Goal: Task Accomplishment & Management: Use online tool/utility

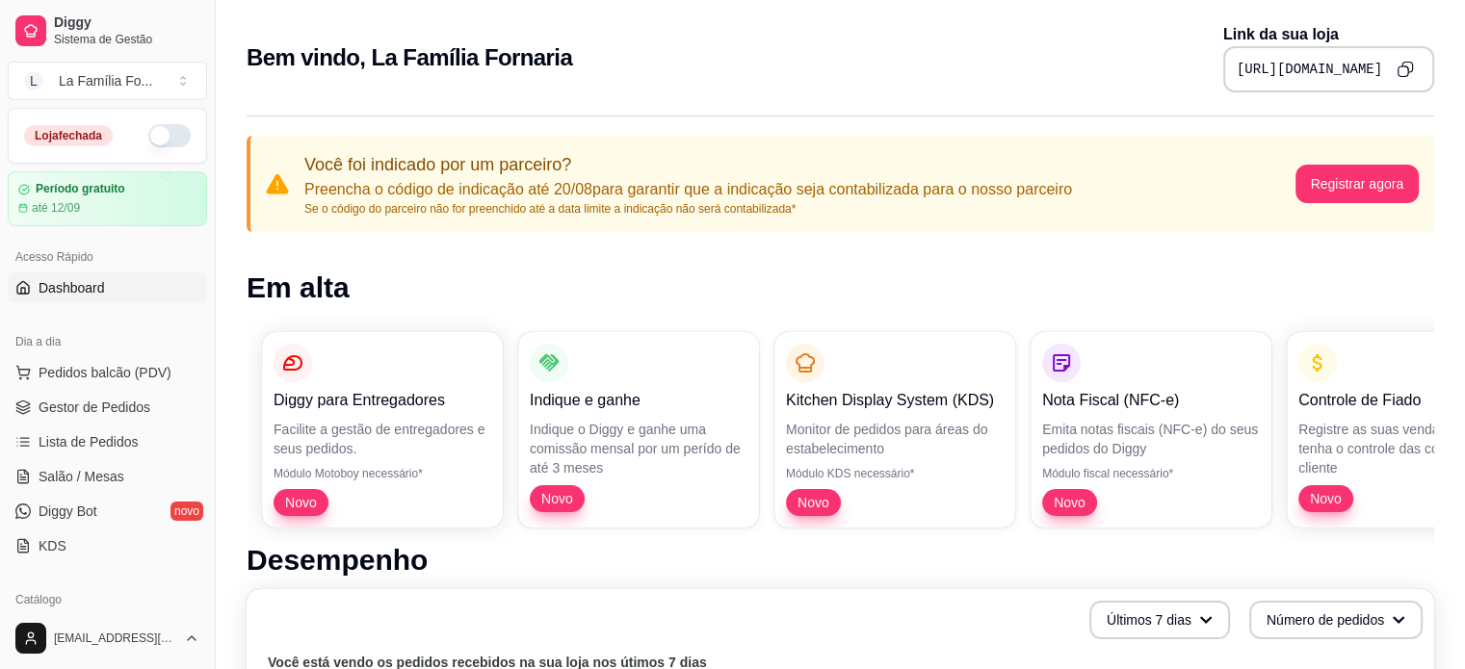
click at [1032, 67] on div "Bem vindo, La Família Fornaria Link da sua loja https://diggy.menu/lafamiliacar…" at bounding box center [840, 57] width 1187 height 69
click at [176, 130] on div "Loja fechada" at bounding box center [107, 136] width 197 height 54
click at [151, 138] on button "button" at bounding box center [169, 135] width 42 height 23
click at [208, 313] on button "Toggle Sidebar" at bounding box center [214, 334] width 15 height 669
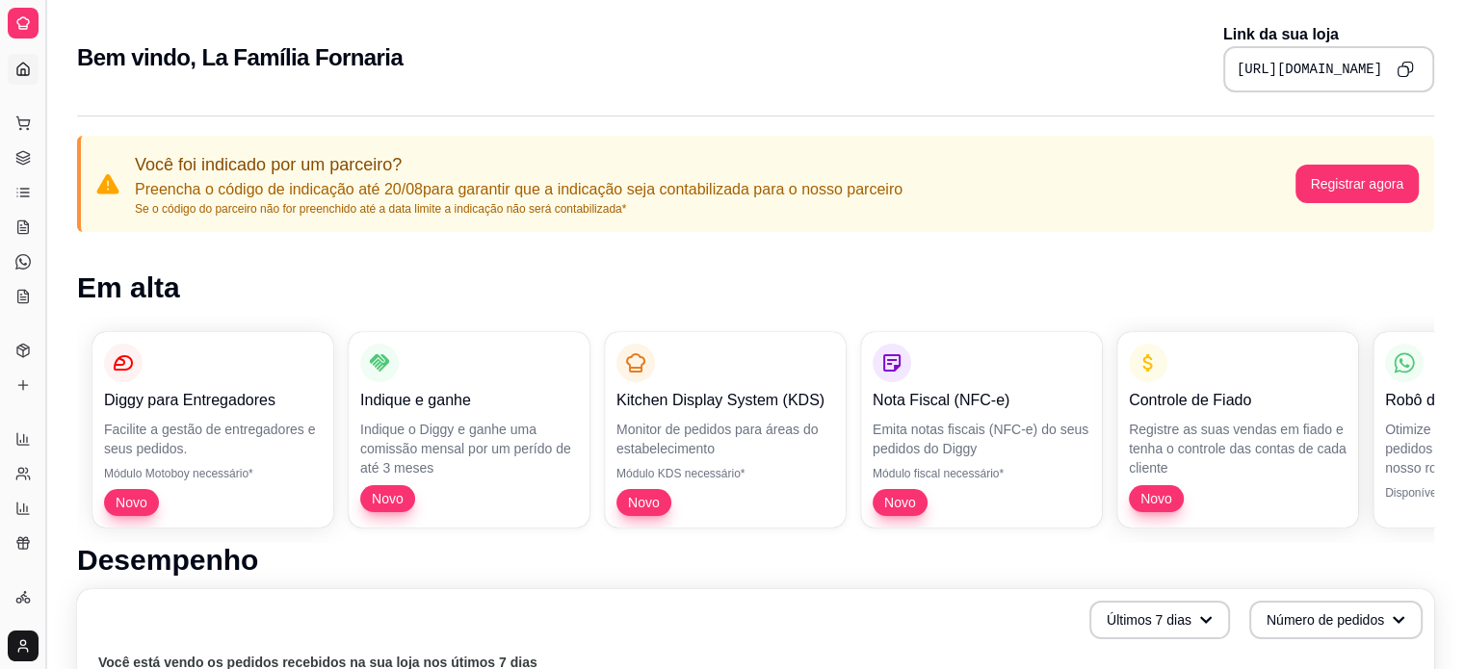
click at [41, 294] on button "Toggle Sidebar" at bounding box center [45, 334] width 15 height 669
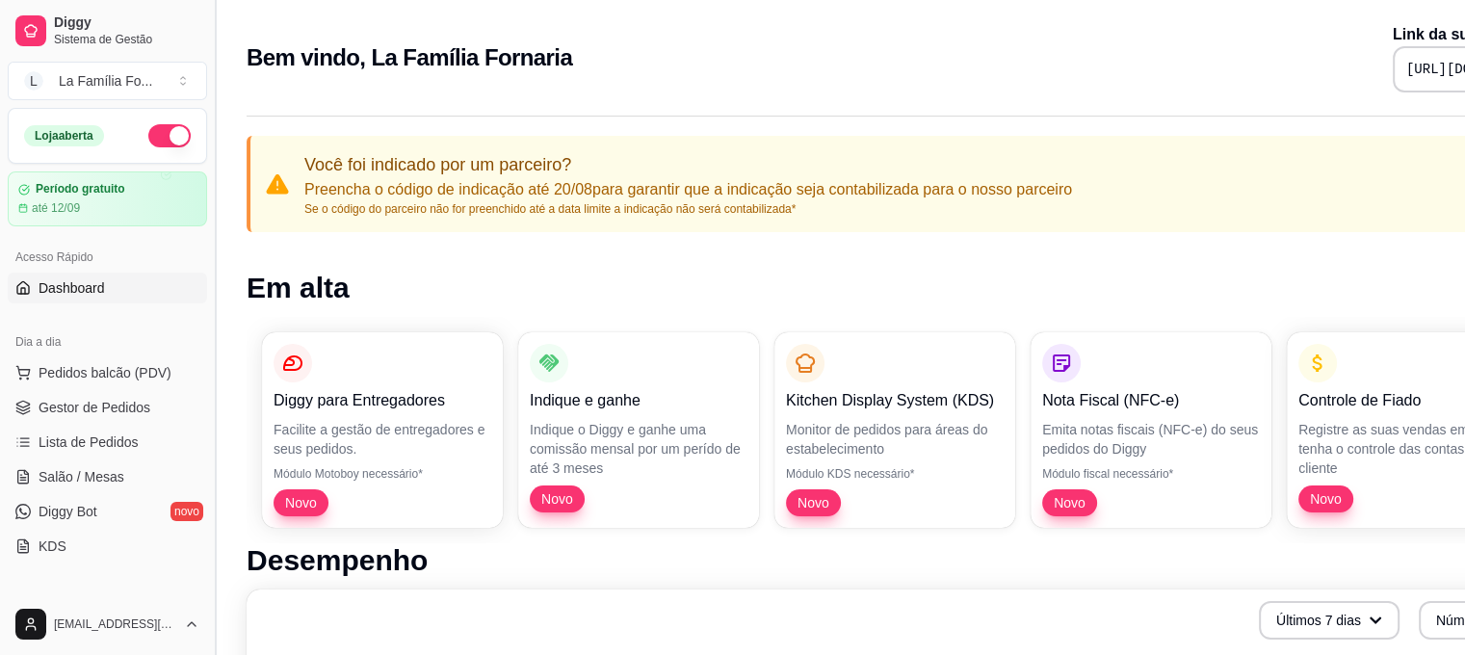
click at [41, 294] on span "Dashboard" at bounding box center [72, 287] width 66 height 19
click at [207, 334] on button "Toggle Sidebar" at bounding box center [214, 327] width 15 height 655
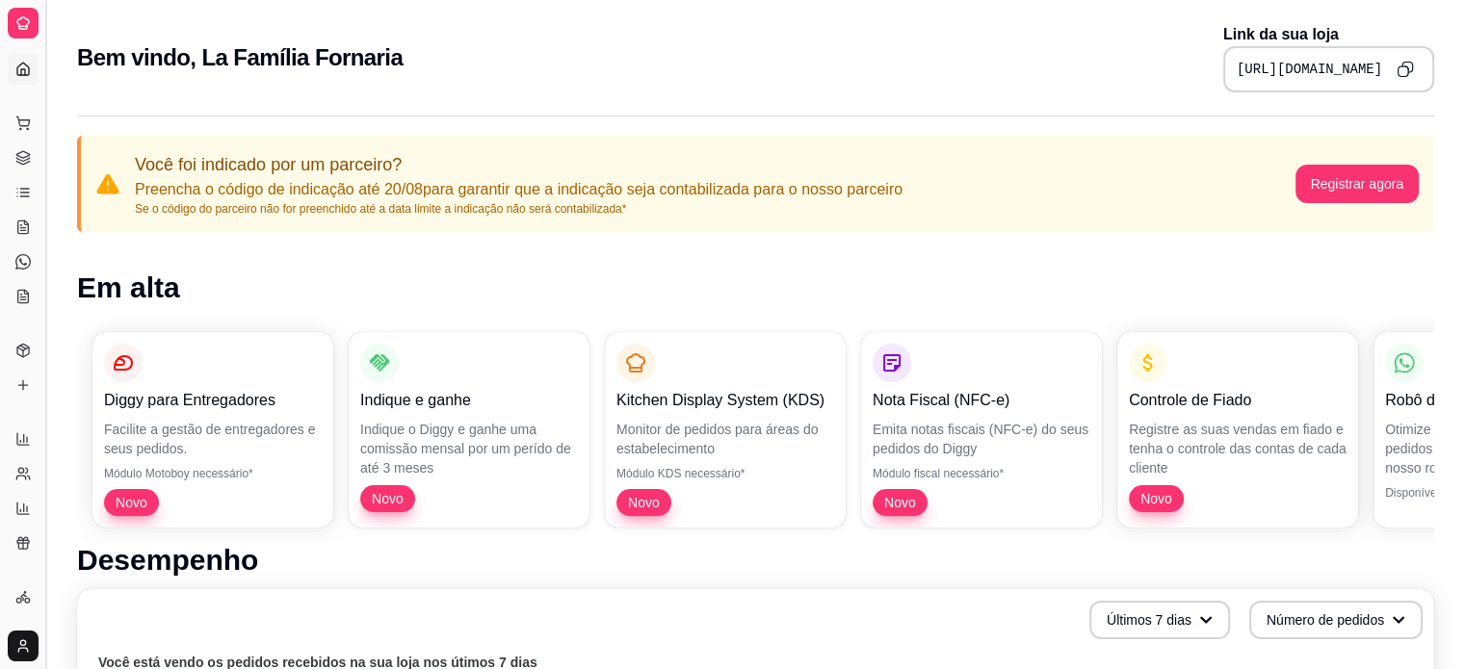
click at [50, 254] on button "Toggle Sidebar" at bounding box center [45, 334] width 15 height 669
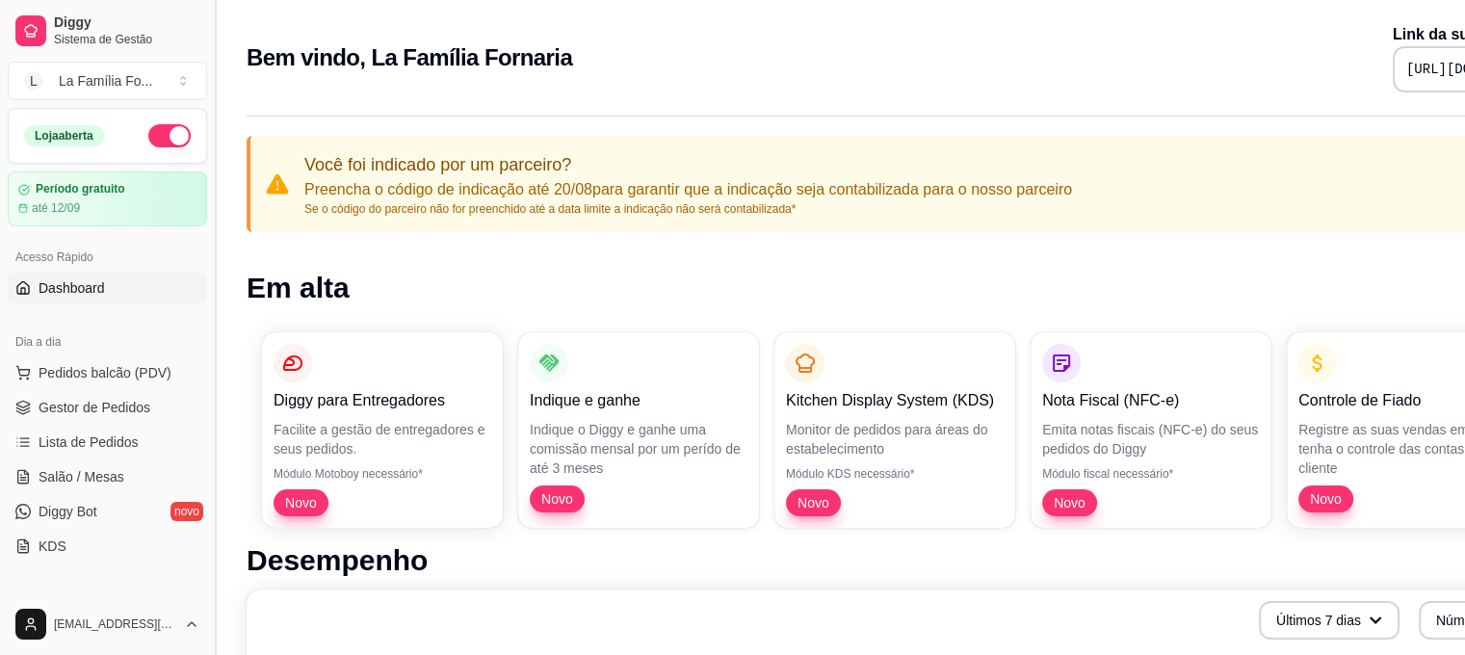
click at [213, 269] on button "Toggle Sidebar" at bounding box center [214, 327] width 15 height 655
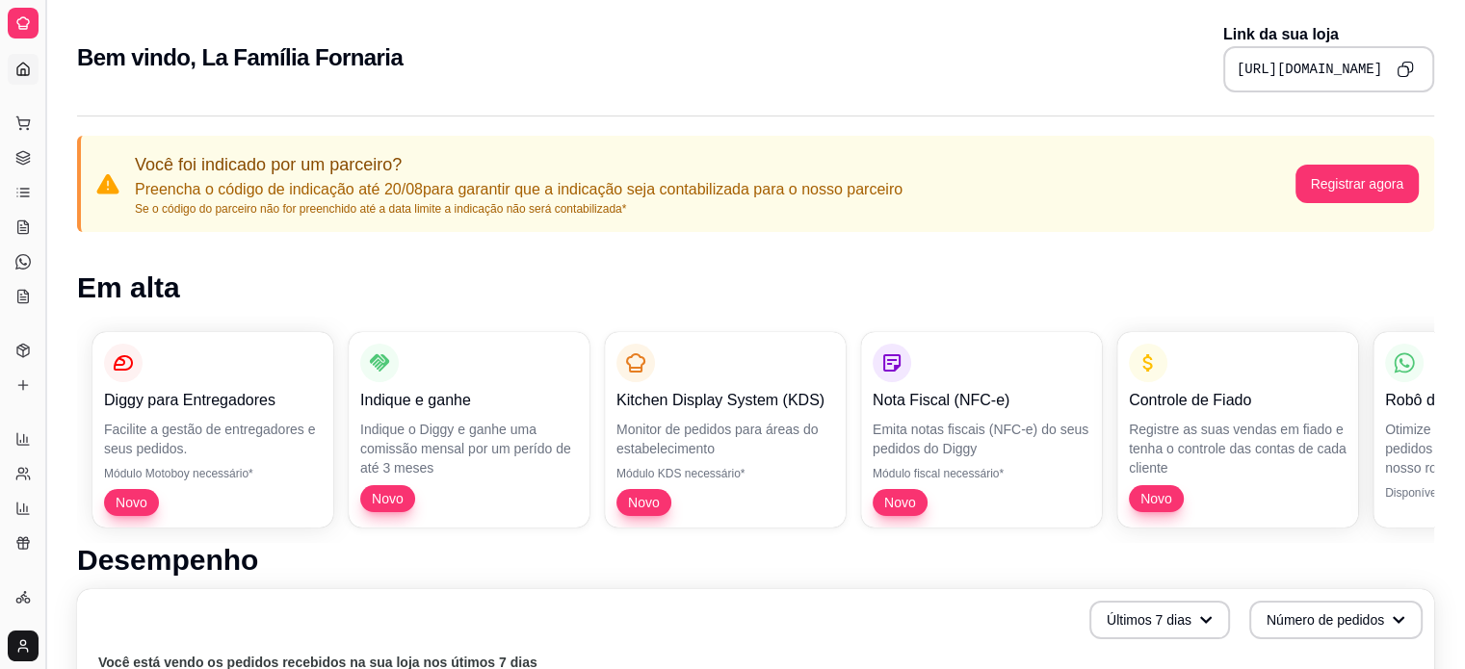
click at [49, 237] on button "Toggle Sidebar" at bounding box center [45, 334] width 15 height 669
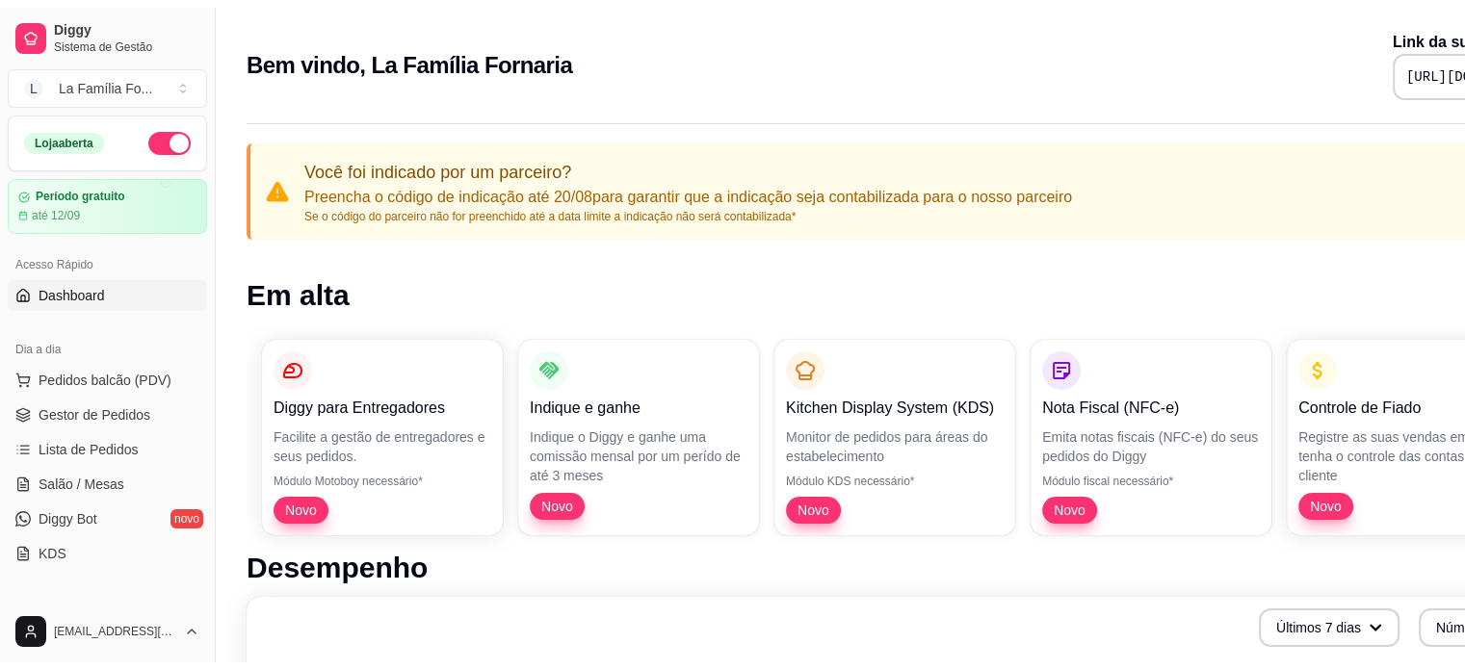
scroll to position [436, 0]
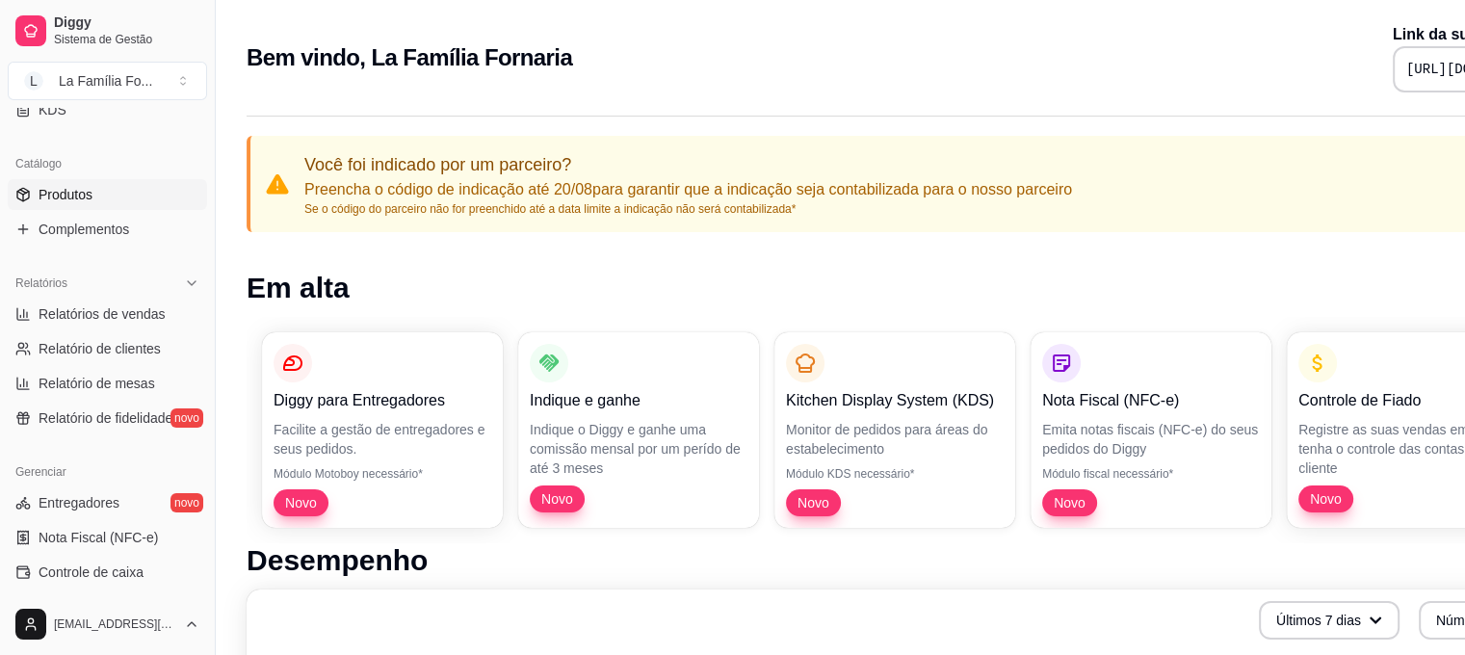
click at [110, 179] on link "Produtos" at bounding box center [107, 194] width 199 height 31
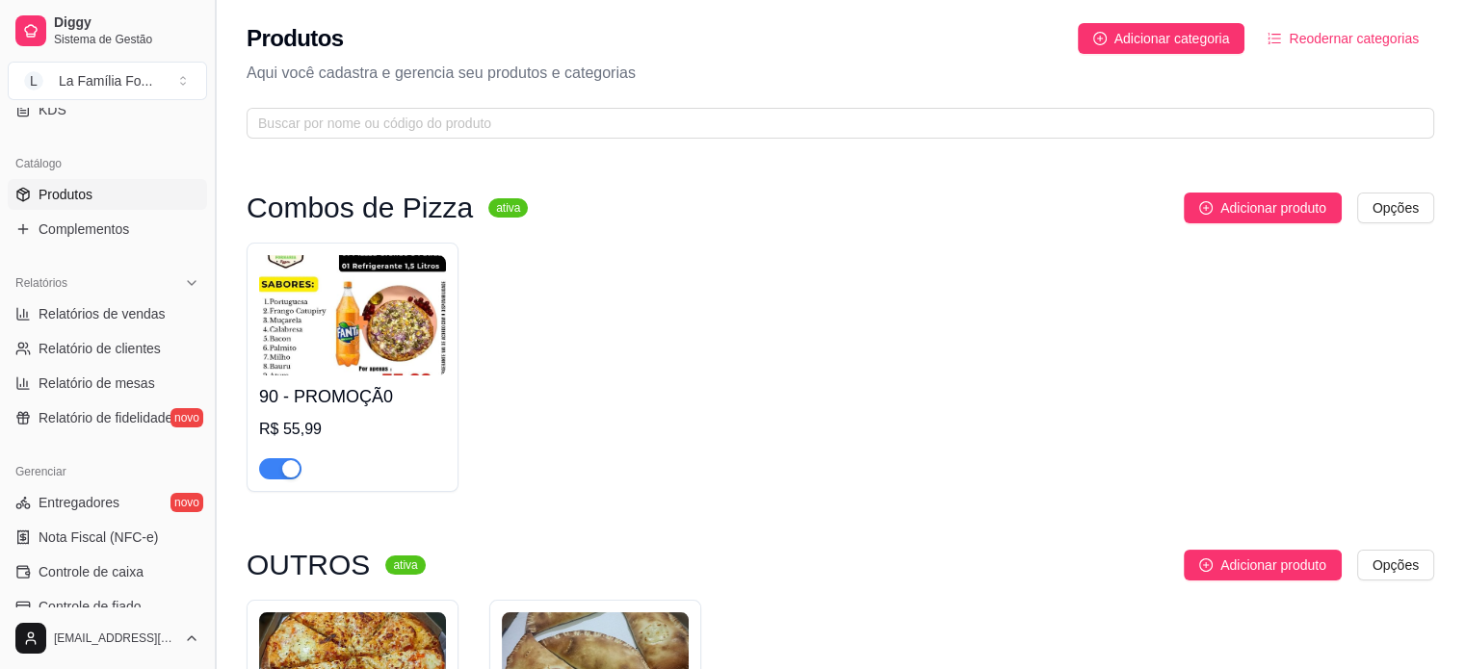
click at [207, 357] on button "Toggle Sidebar" at bounding box center [214, 334] width 15 height 669
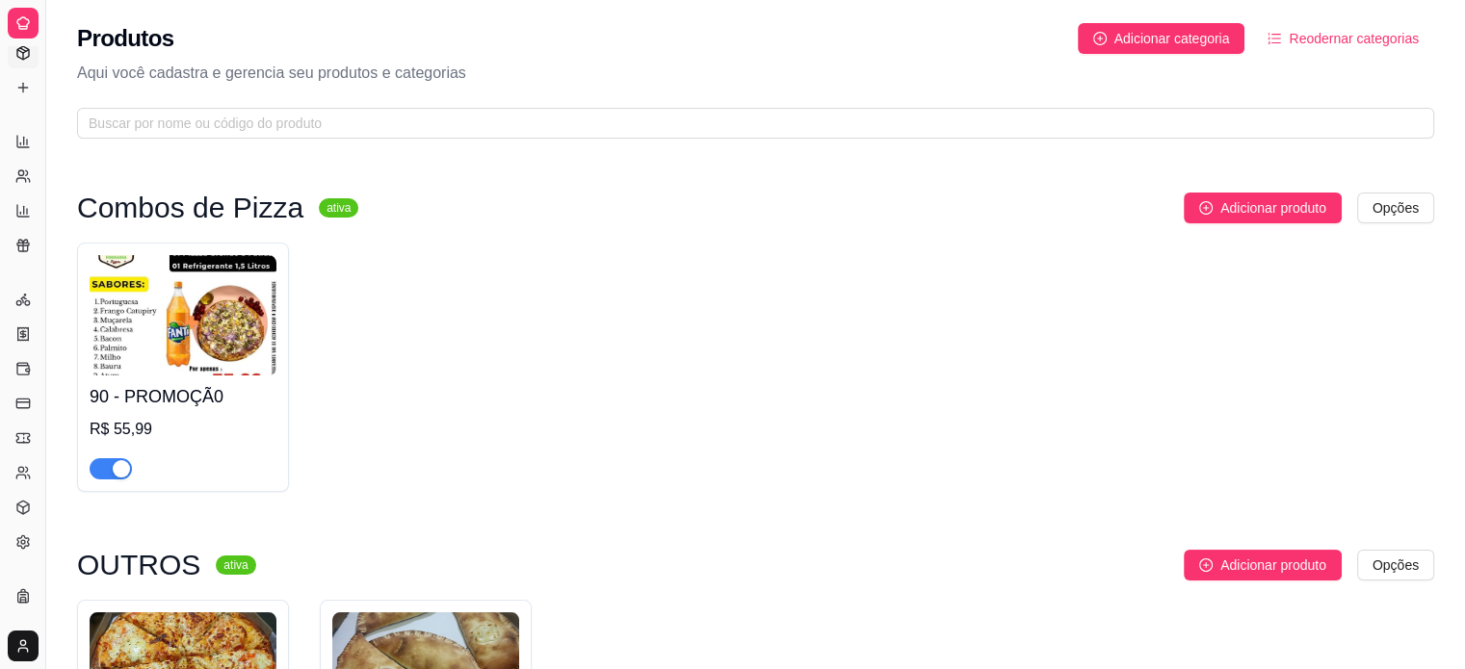
scroll to position [290, 0]
click at [46, 329] on button "Toggle Sidebar" at bounding box center [45, 334] width 15 height 669
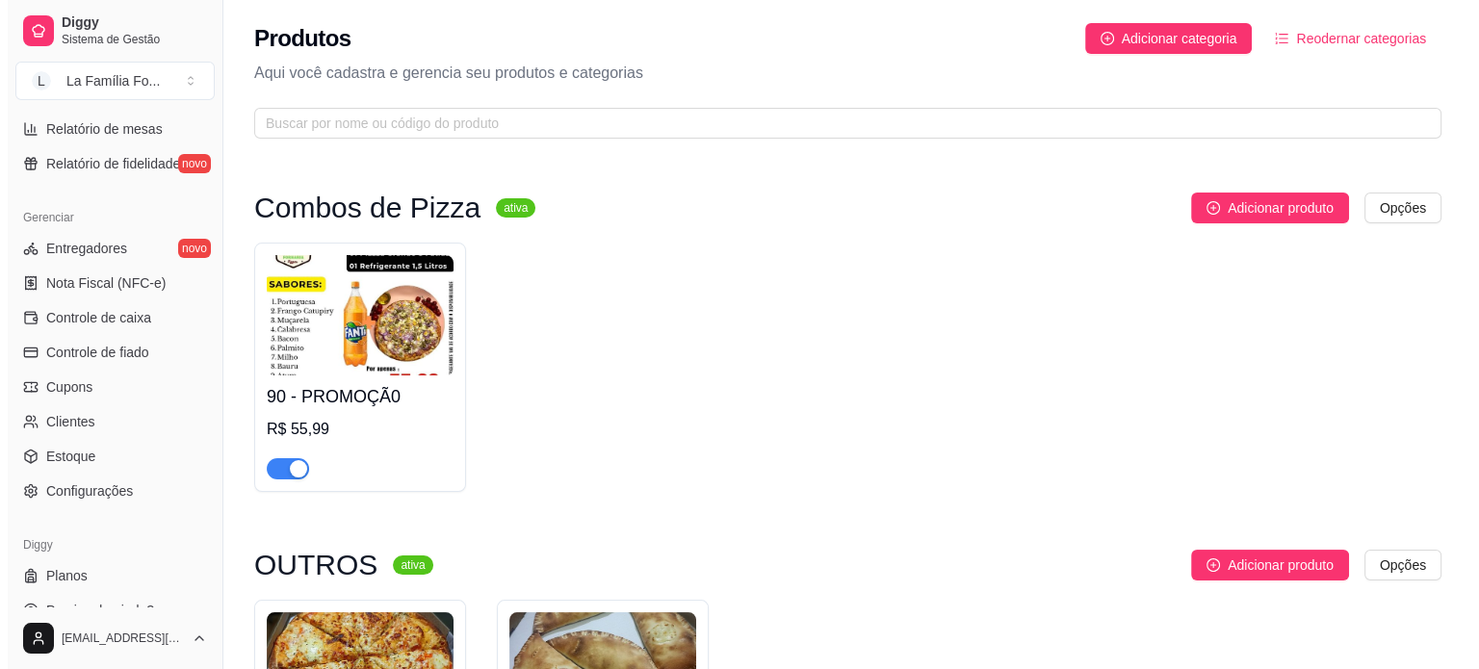
scroll to position [716, 0]
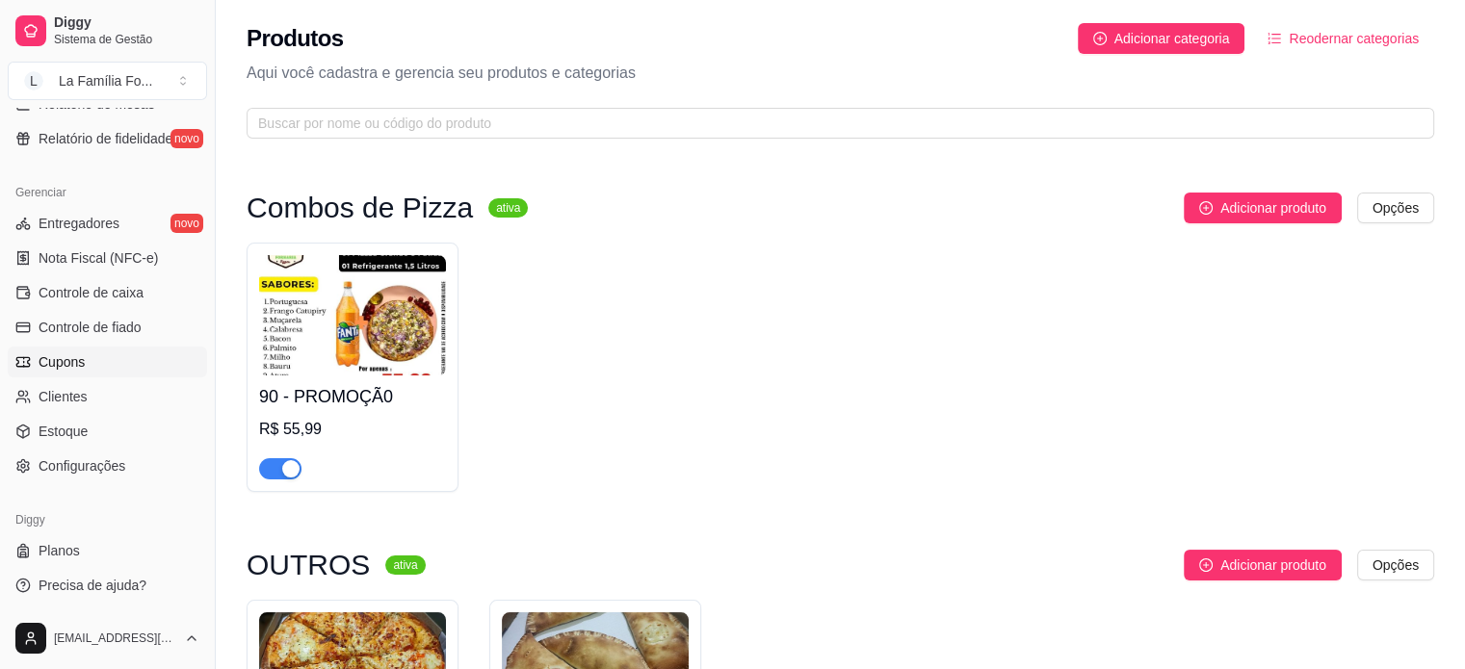
click at [98, 366] on link "Cupons" at bounding box center [107, 362] width 199 height 31
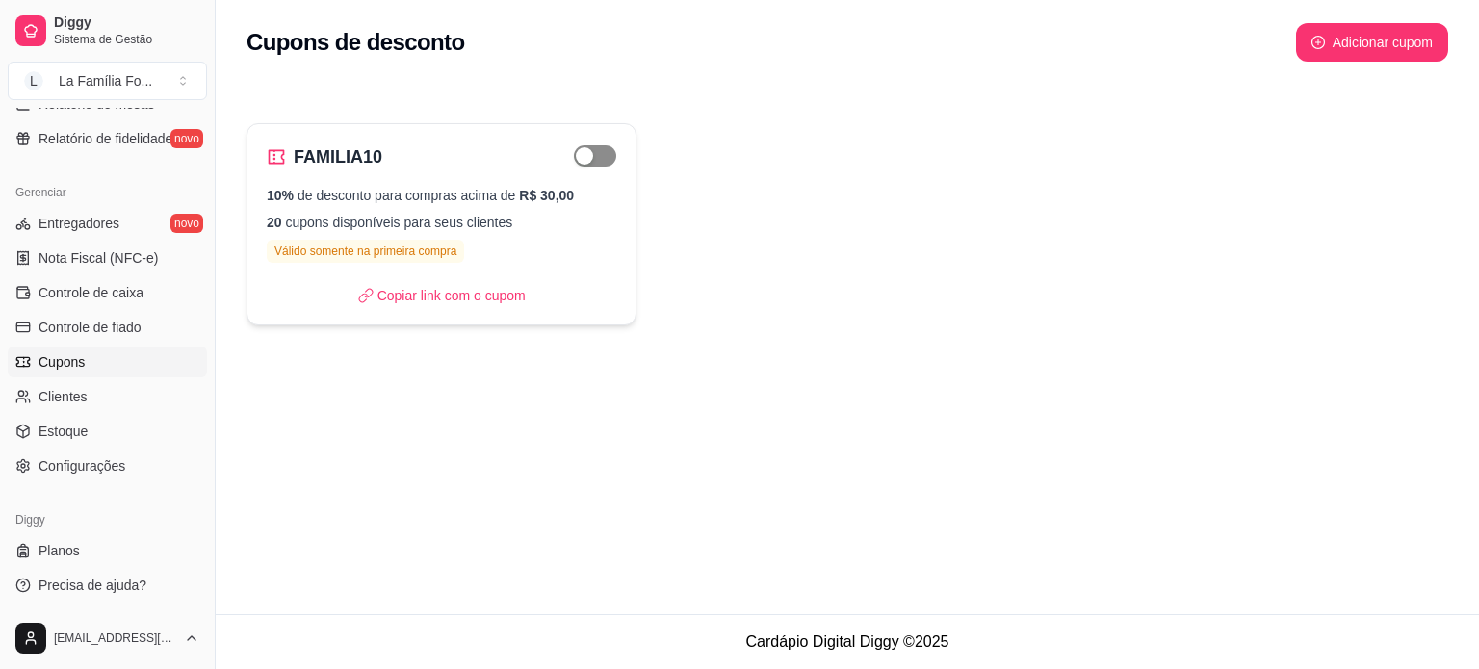
click at [597, 149] on span "button" at bounding box center [595, 155] width 42 height 21
drag, startPoint x: 207, startPoint y: 409, endPoint x: 208, endPoint y: 372, distance: 37.6
click at [208, 372] on button "Toggle Sidebar" at bounding box center [214, 334] width 15 height 669
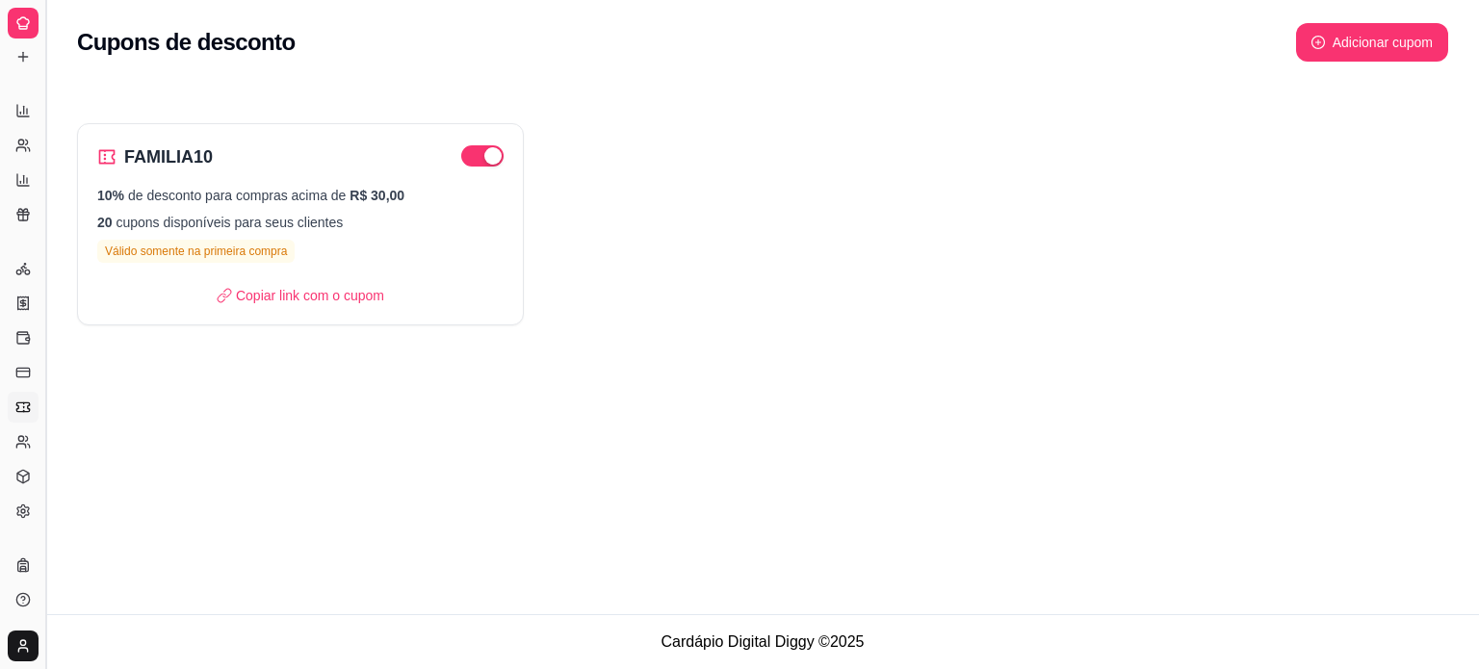
scroll to position [327, 0]
click at [46, 233] on button "Toggle Sidebar" at bounding box center [45, 334] width 15 height 669
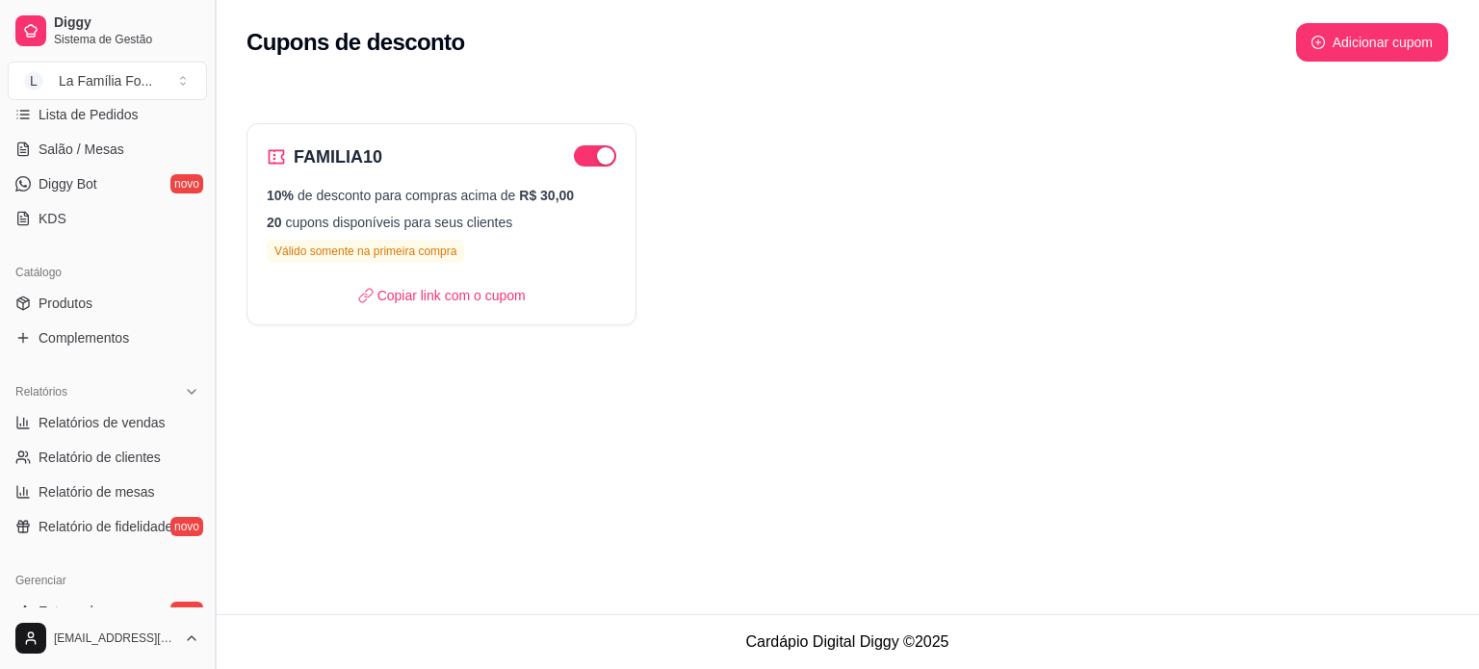
scroll to position [658, 0]
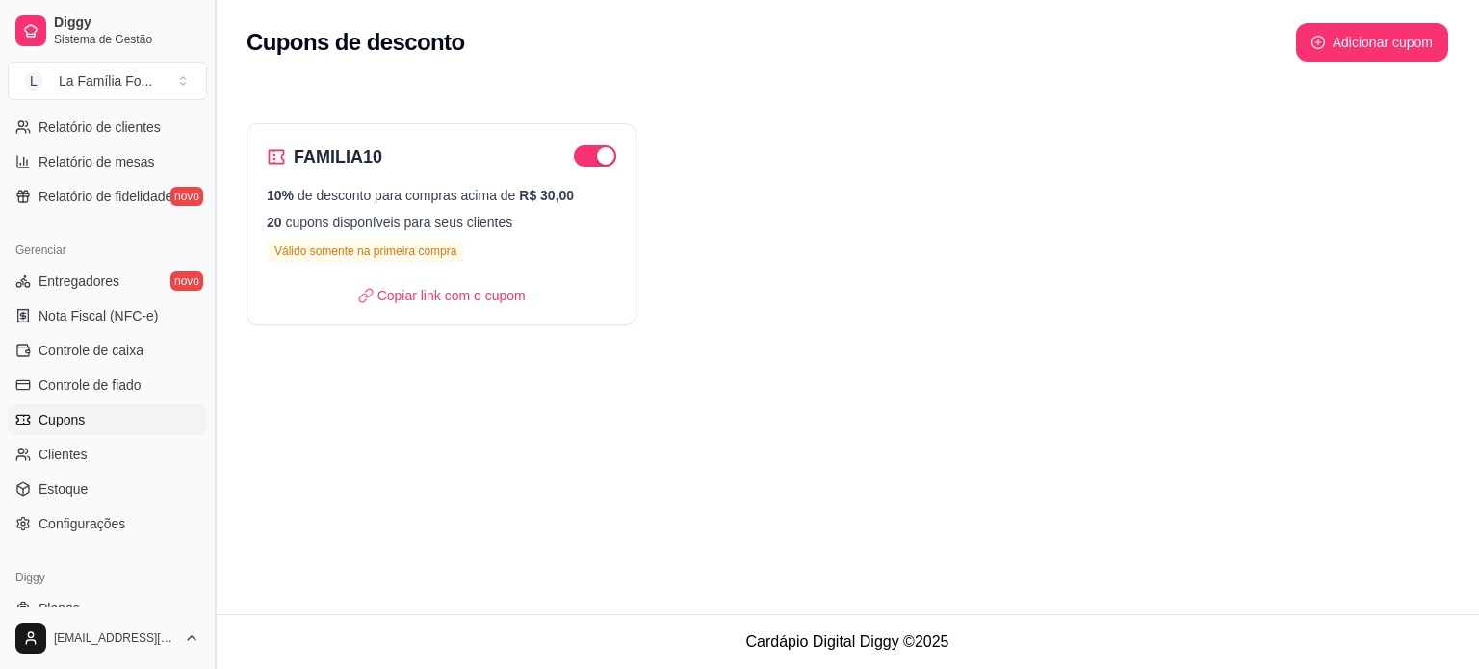
click at [208, 120] on button "Toggle Sidebar" at bounding box center [214, 334] width 15 height 669
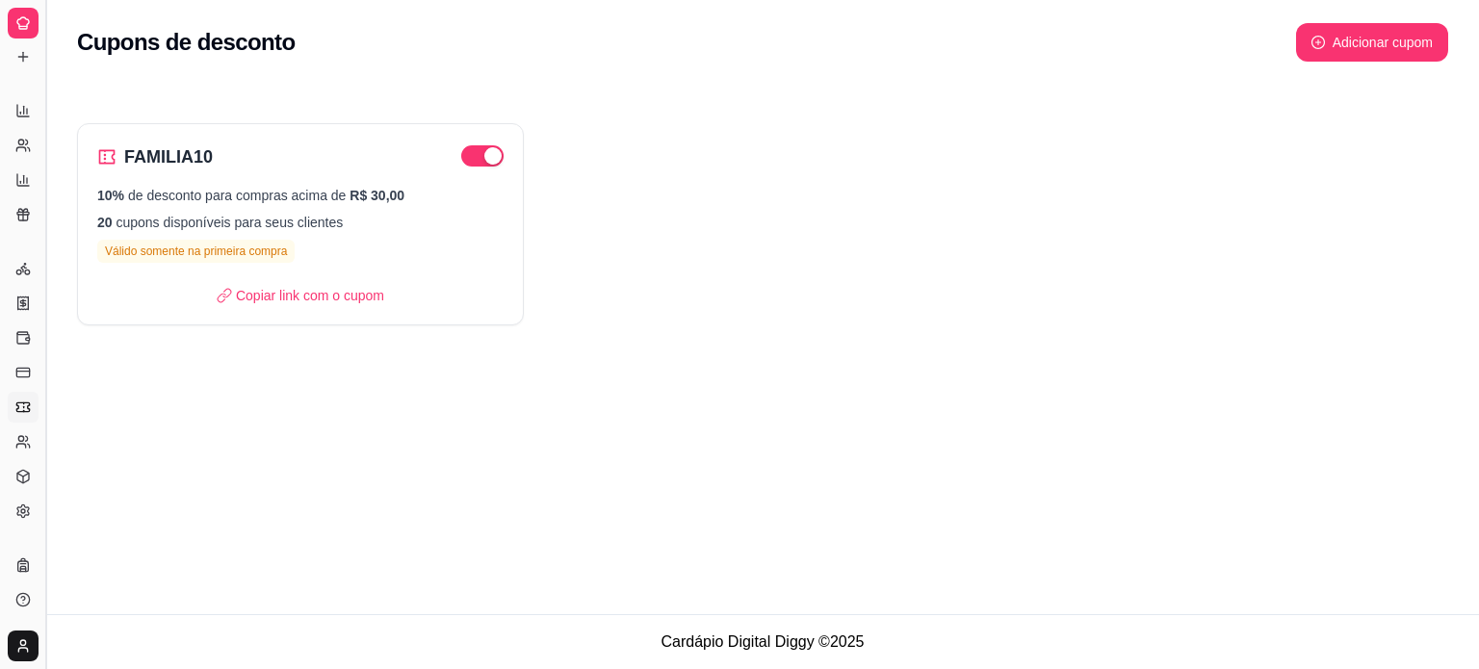
scroll to position [327, 0]
click at [208, 120] on div "FAMILIA10 10% de desconto para compras acima de R$ 30,00 20 cupons disponíveis …" at bounding box center [762, 210] width 1433 height 275
click at [49, 128] on button "Toggle Sidebar" at bounding box center [45, 334] width 15 height 669
click at [38, 131] on li "Relatório de clientes" at bounding box center [23, 146] width 30 height 31
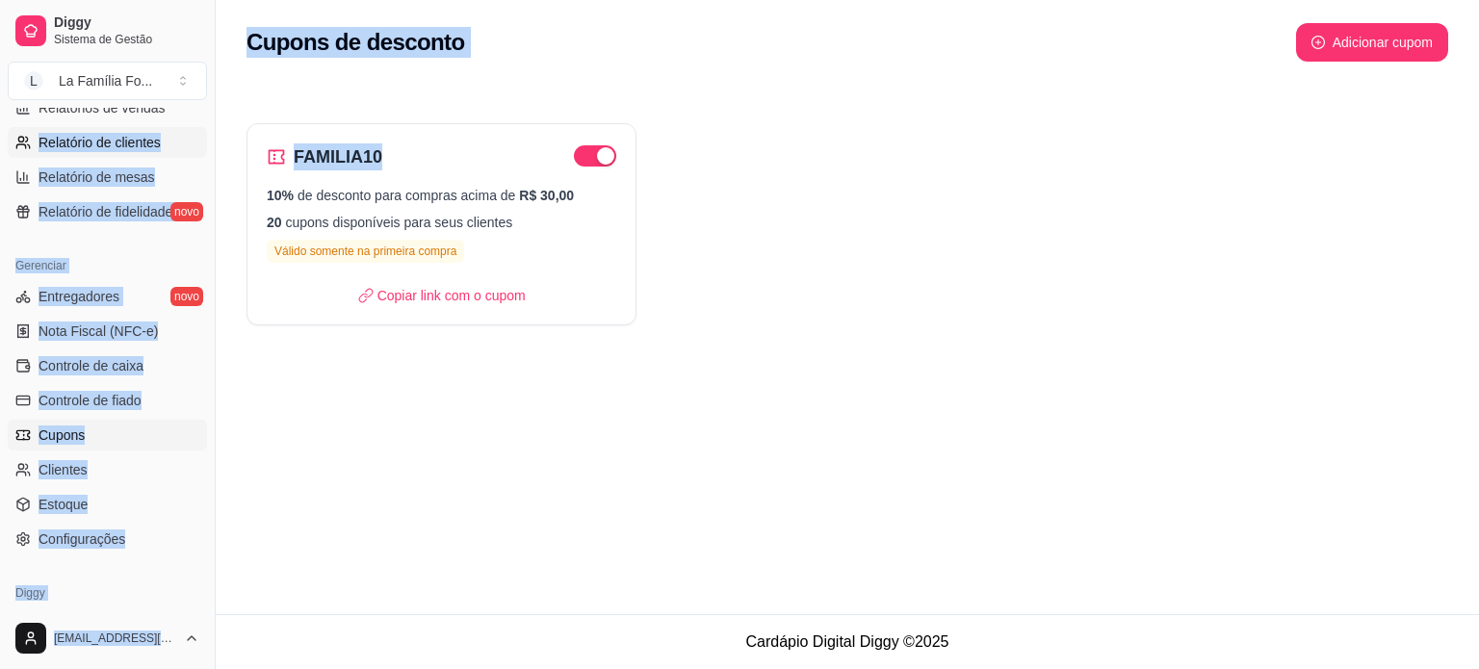
scroll to position [658, 0]
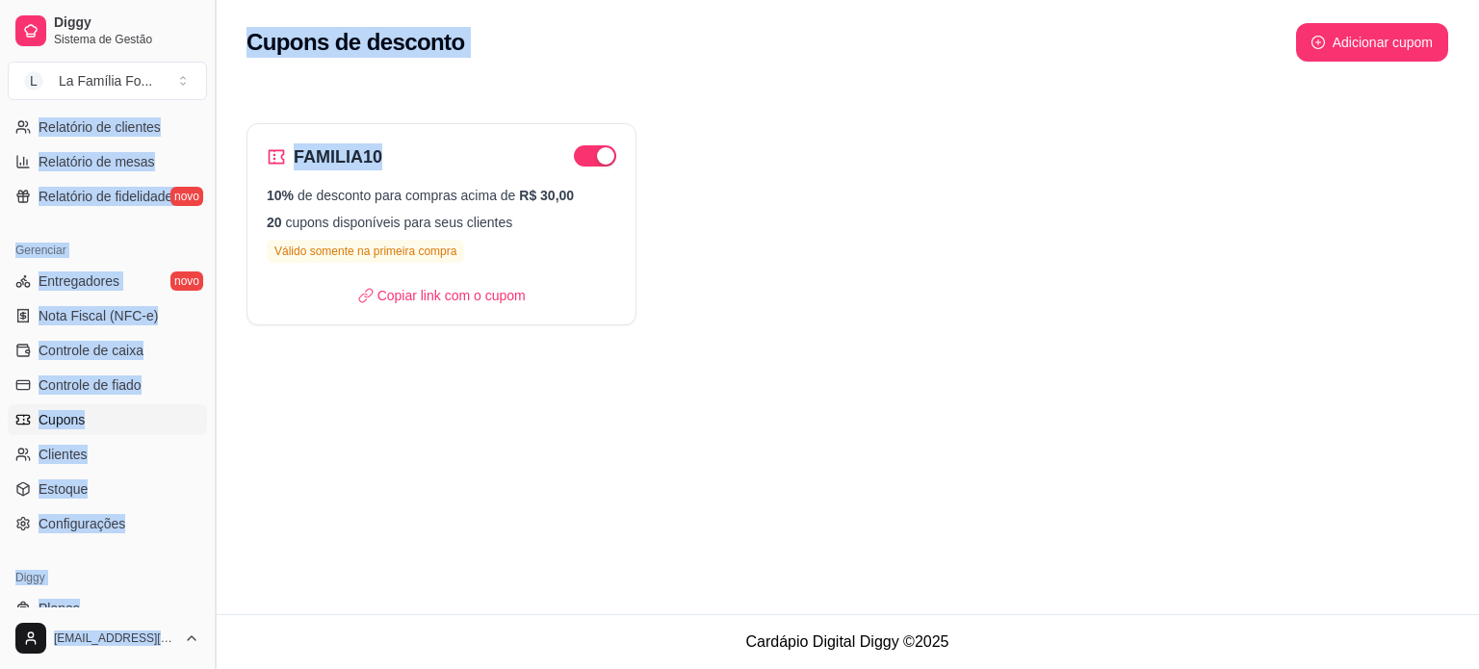
click at [207, 153] on button "Toggle Sidebar" at bounding box center [214, 334] width 15 height 669
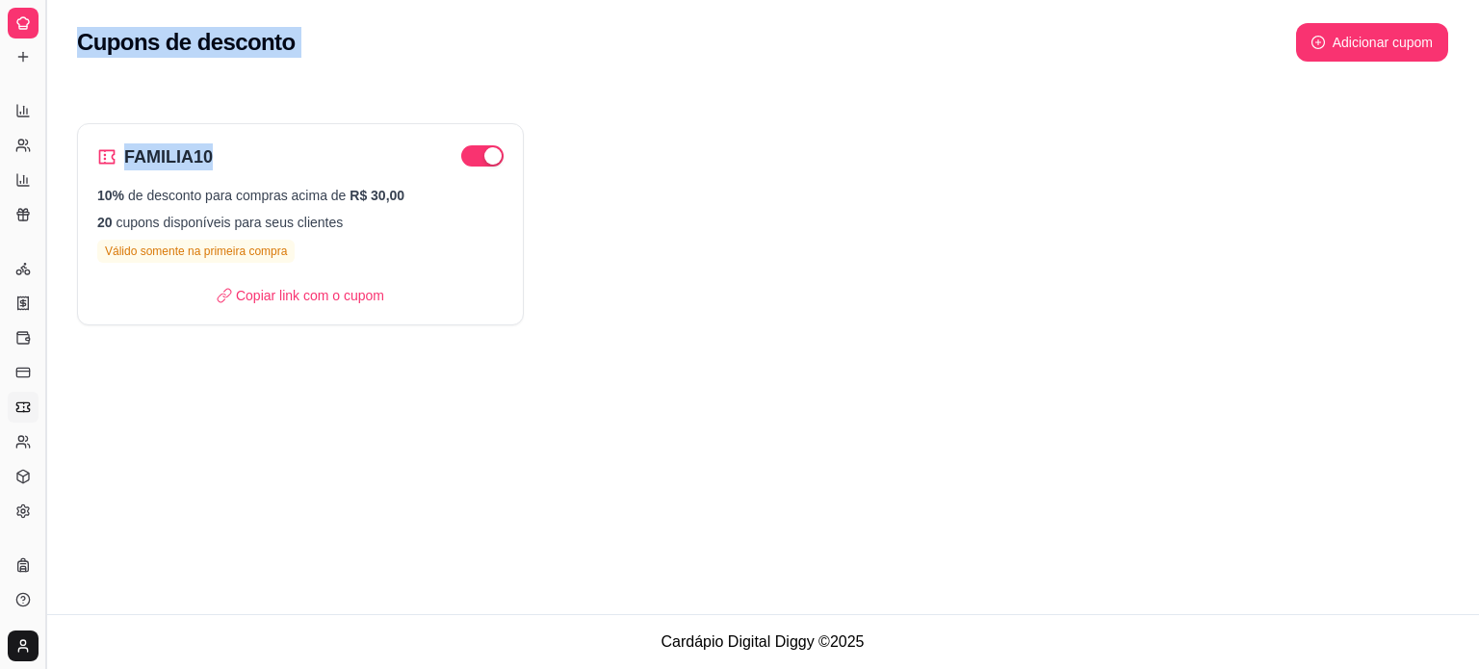
scroll to position [327, 0]
click at [43, 112] on button "Toggle Sidebar" at bounding box center [45, 334] width 15 height 669
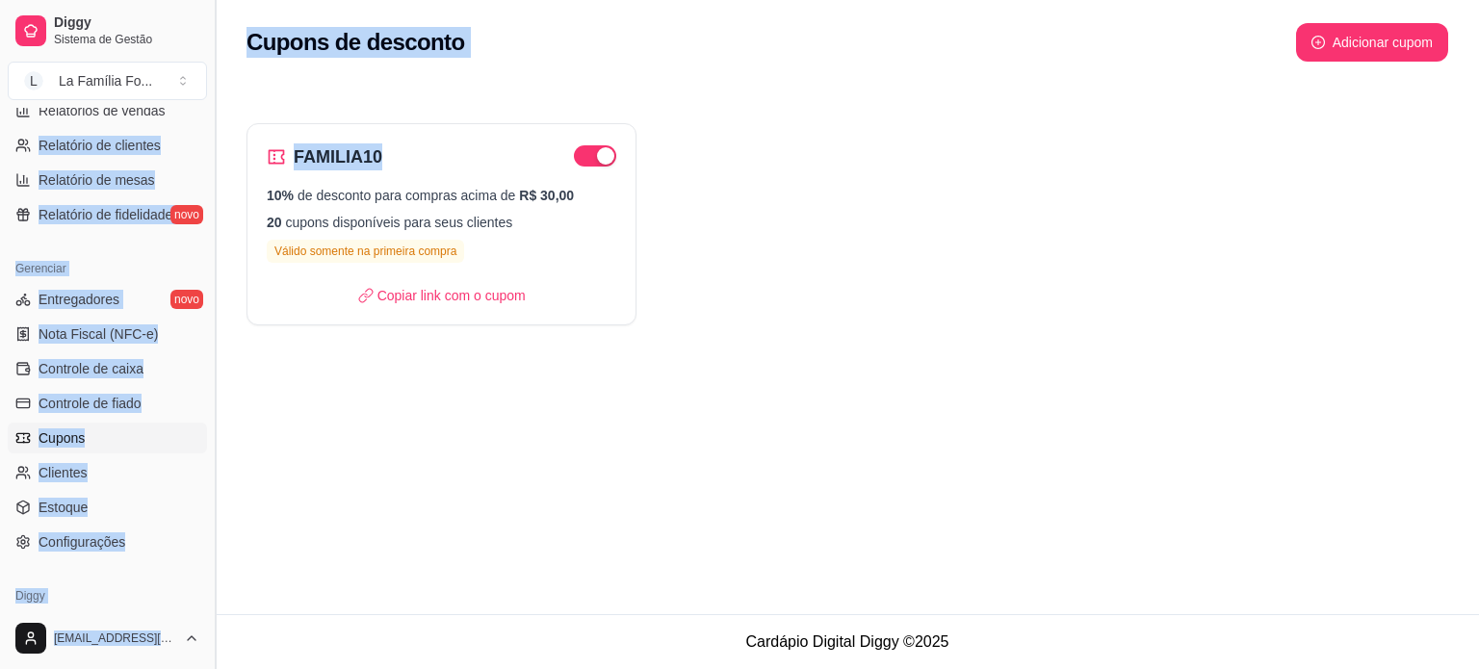
scroll to position [658, 0]
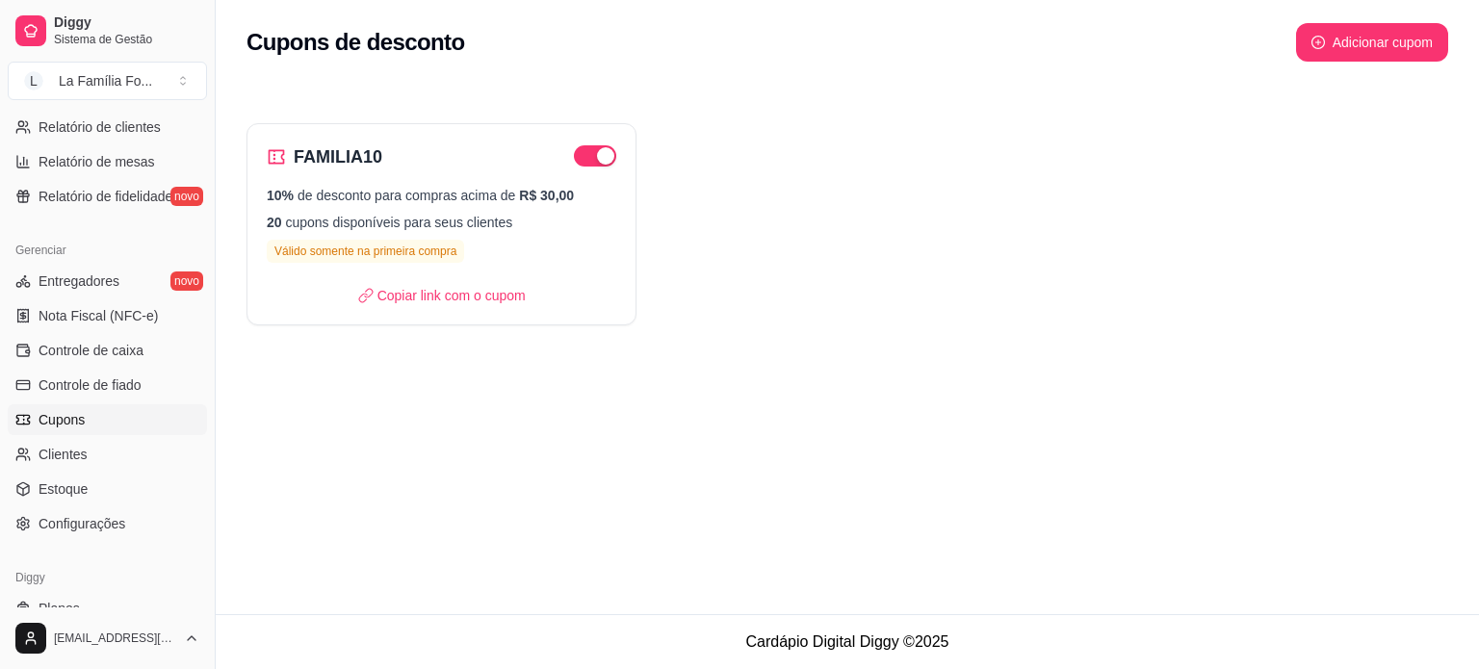
click at [292, 404] on div "Cupons de desconto Adicionar cupom FAMILIA10 10% de desconto para compras acima…" at bounding box center [848, 307] width 1264 height 614
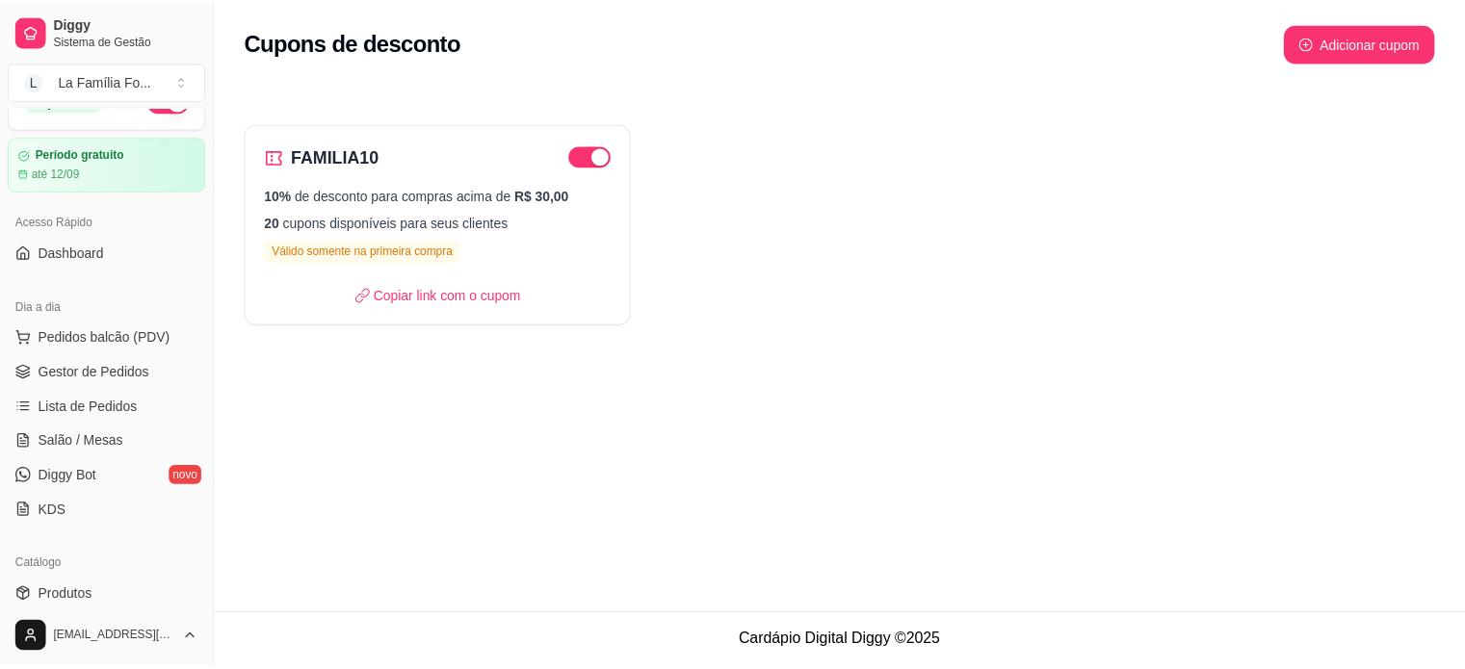
scroll to position [38, 0]
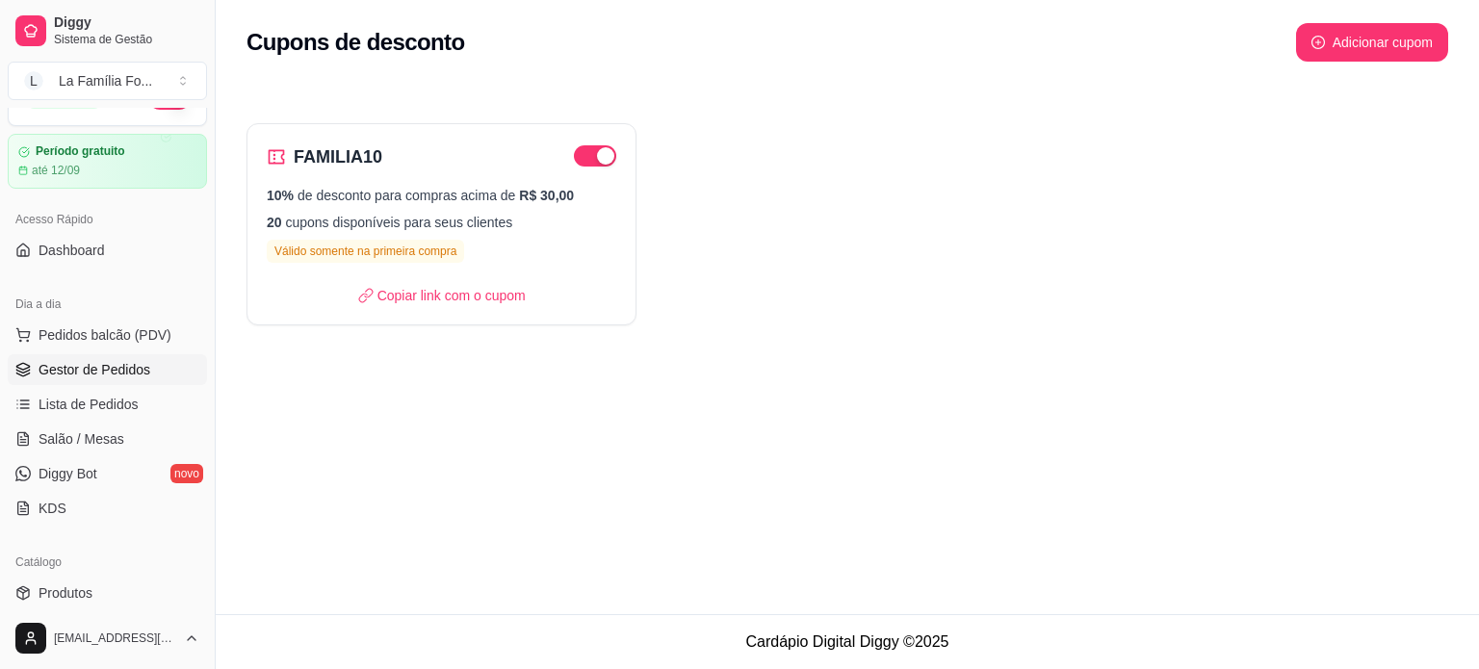
click at [49, 367] on span "Gestor de Pedidos" at bounding box center [95, 369] width 112 height 19
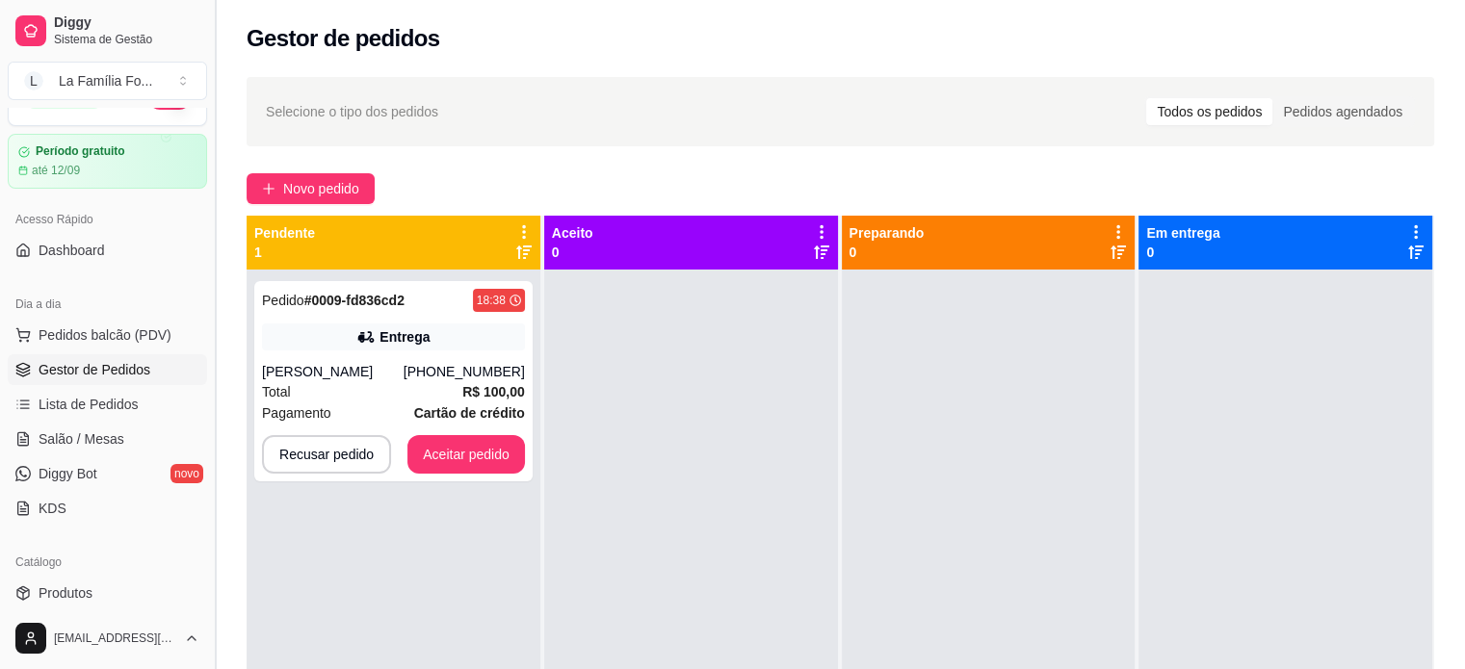
click at [212, 364] on button "Toggle Sidebar" at bounding box center [214, 334] width 15 height 669
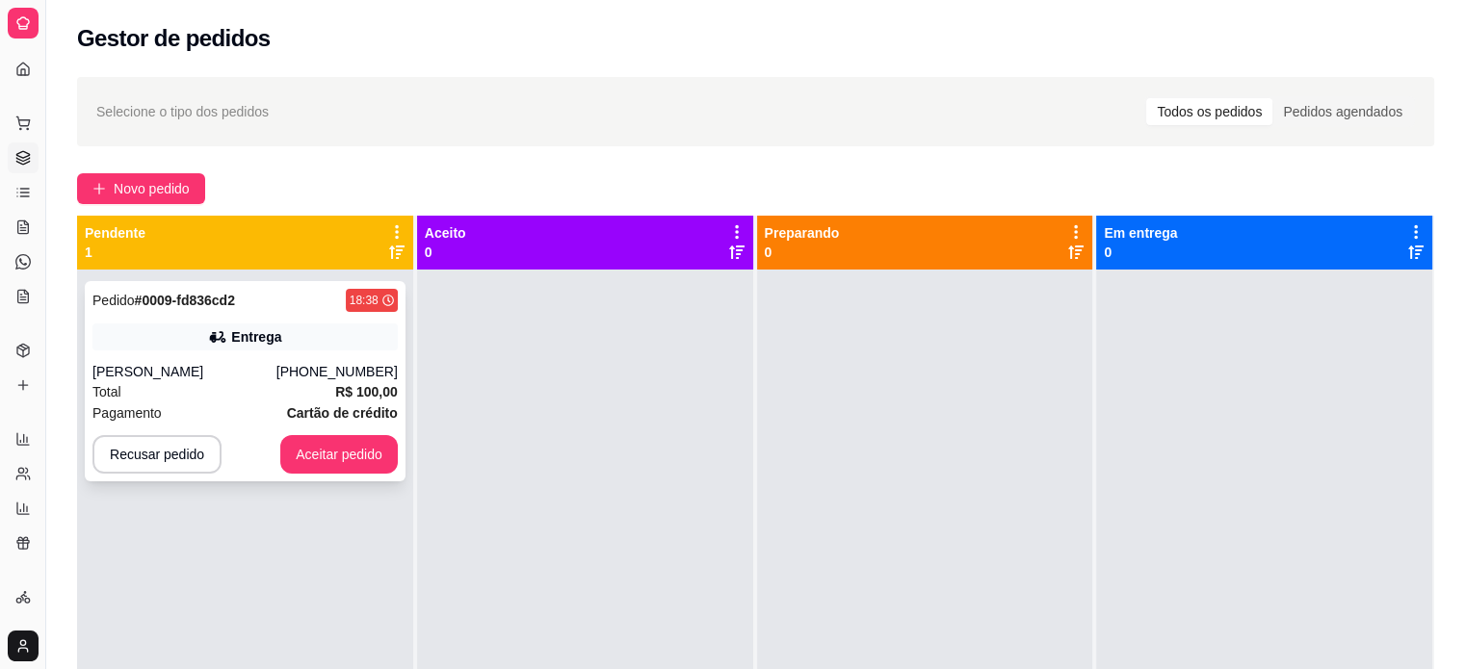
click at [276, 369] on div "[PERSON_NAME]" at bounding box center [184, 371] width 184 height 19
click at [252, 365] on div "[PERSON_NAME]" at bounding box center [184, 371] width 184 height 19
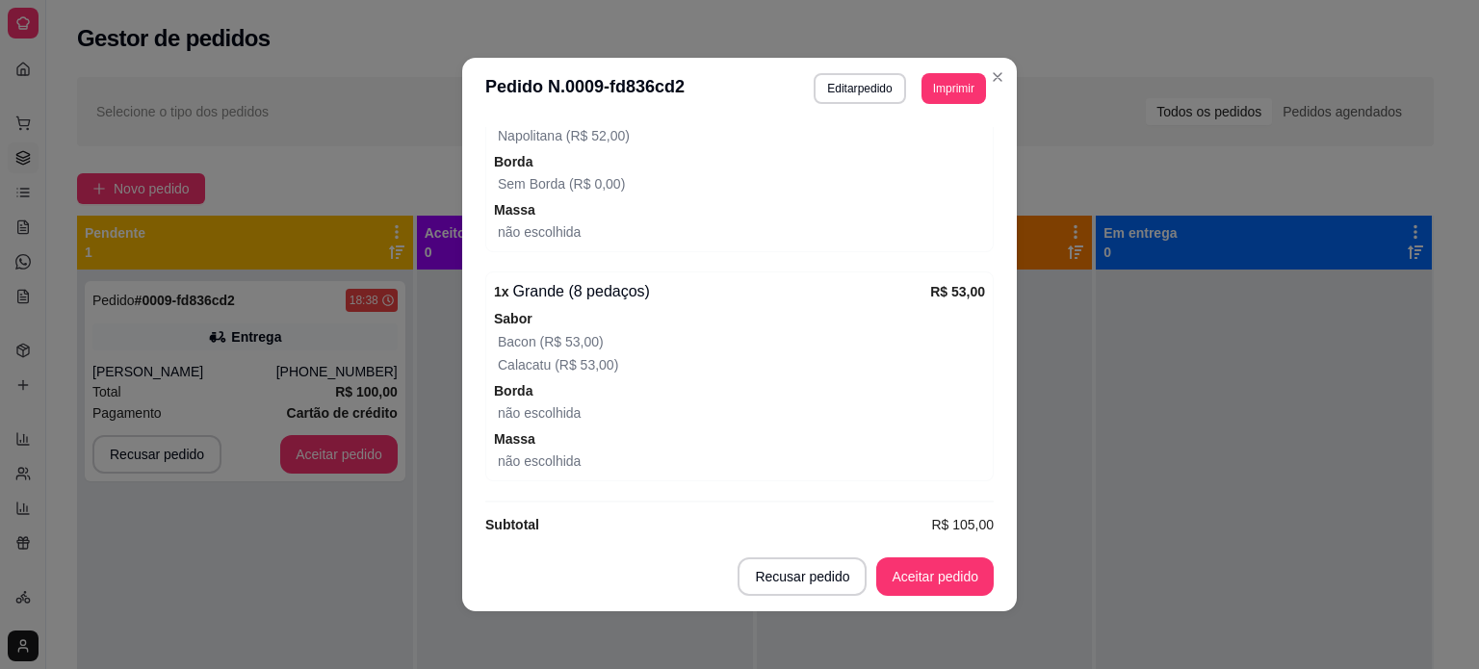
scroll to position [886, 0]
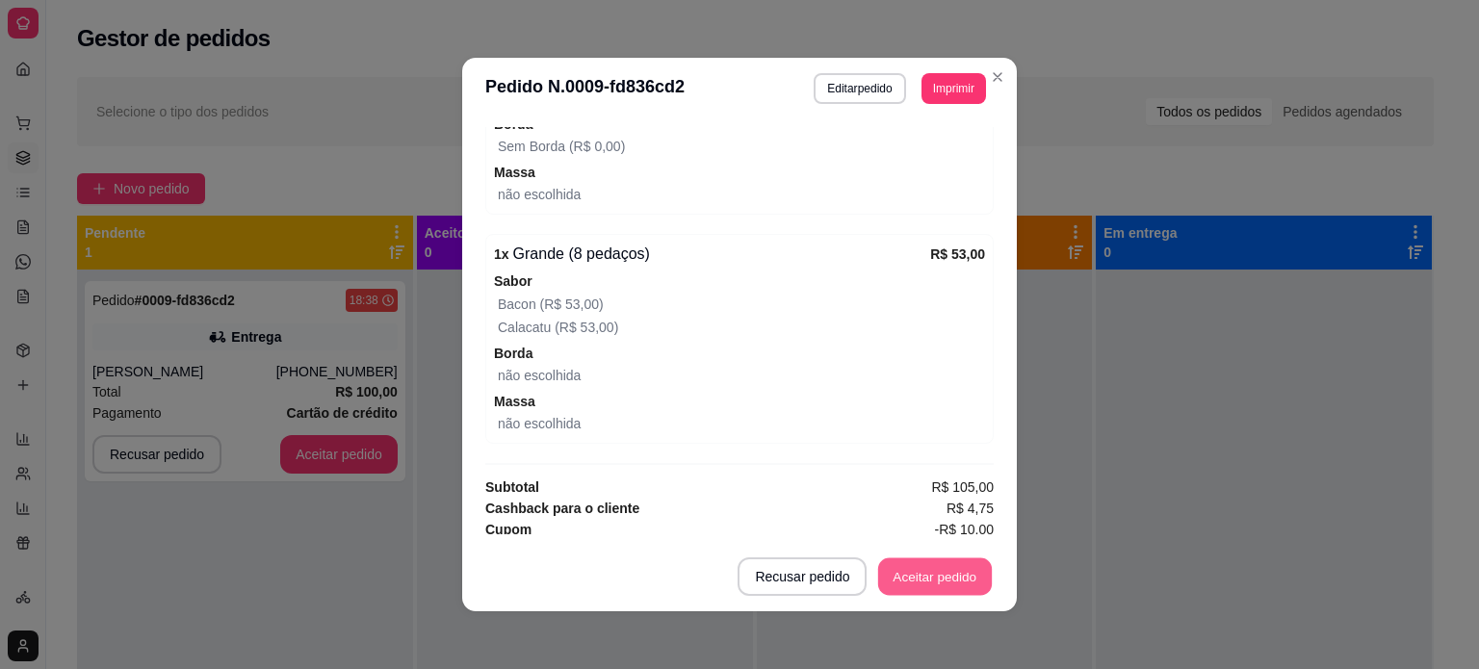
click at [938, 588] on button "Aceitar pedido" at bounding box center [935, 578] width 114 height 38
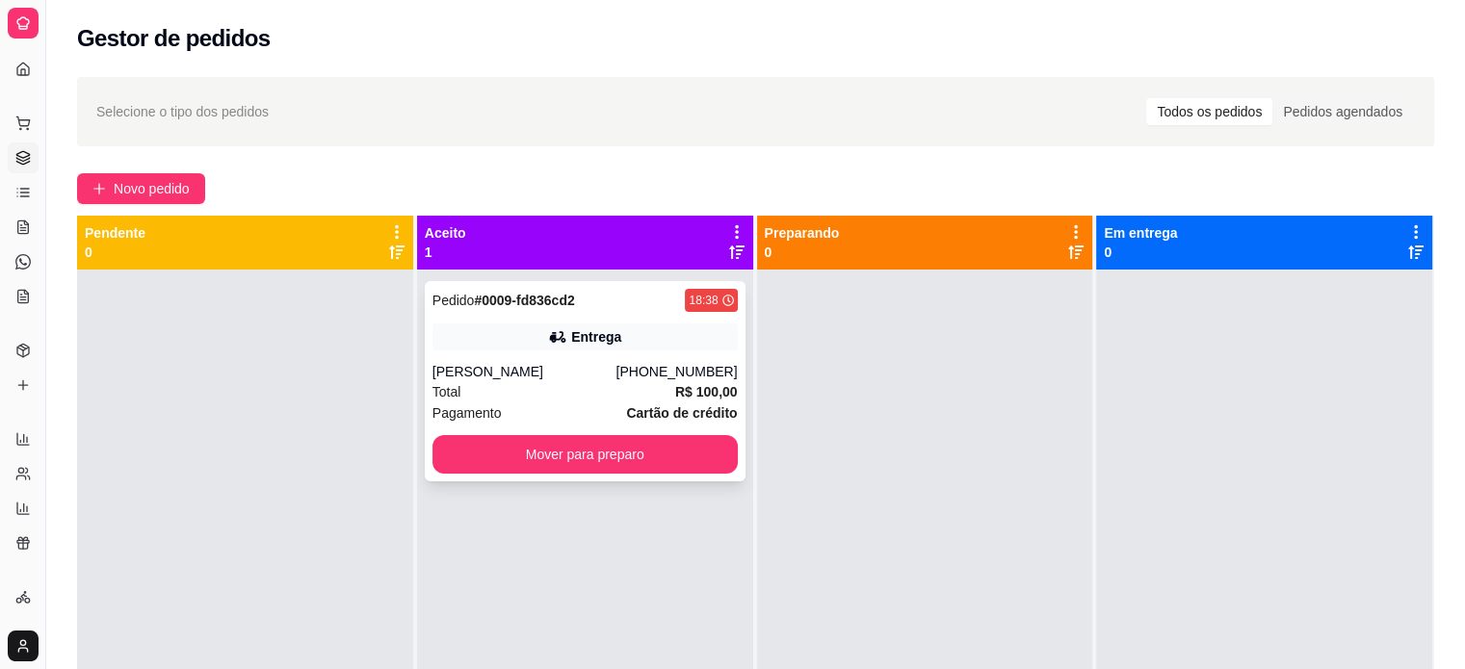
click at [616, 365] on div "[PERSON_NAME]" at bounding box center [524, 371] width 184 height 19
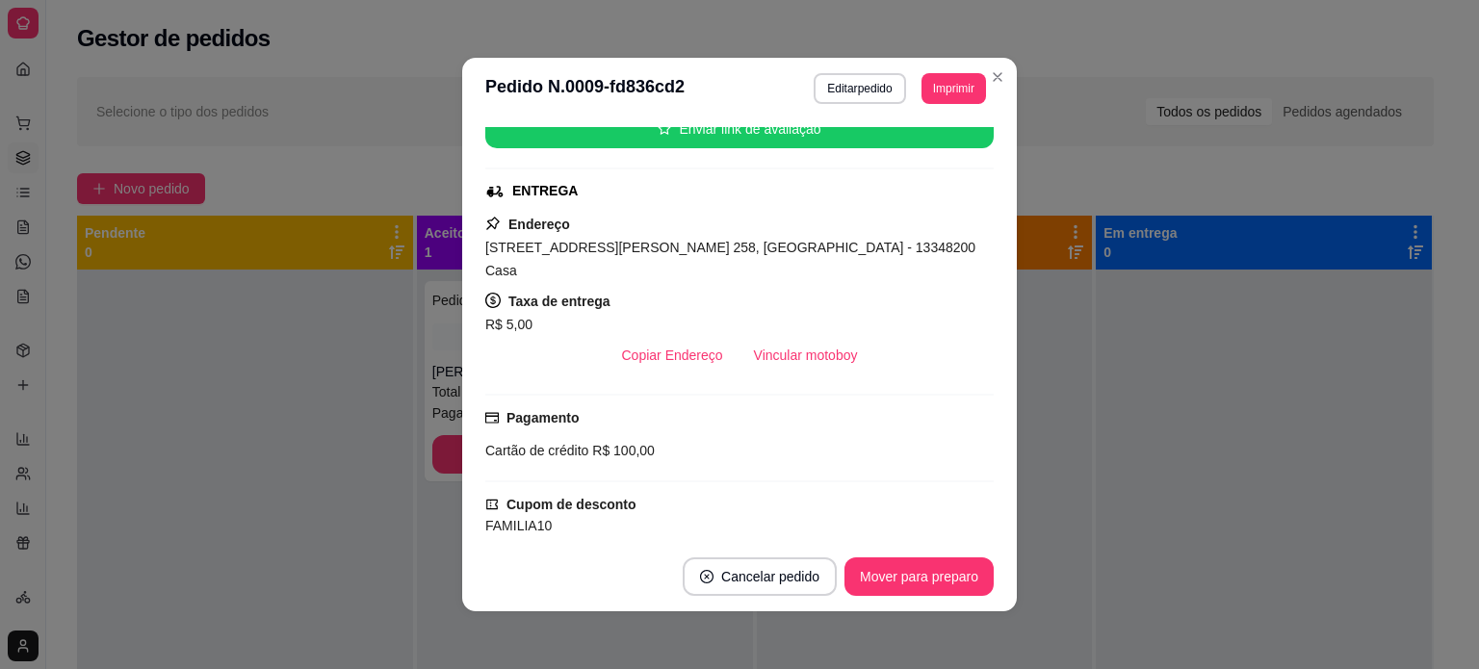
scroll to position [249, 0]
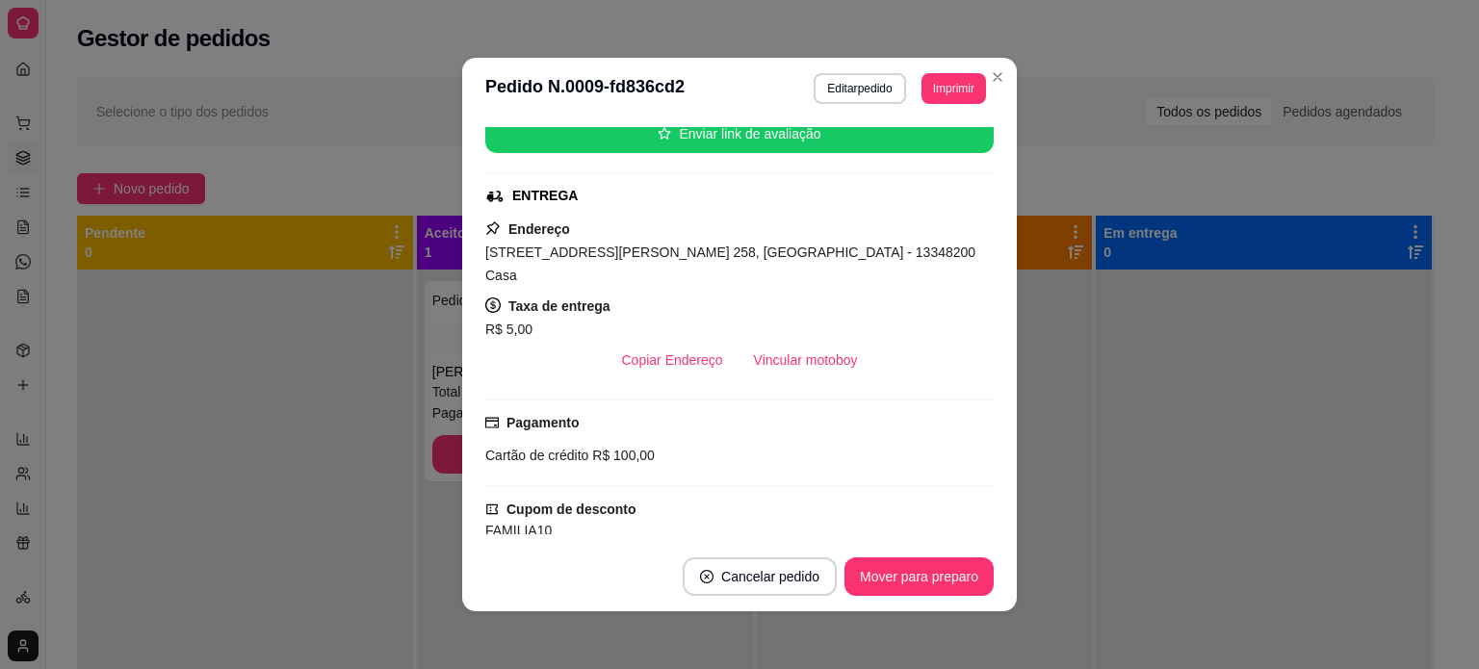
click at [609, 249] on span "Rua Jorge Scachetti, n. 258, Jardim Morada do Sol - 13348200 Casa" at bounding box center [730, 264] width 490 height 39
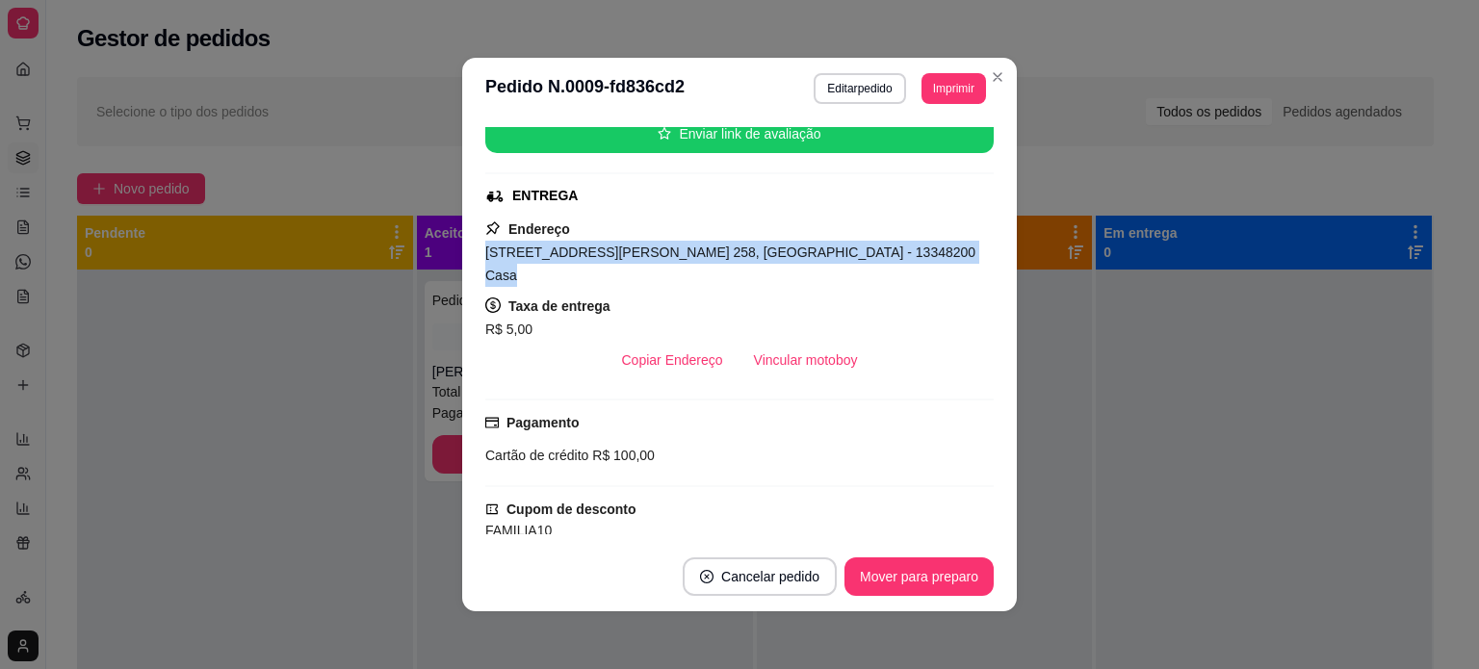
click at [609, 249] on span "Rua Jorge Scachetti, n. 258, Jardim Morada do Sol - 13348200 Casa" at bounding box center [730, 264] width 490 height 39
copy span "Rua Jorge Scachetti, n. 258, Jardim Morada do Sol - 13348200 Casa"
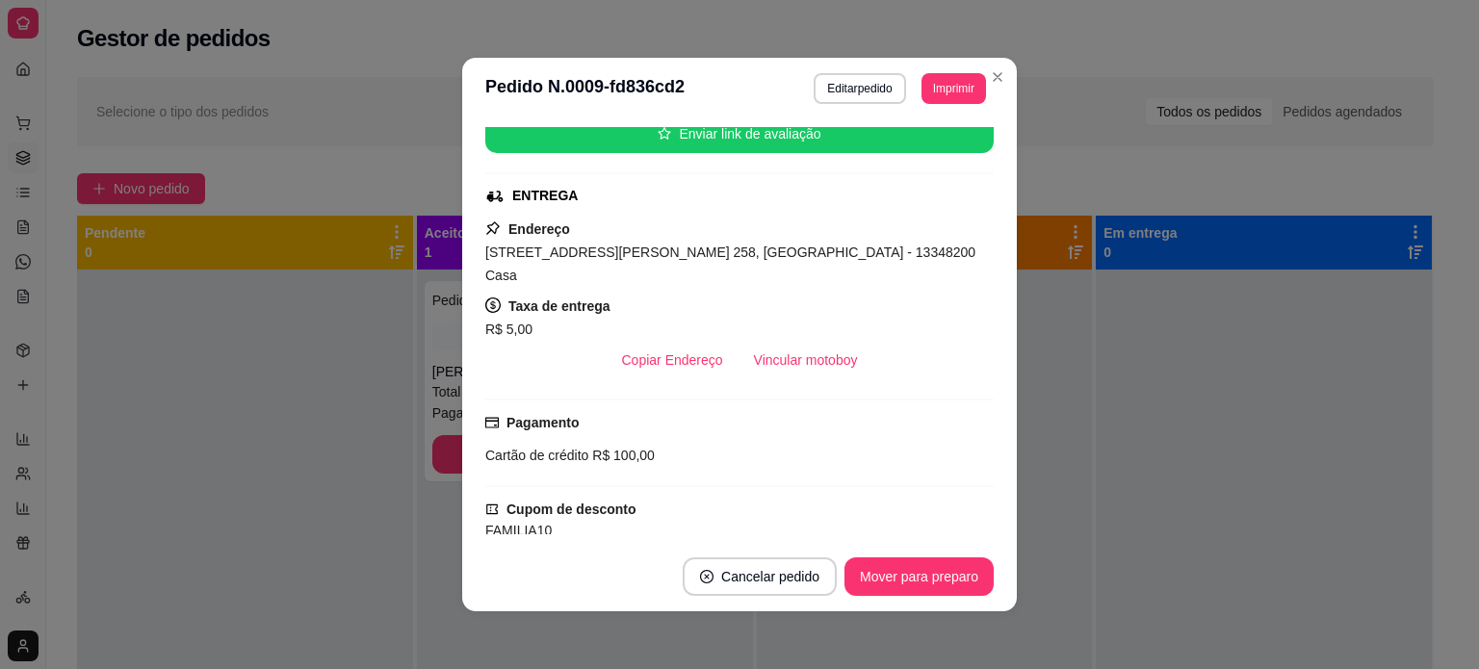
click at [942, 341] on div "Copiar Endereço Vincular motoboy" at bounding box center [739, 360] width 508 height 39
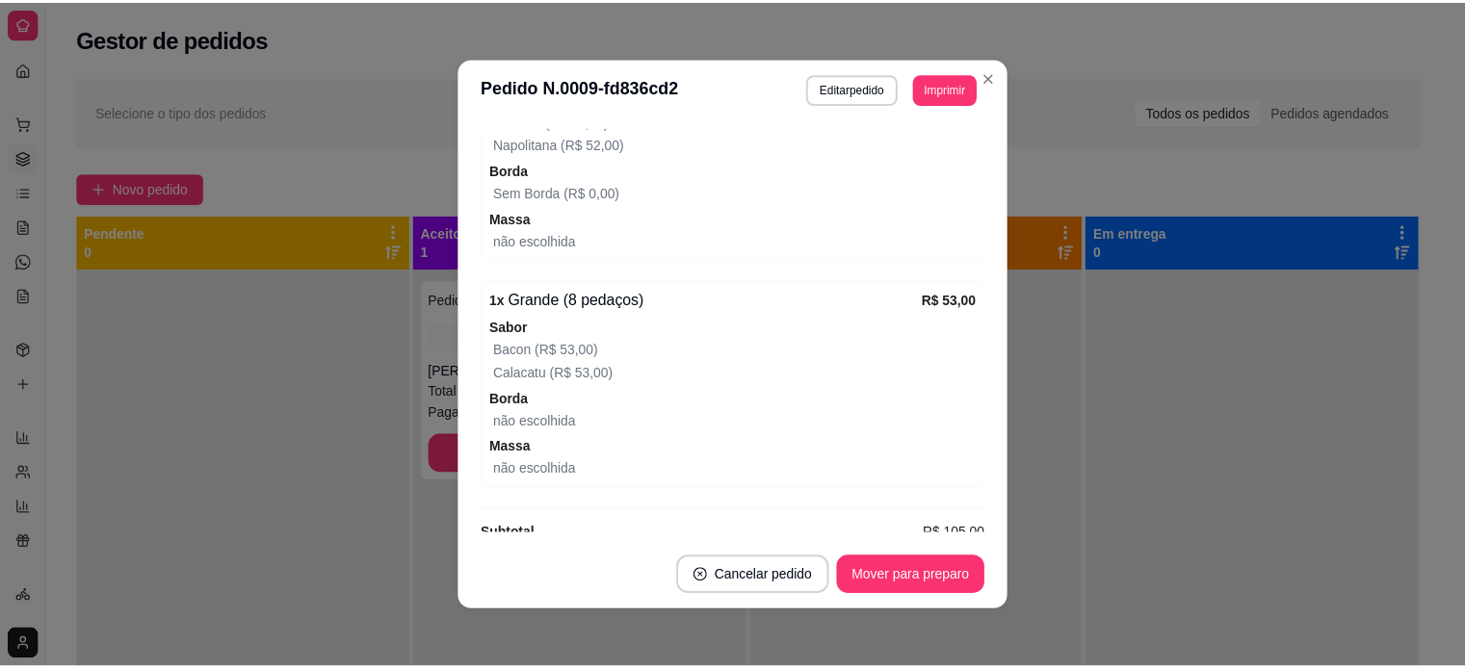
scroll to position [886, 0]
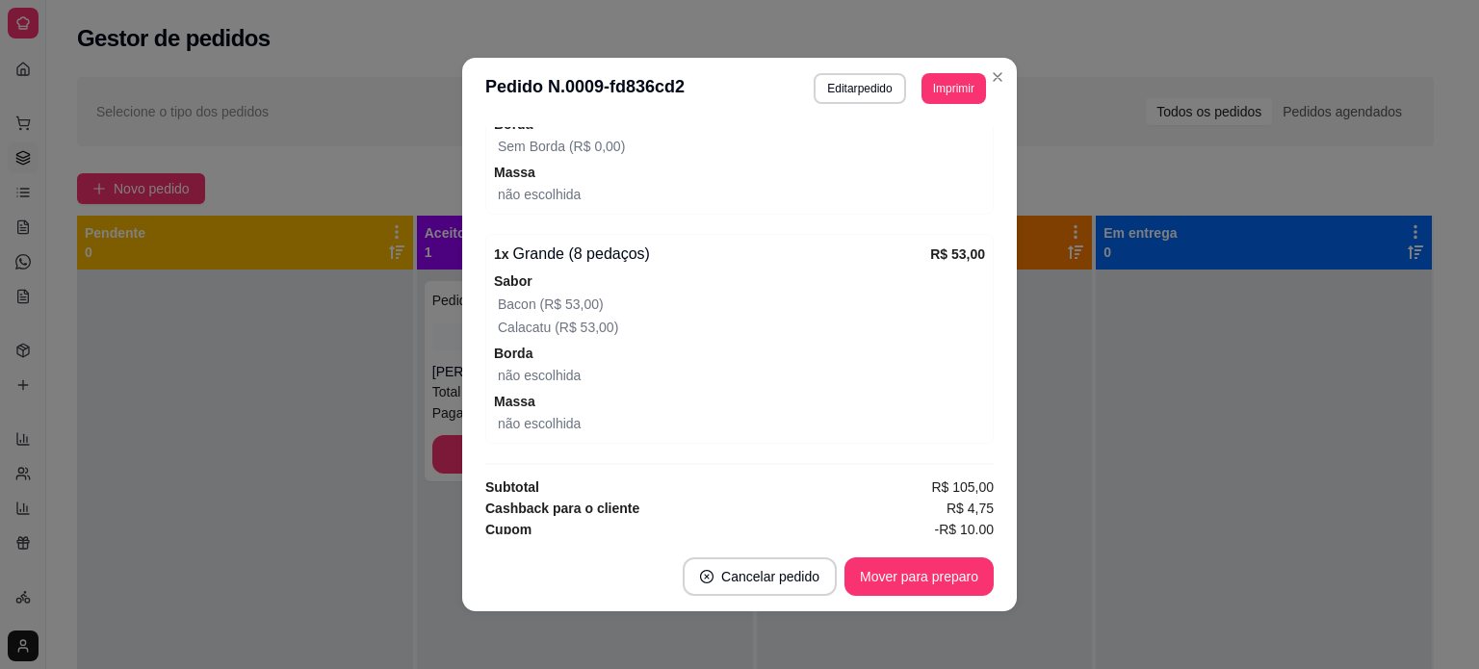
click at [931, 316] on div "Calacatu (R$ 53,00)" at bounding box center [741, 327] width 487 height 23
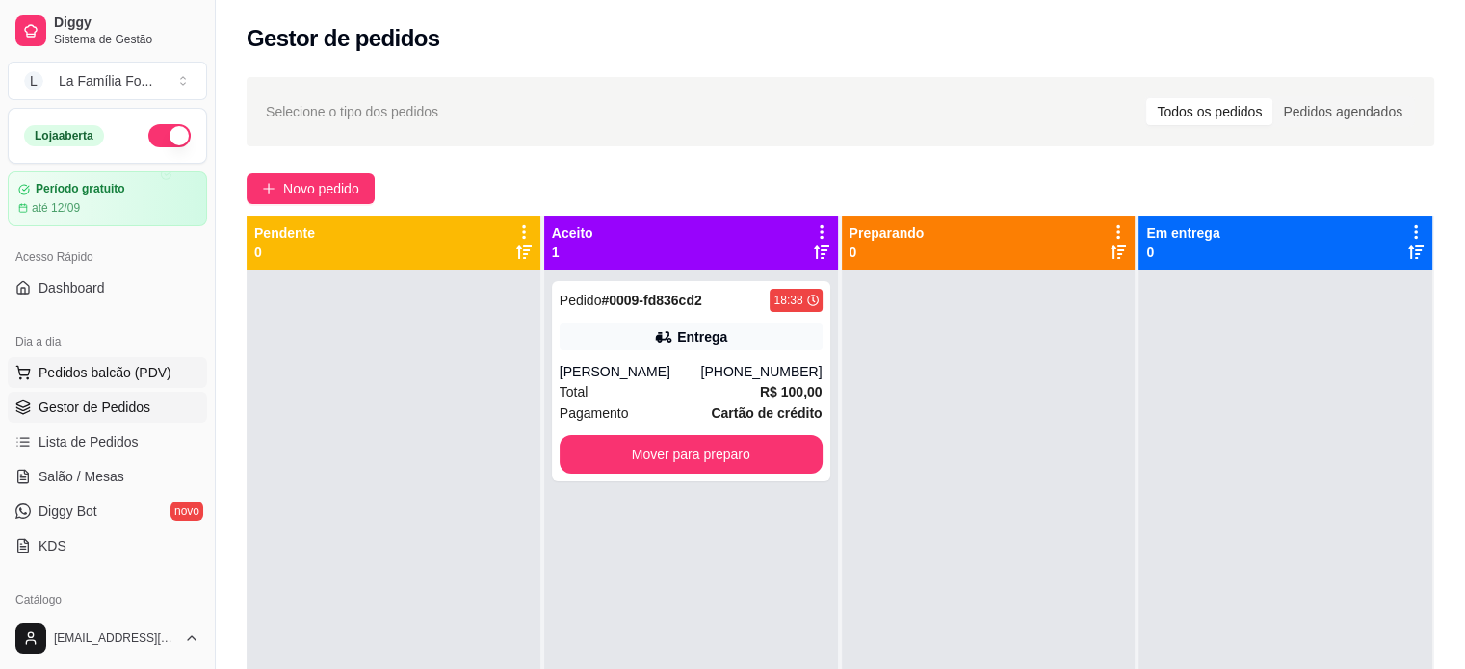
click at [150, 373] on span "Pedidos balcão (PDV)" at bounding box center [105, 372] width 133 height 19
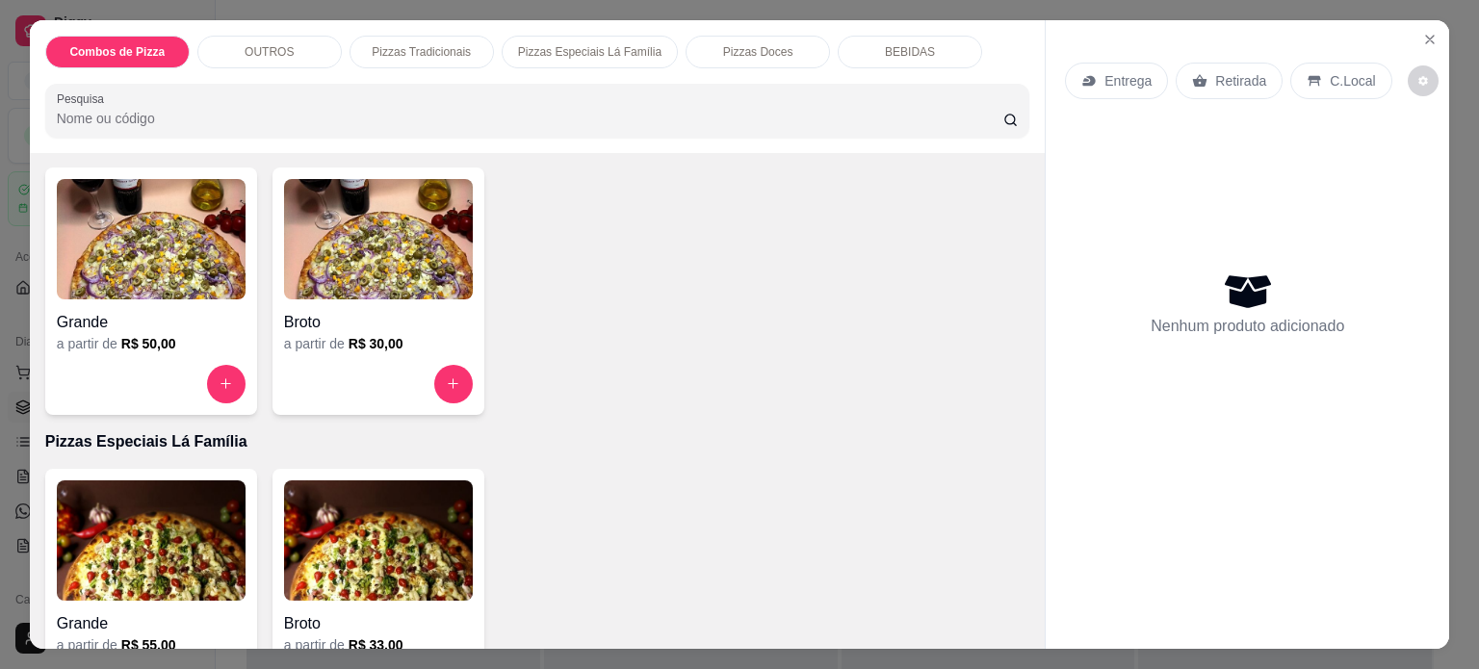
scroll to position [839, 0]
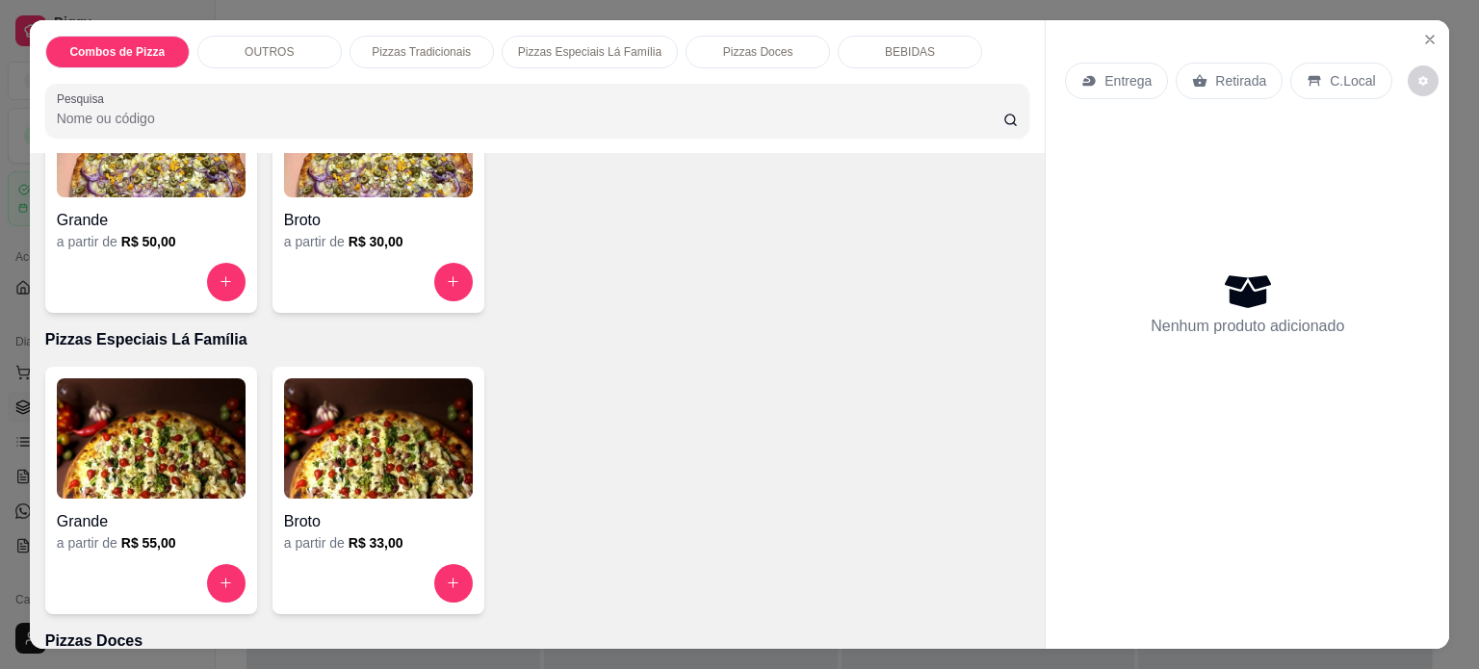
click at [95, 240] on div "a partir de R$ 50,00" at bounding box center [151, 241] width 189 height 19
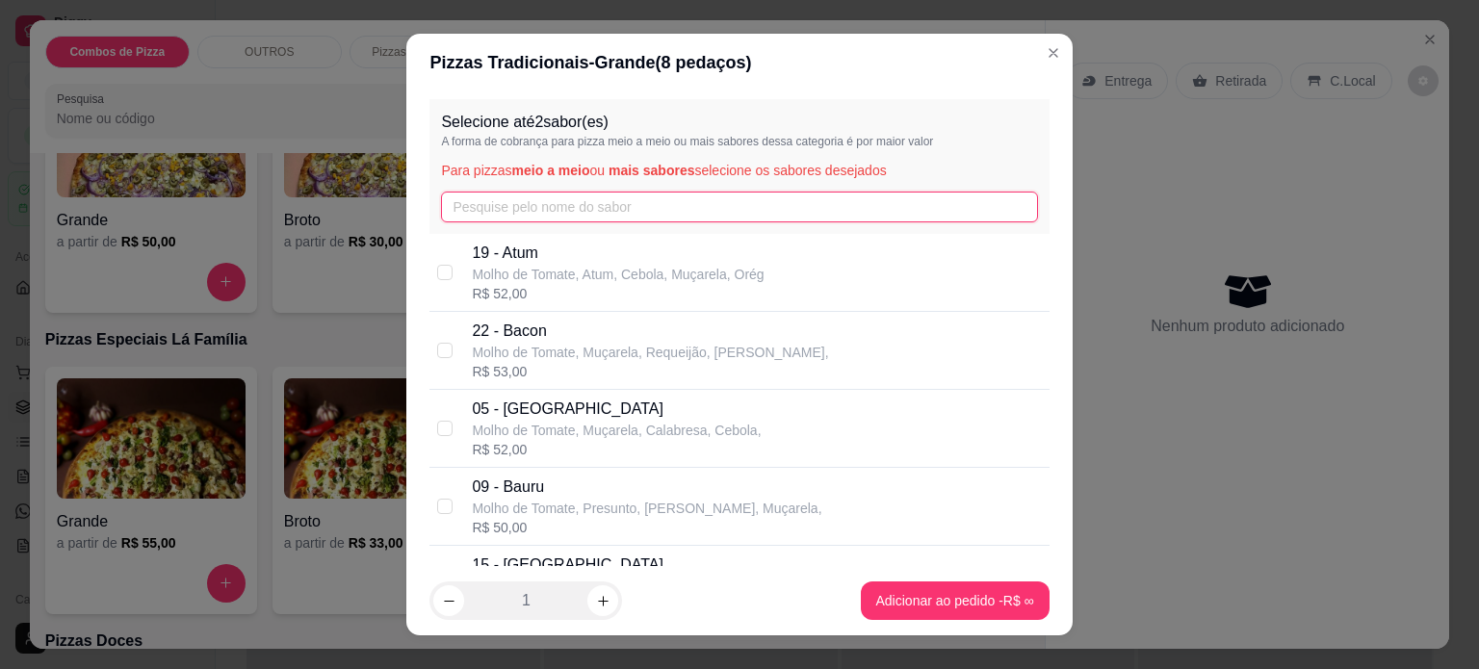
click at [456, 215] on input "text" at bounding box center [739, 207] width 596 height 31
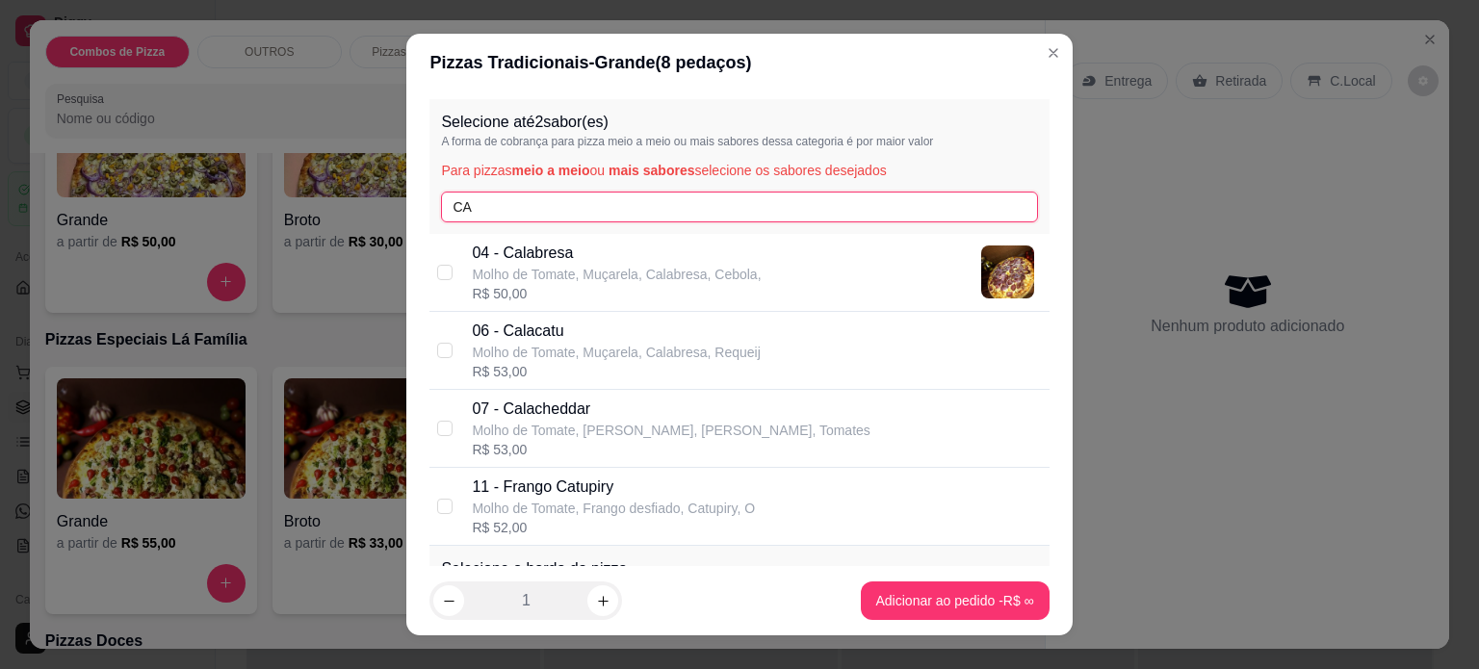
type input "CA"
click at [559, 360] on p "Molho de Tomate, Muçarela, Calabresa, Requeij" at bounding box center [616, 352] width 288 height 19
checkbox input "true"
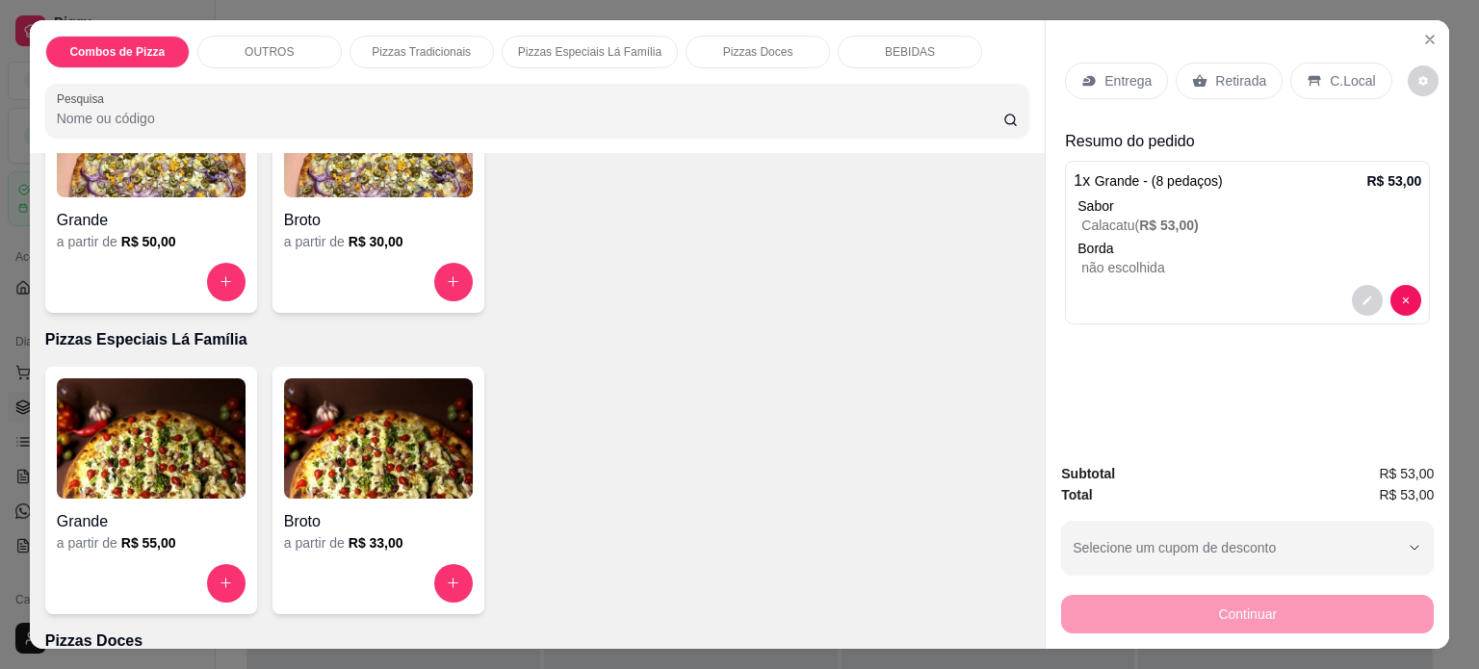
click at [1136, 63] on div "Entrega" at bounding box center [1116, 81] width 103 height 37
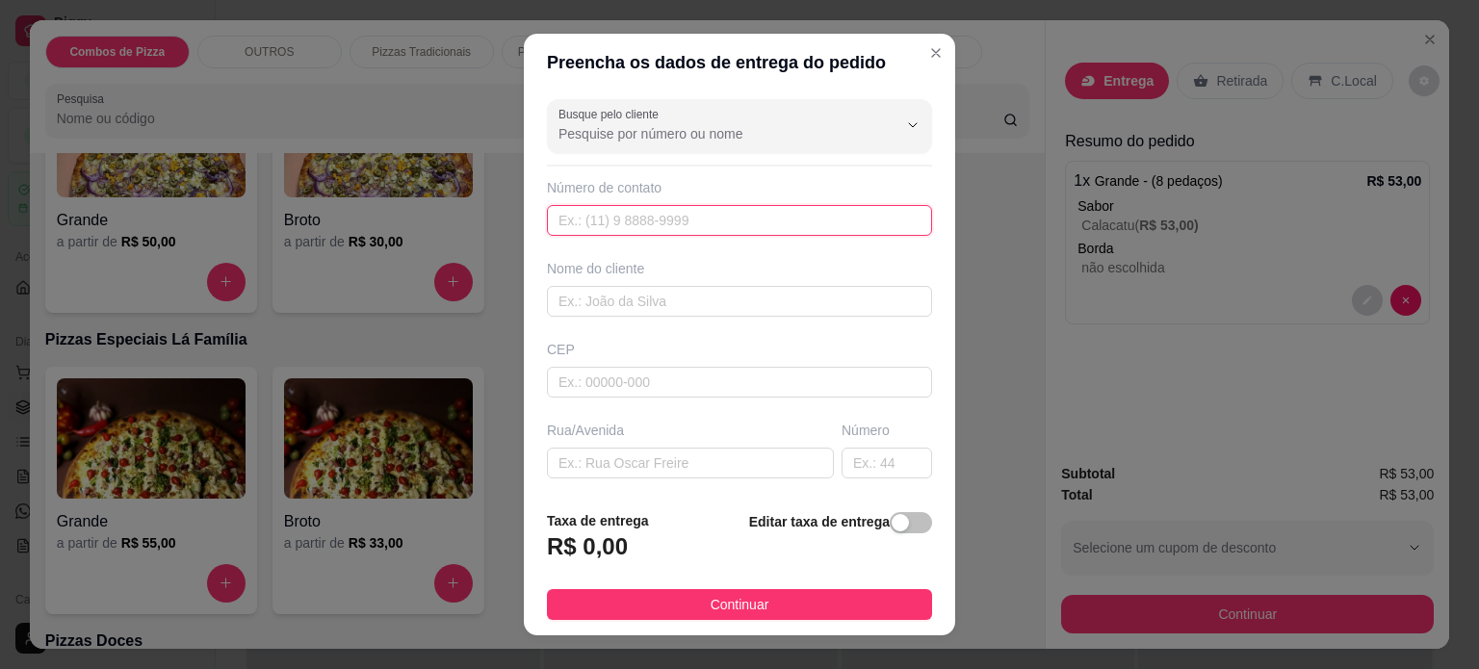
click at [687, 219] on input "text" at bounding box center [739, 220] width 385 height 31
type input "[PHONE_NUMBER]"
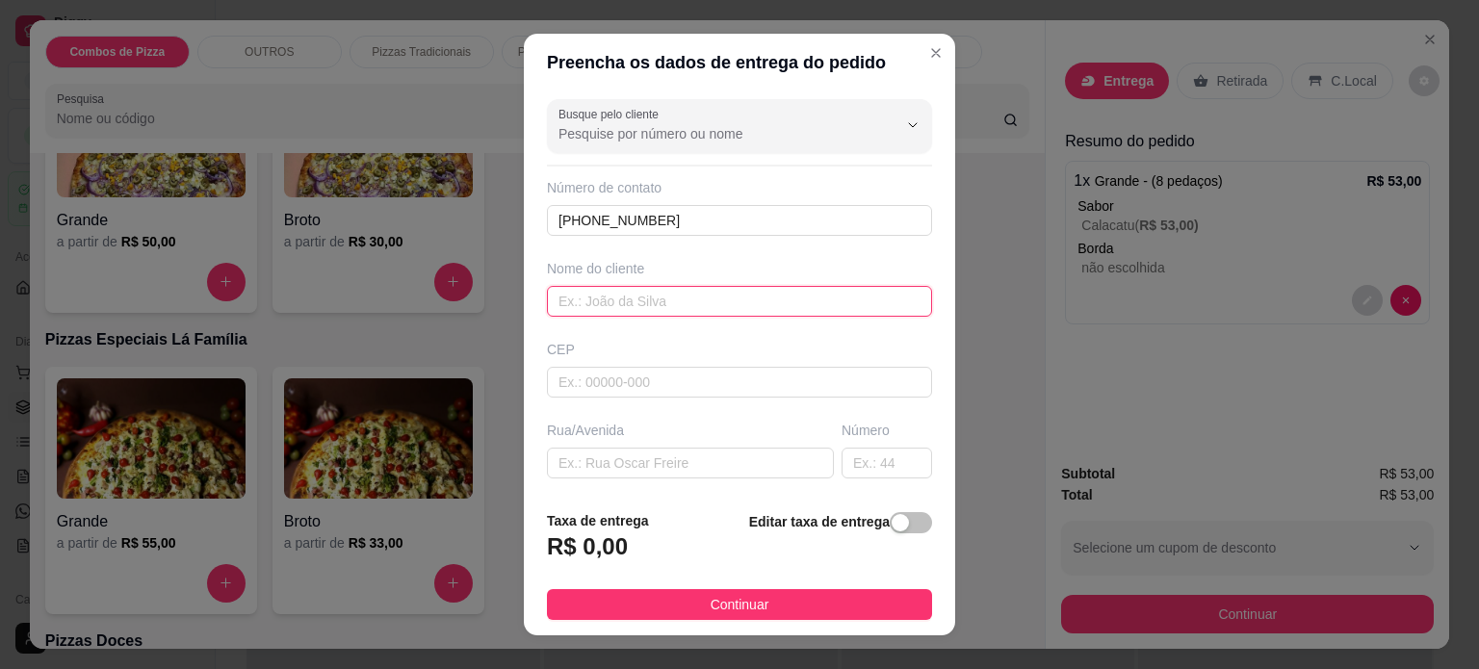
click at [660, 296] on input "text" at bounding box center [739, 301] width 385 height 31
type input "[PERSON_NAME]"
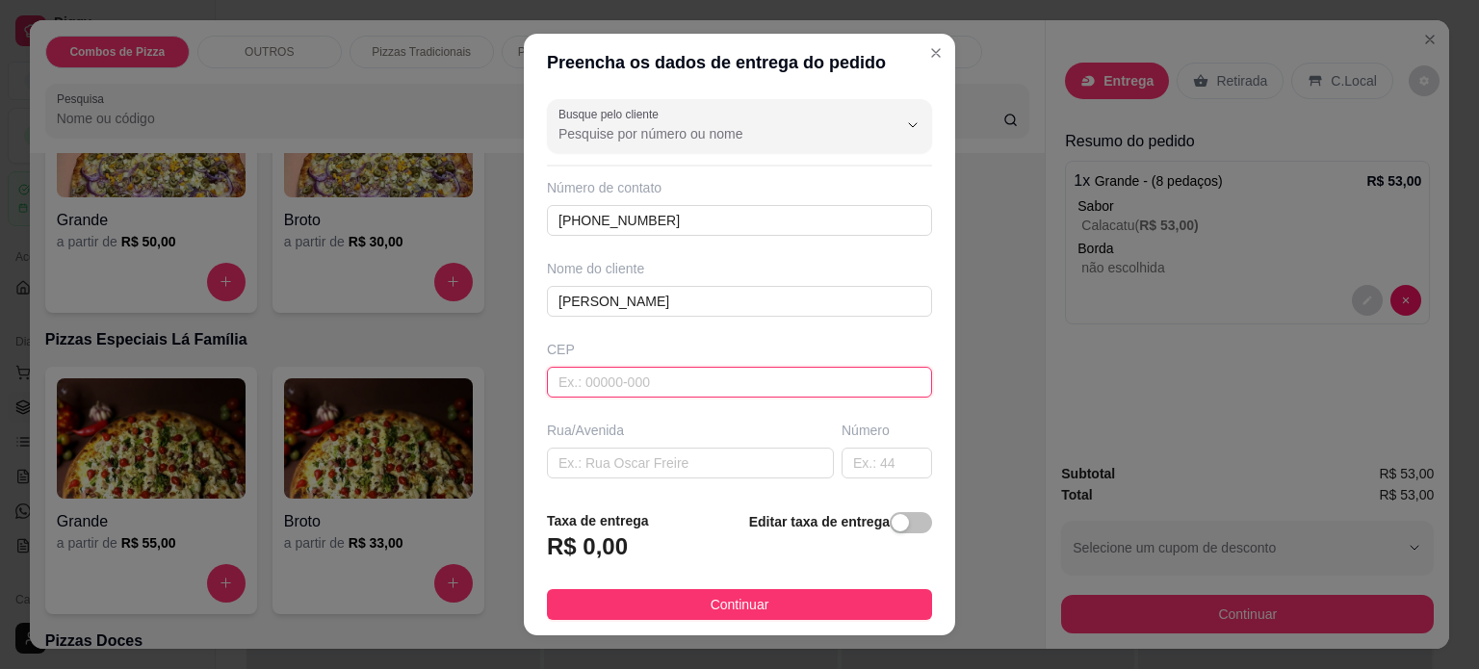
click at [654, 392] on input "text" at bounding box center [739, 382] width 385 height 31
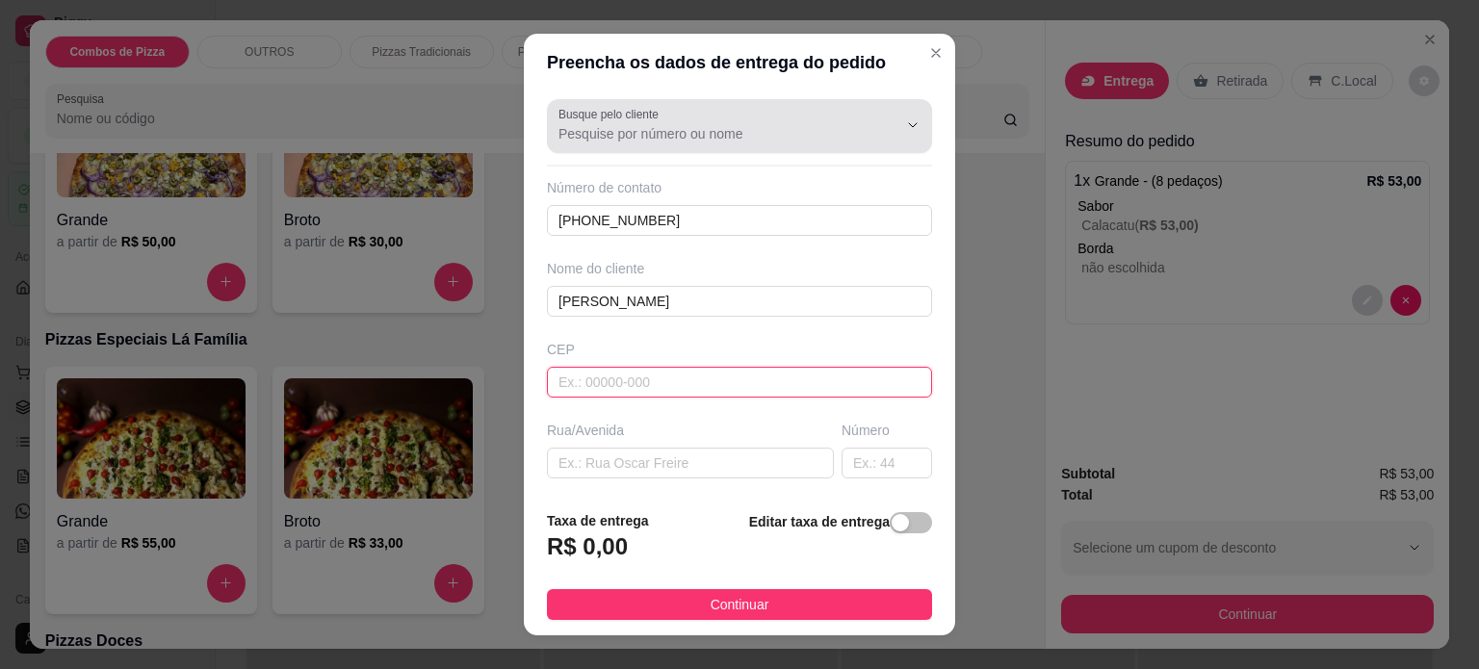
type input "2"
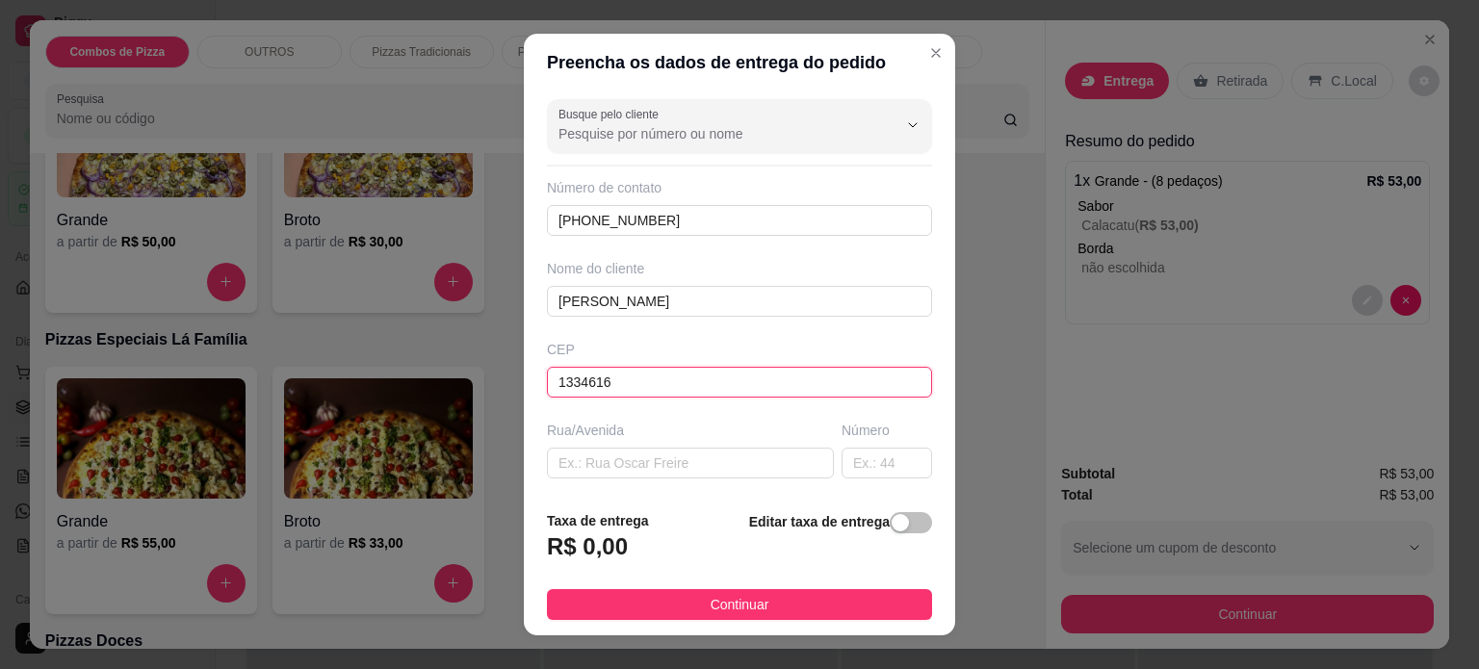
type input "13346160"
type input "Rua [PERSON_NAME]"
type input "Jardim Tancredo Neves"
type input "Indaiatuba"
type input "13346160"
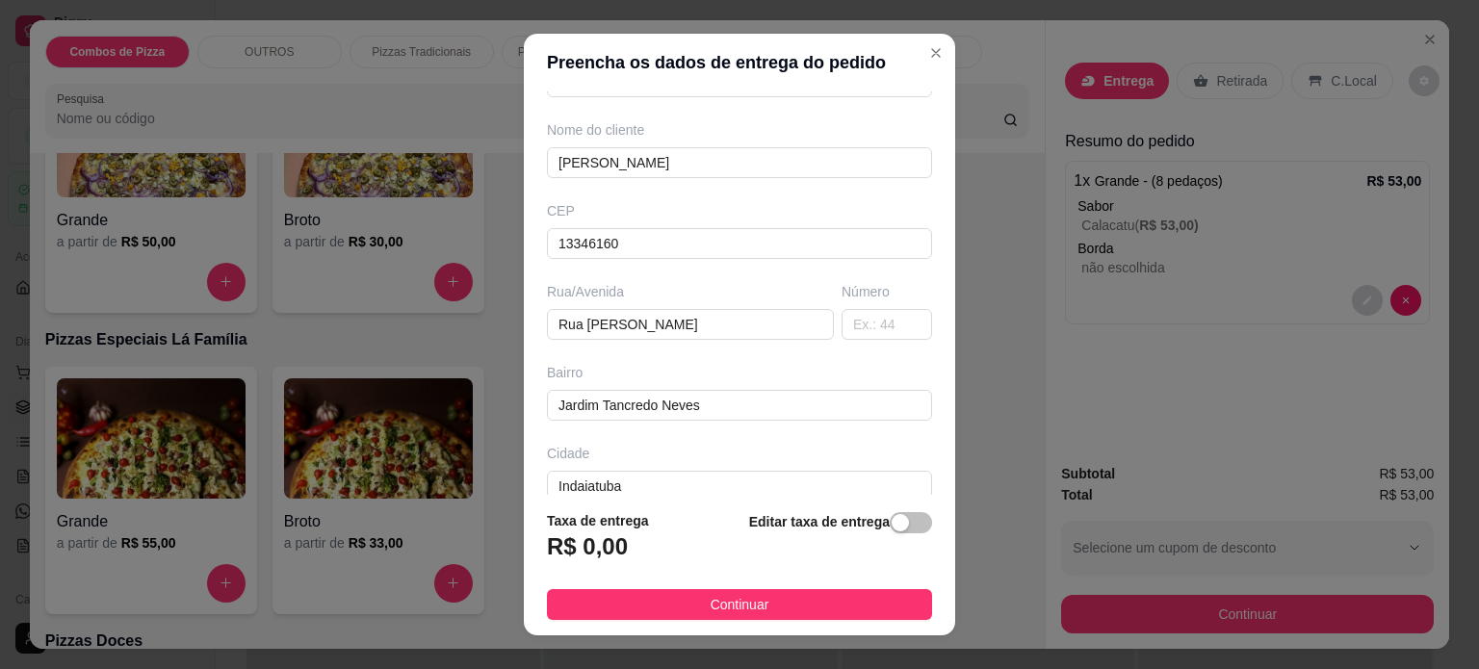
scroll to position [140, 0]
click at [863, 342] on div "Busque pelo cliente Número de contato [PHONE_NUMBER] Nome do cliente [PERSON_NA…" at bounding box center [739, 293] width 431 height 404
click at [856, 328] on input "text" at bounding box center [887, 323] width 91 height 31
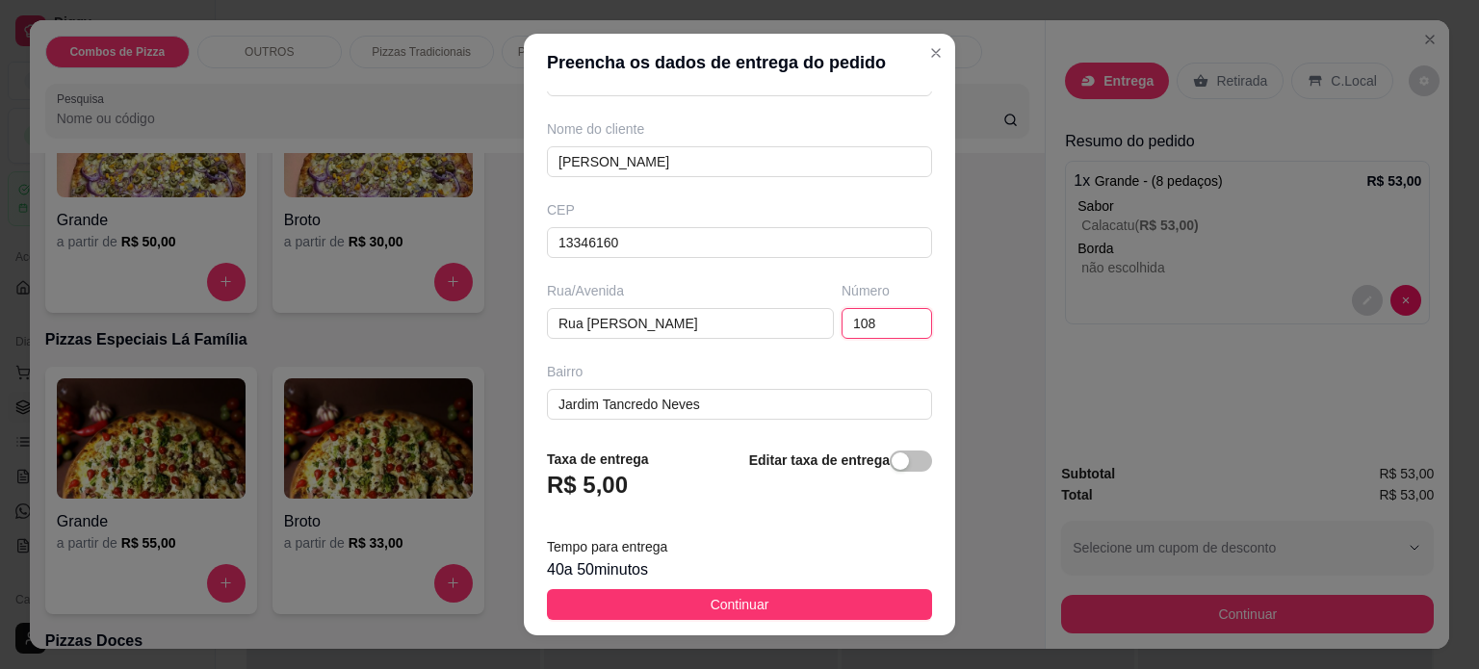
type input "108"
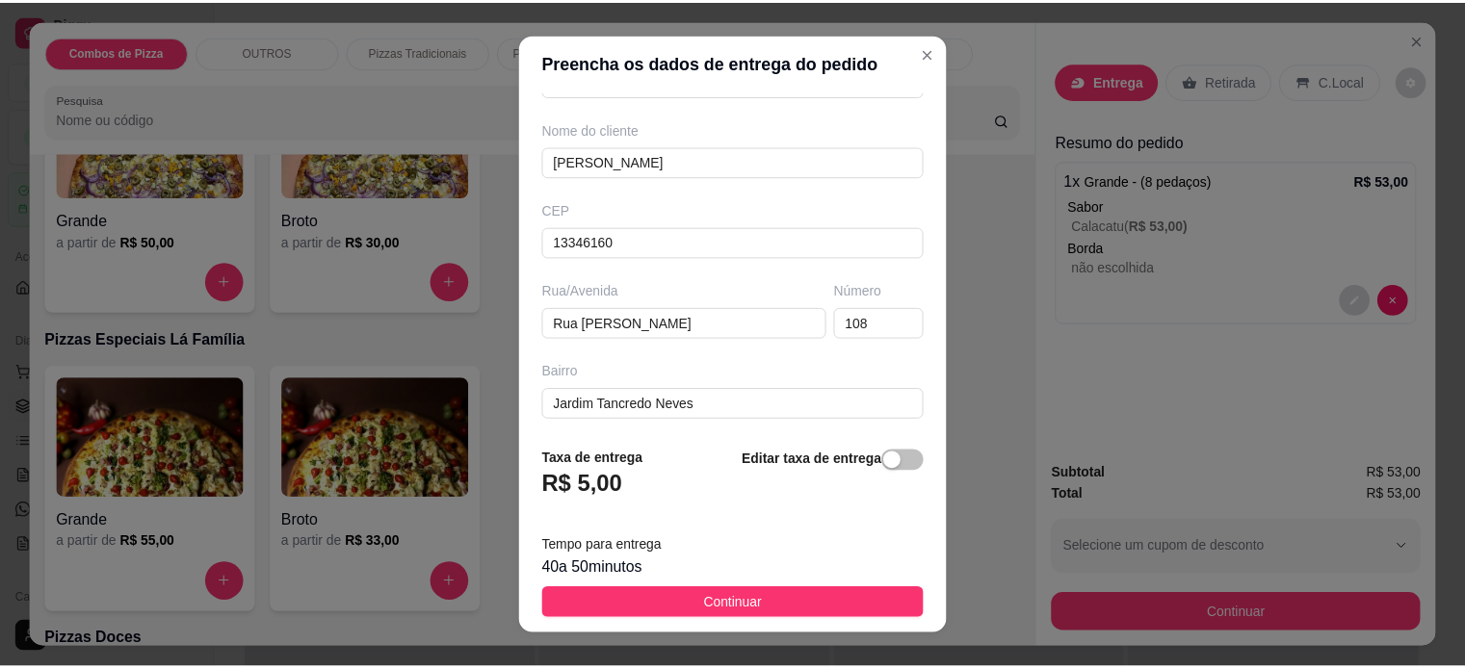
scroll to position [303, 0]
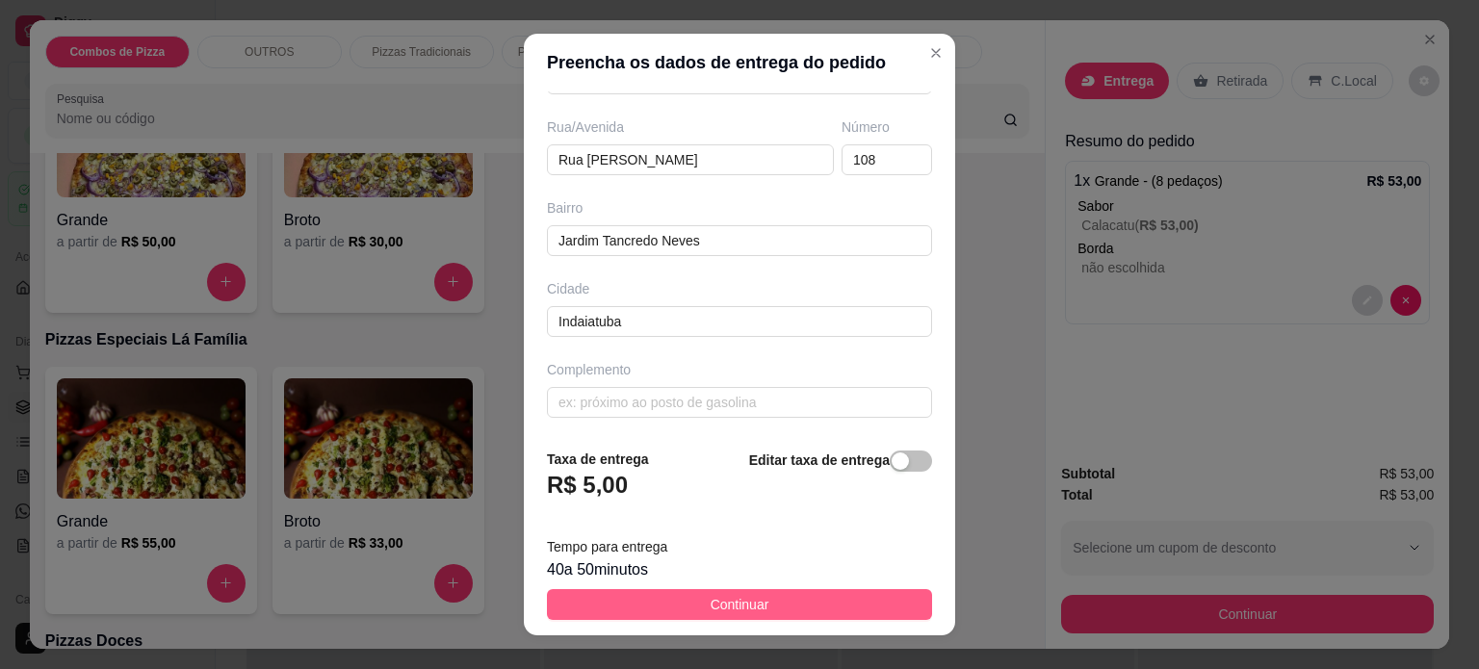
click at [775, 608] on button "Continuar" at bounding box center [739, 604] width 385 height 31
click at [775, 608] on div "Item avulso Combos de Pizza 90 - PROMOÇÃ0 R$ 55,99 0 OUTROS 80 - TORTONE R$ 70,…" at bounding box center [538, 401] width 1016 height 496
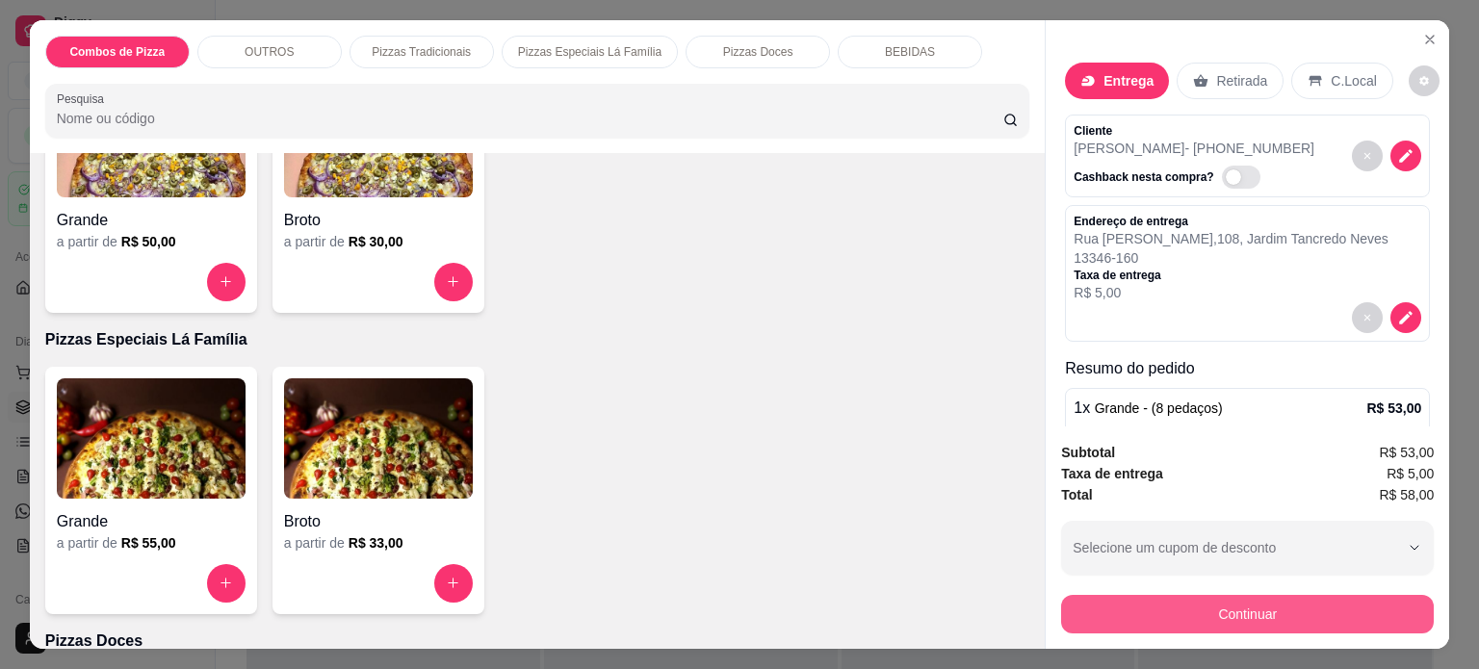
click at [1218, 603] on button "Continuar" at bounding box center [1247, 614] width 373 height 39
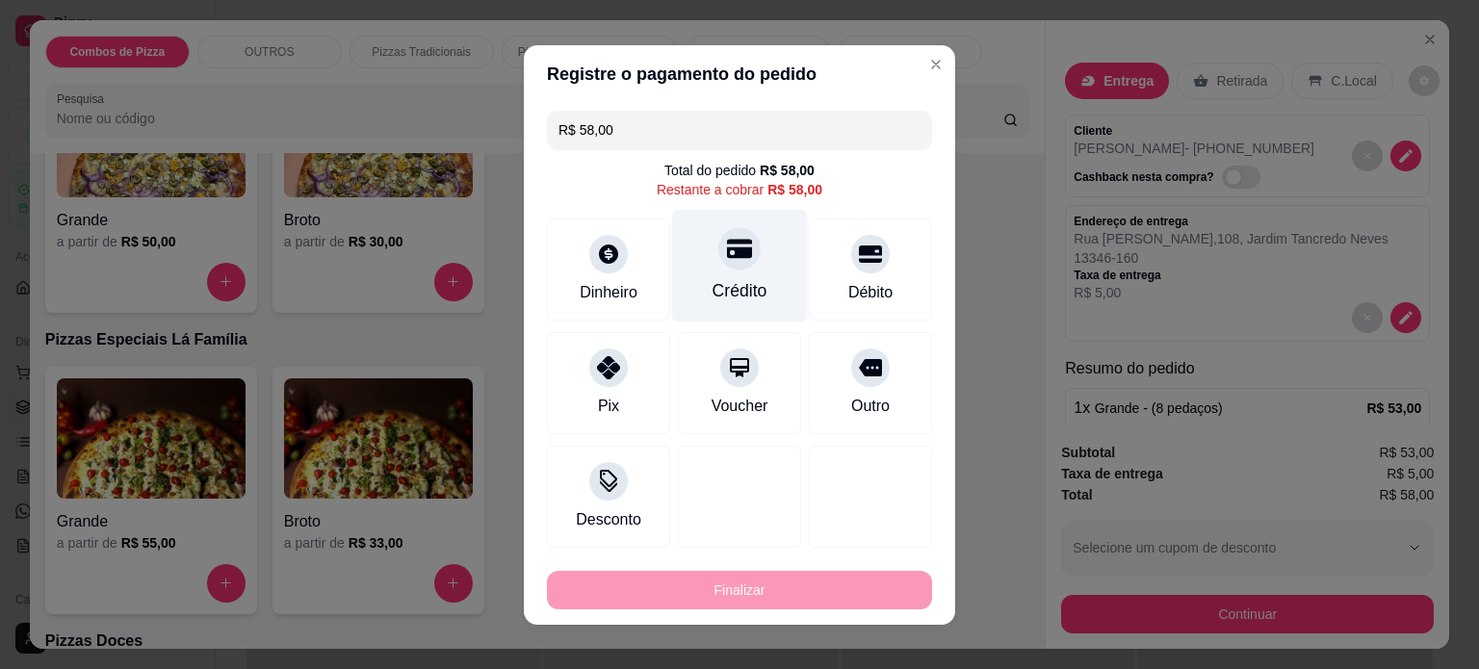
click at [722, 274] on div "Crédito" at bounding box center [740, 265] width 136 height 113
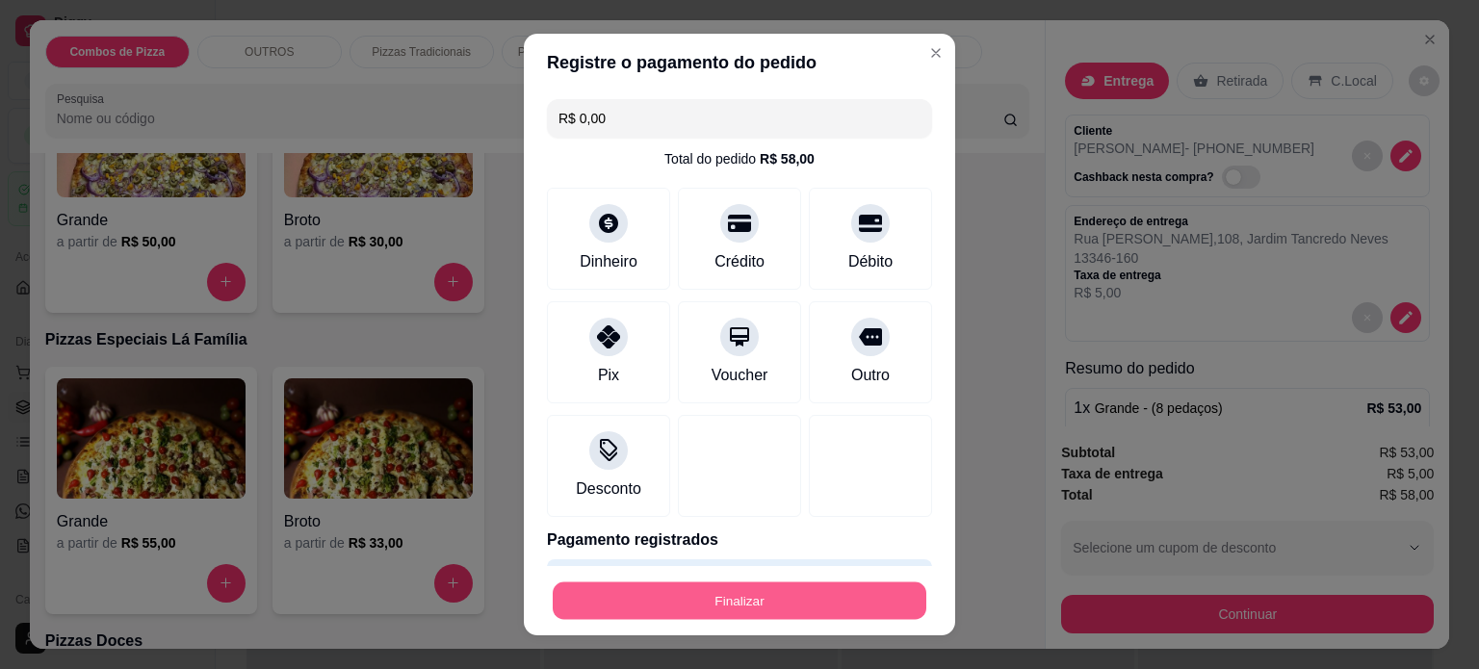
click at [764, 596] on button "Finalizar" at bounding box center [740, 602] width 374 height 38
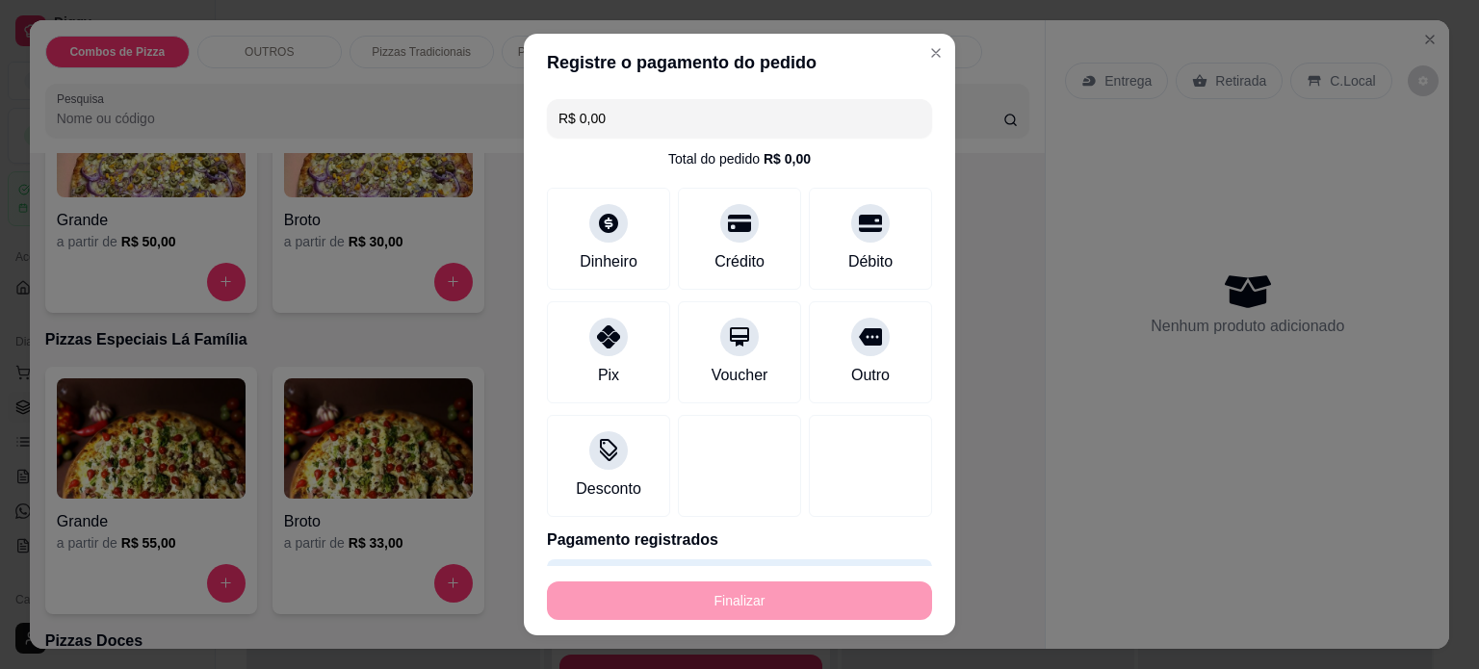
type input "-R$ 58,00"
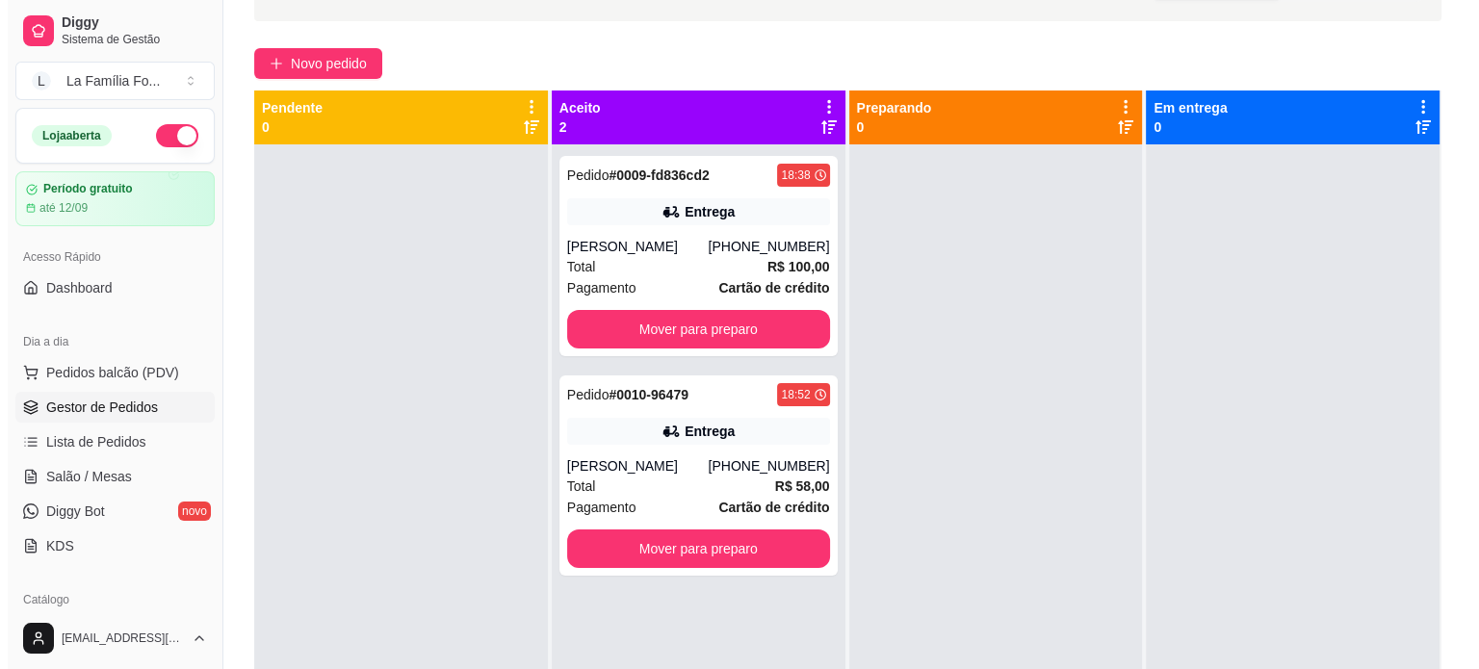
scroll to position [117, 0]
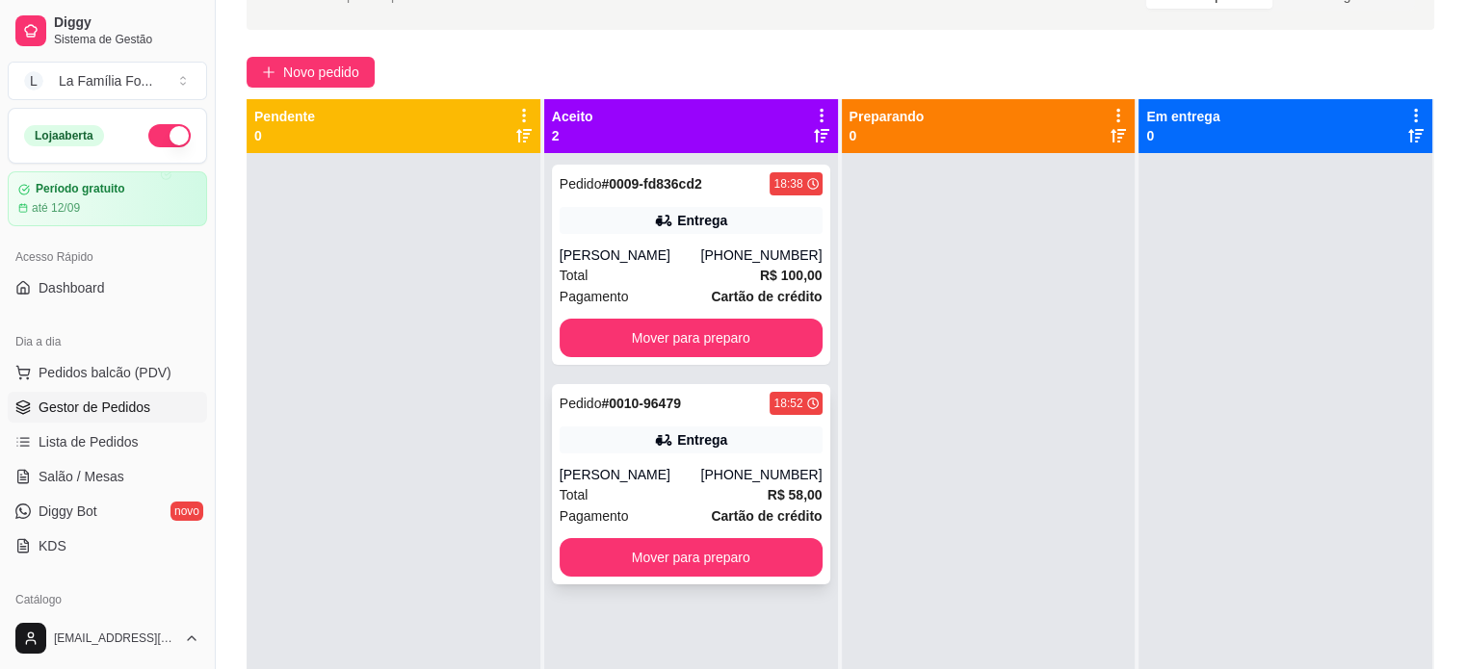
click at [680, 477] on div "[PERSON_NAME]" at bounding box center [631, 474] width 142 height 19
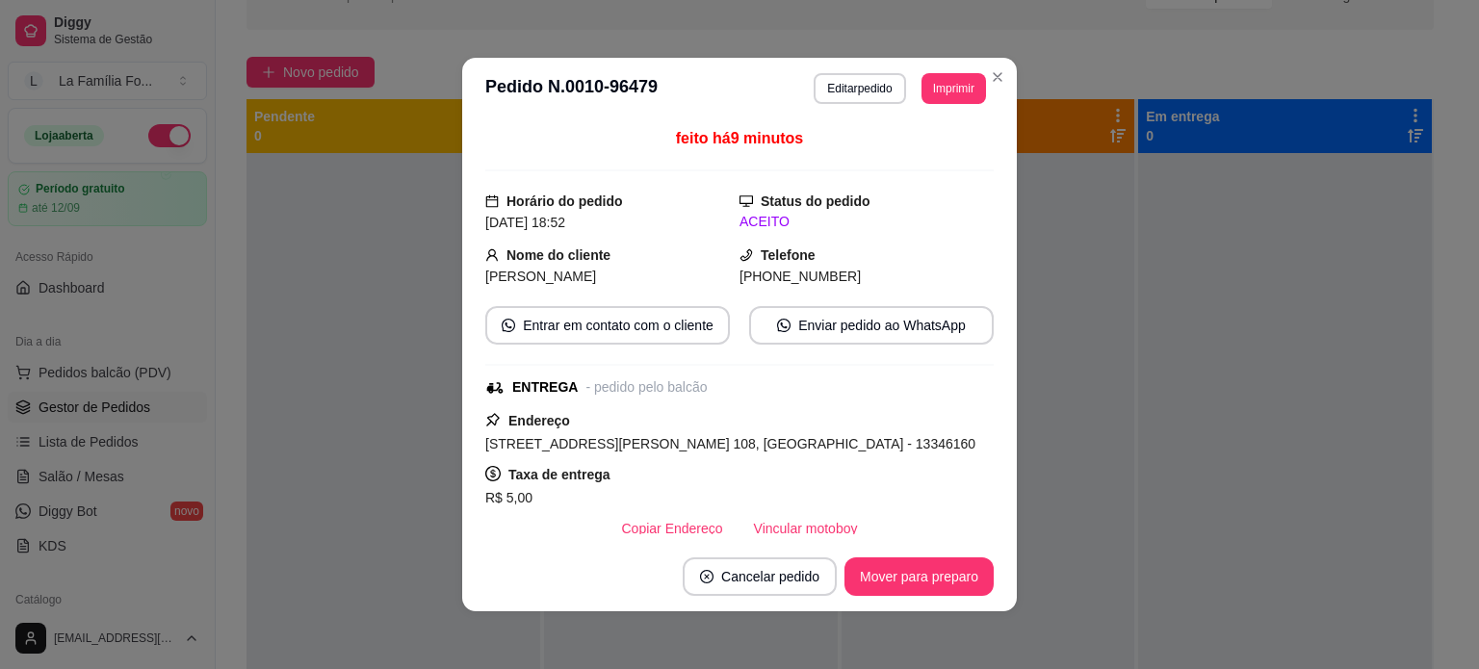
drag, startPoint x: 796, startPoint y: 444, endPoint x: 619, endPoint y: 410, distance: 180.4
click at [619, 410] on div "Endereço [STREET_ADDRESS][PERSON_NAME] 108, [GEOGRAPHIC_DATA] - 13346160 Taxa d…" at bounding box center [739, 478] width 508 height 139
copy div "Endereço [STREET_ADDRESS][PERSON_NAME] 108, [GEOGRAPHIC_DATA]"
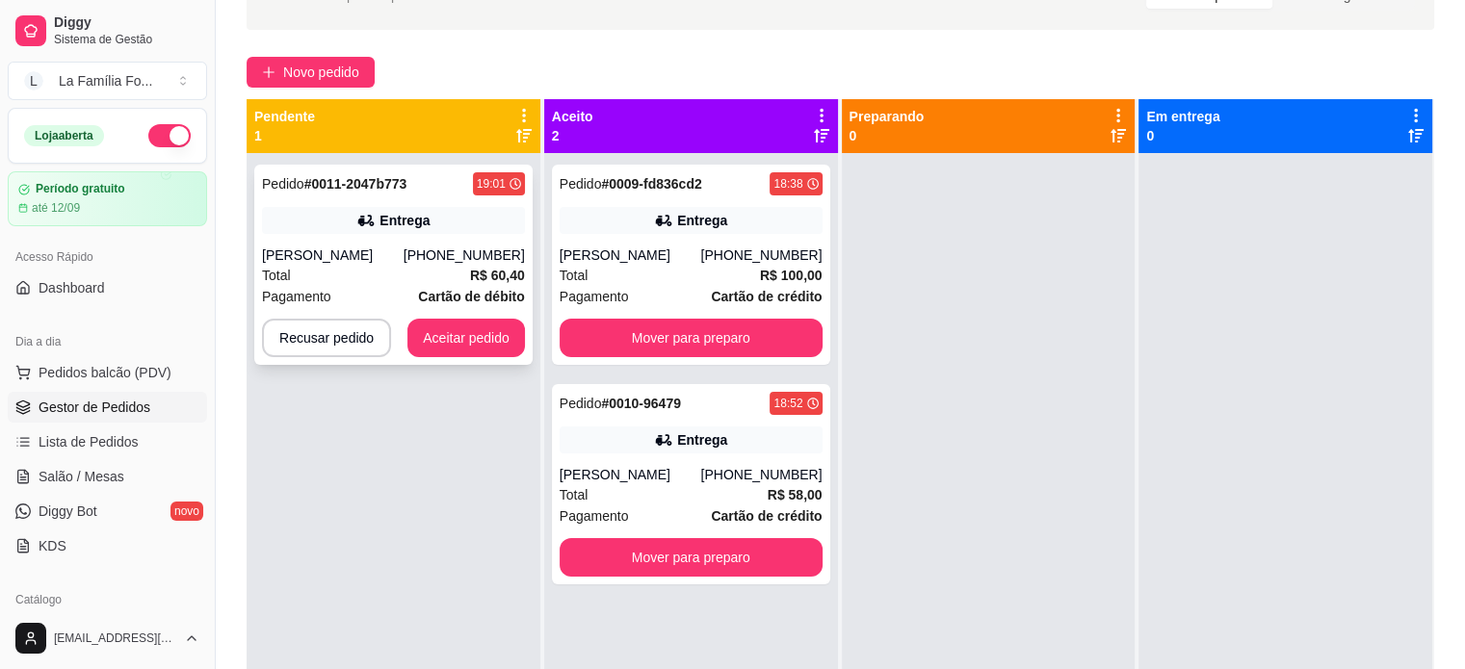
click at [447, 242] on div "Pedido # 0011-2047b773 19:01 Entrega [PERSON_NAME] [PHONE_NUMBER] Total R$ 60,4…" at bounding box center [393, 265] width 278 height 200
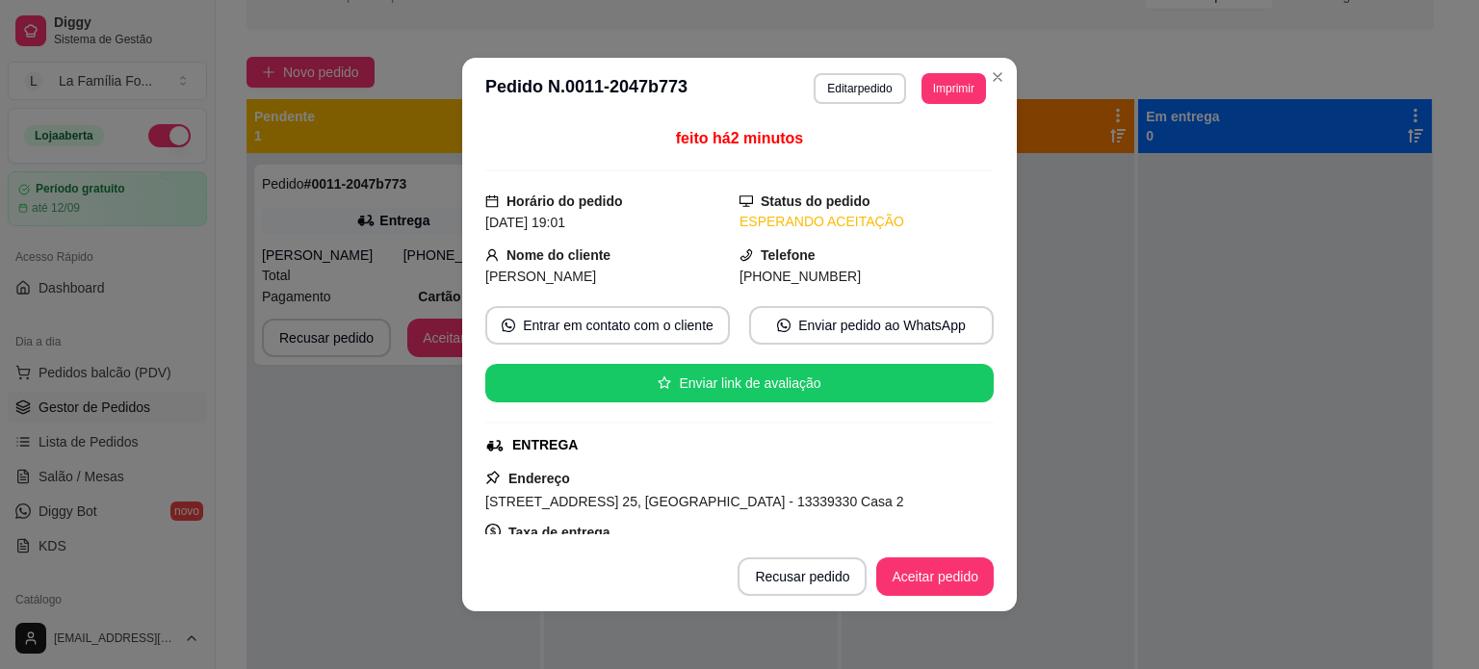
scroll to position [356, 0]
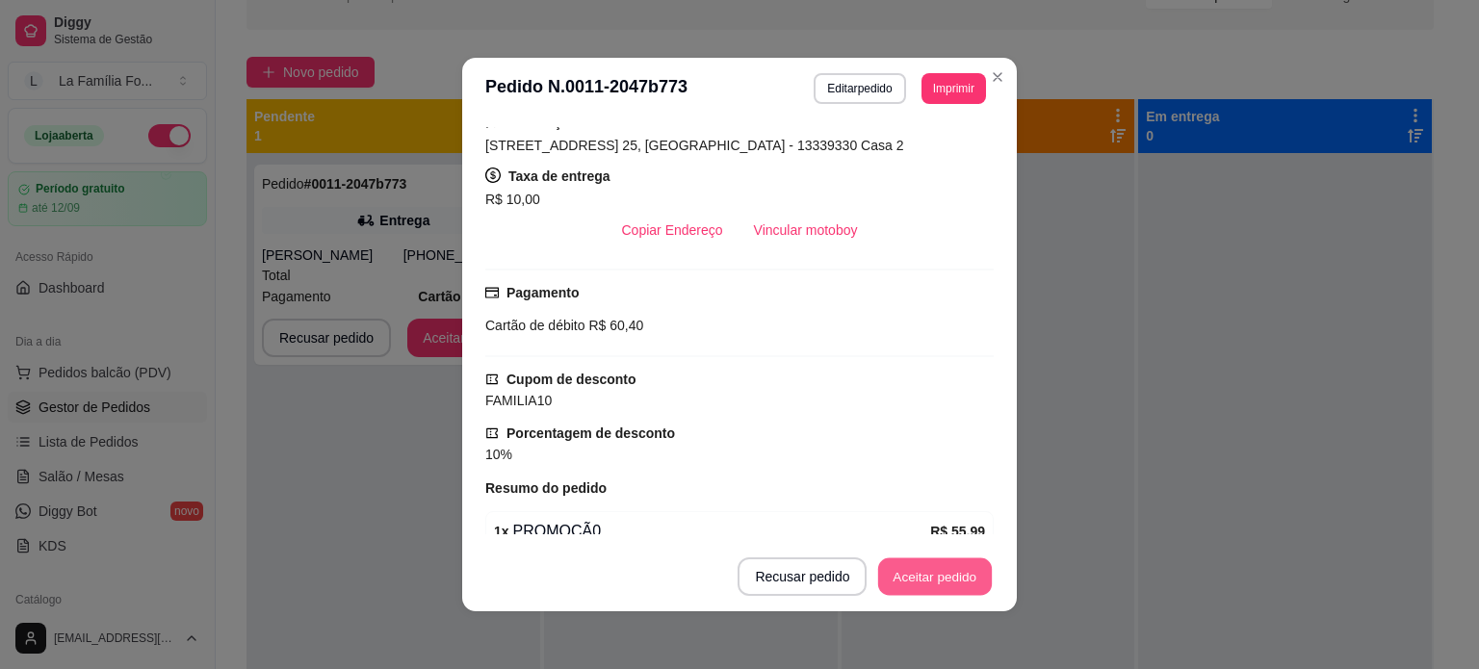
click at [917, 582] on button "Aceitar pedido" at bounding box center [935, 578] width 114 height 38
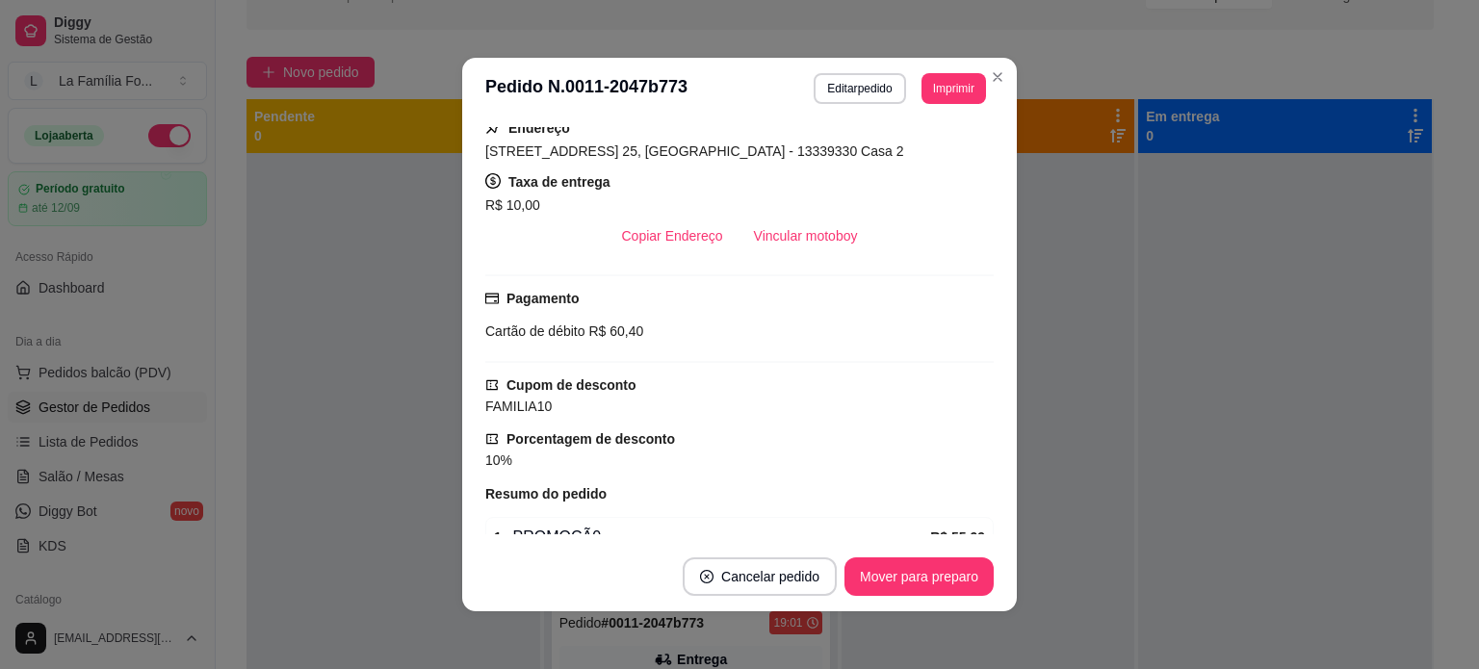
scroll to position [355, 0]
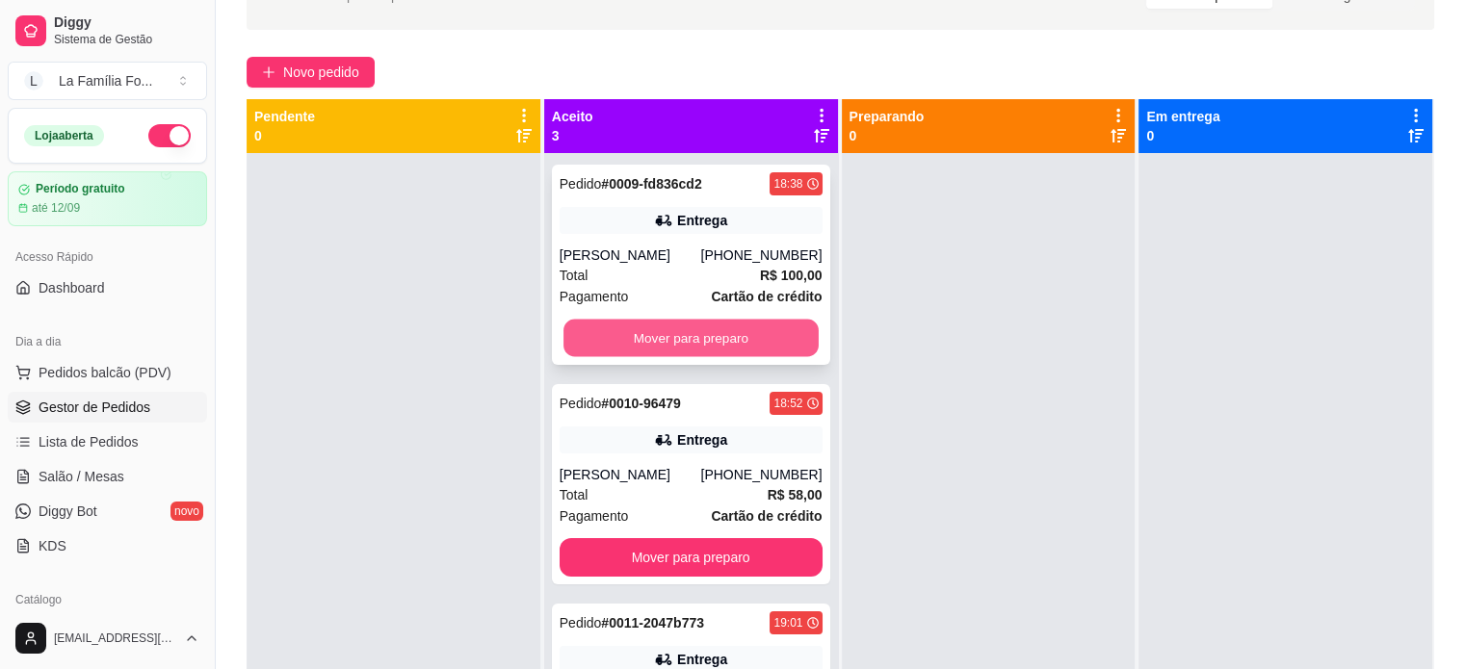
click at [721, 348] on button "Mover para preparo" at bounding box center [690, 339] width 255 height 38
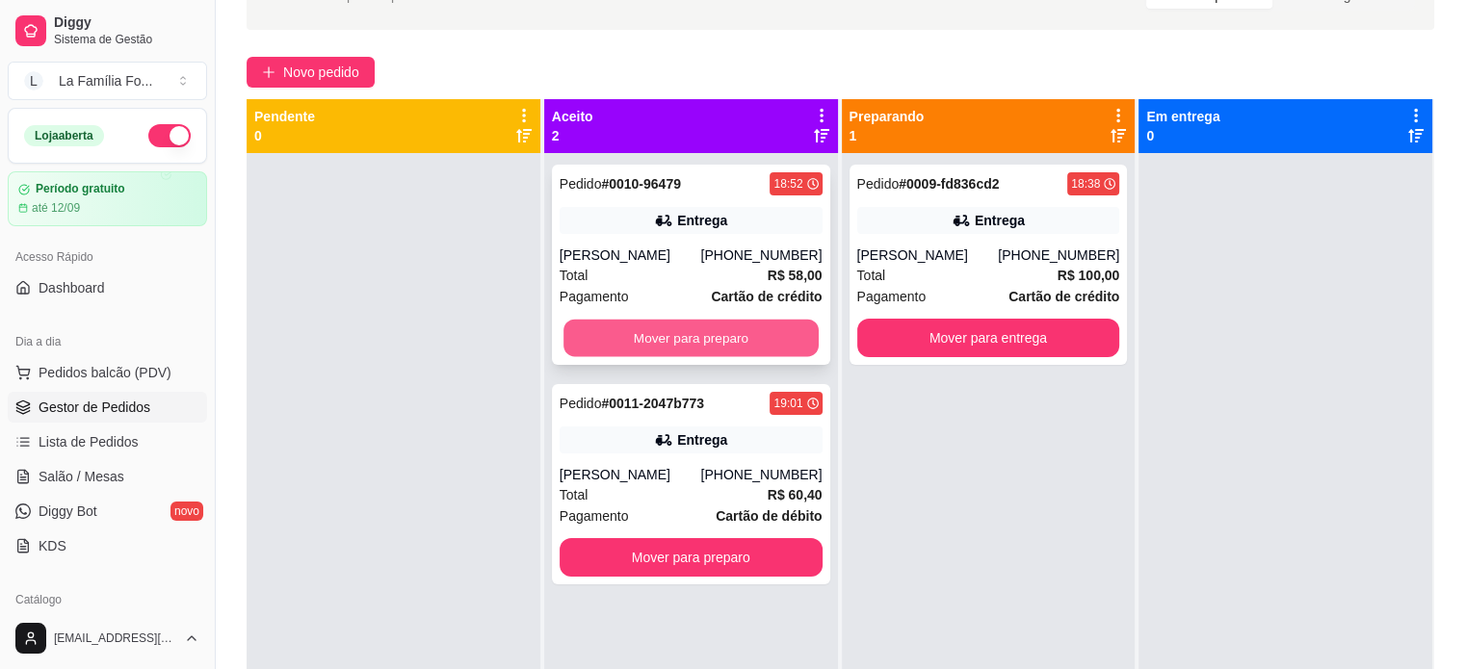
click at [721, 338] on button "Mover para preparo" at bounding box center [690, 339] width 255 height 38
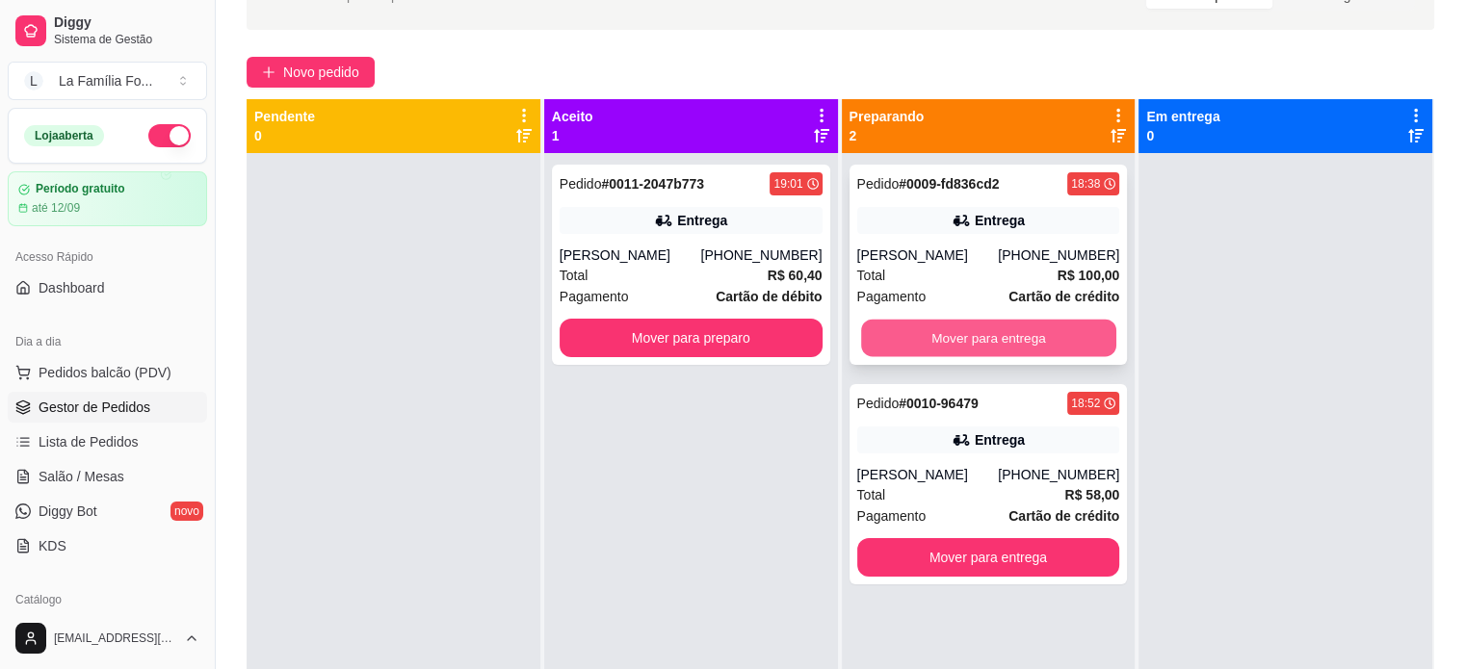
click at [948, 330] on button "Mover para entrega" at bounding box center [988, 339] width 255 height 38
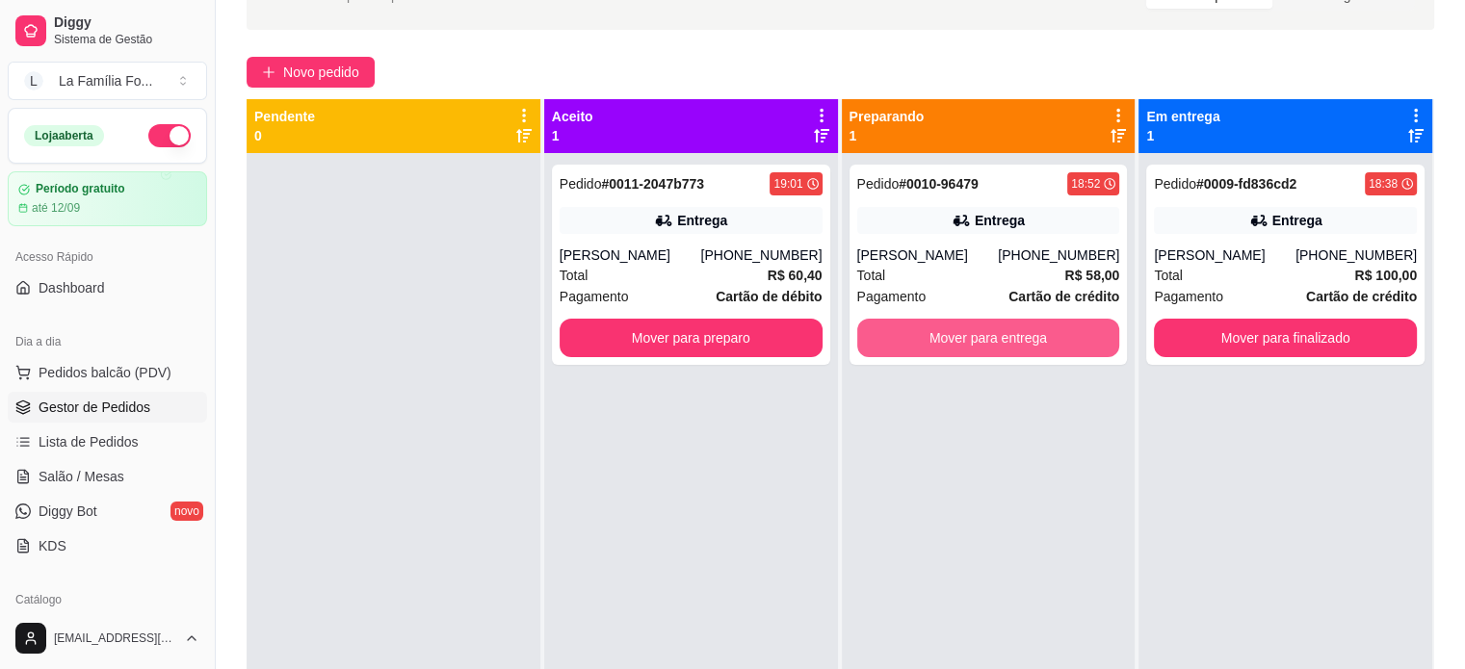
click at [948, 330] on button "Mover para entrega" at bounding box center [988, 338] width 263 height 39
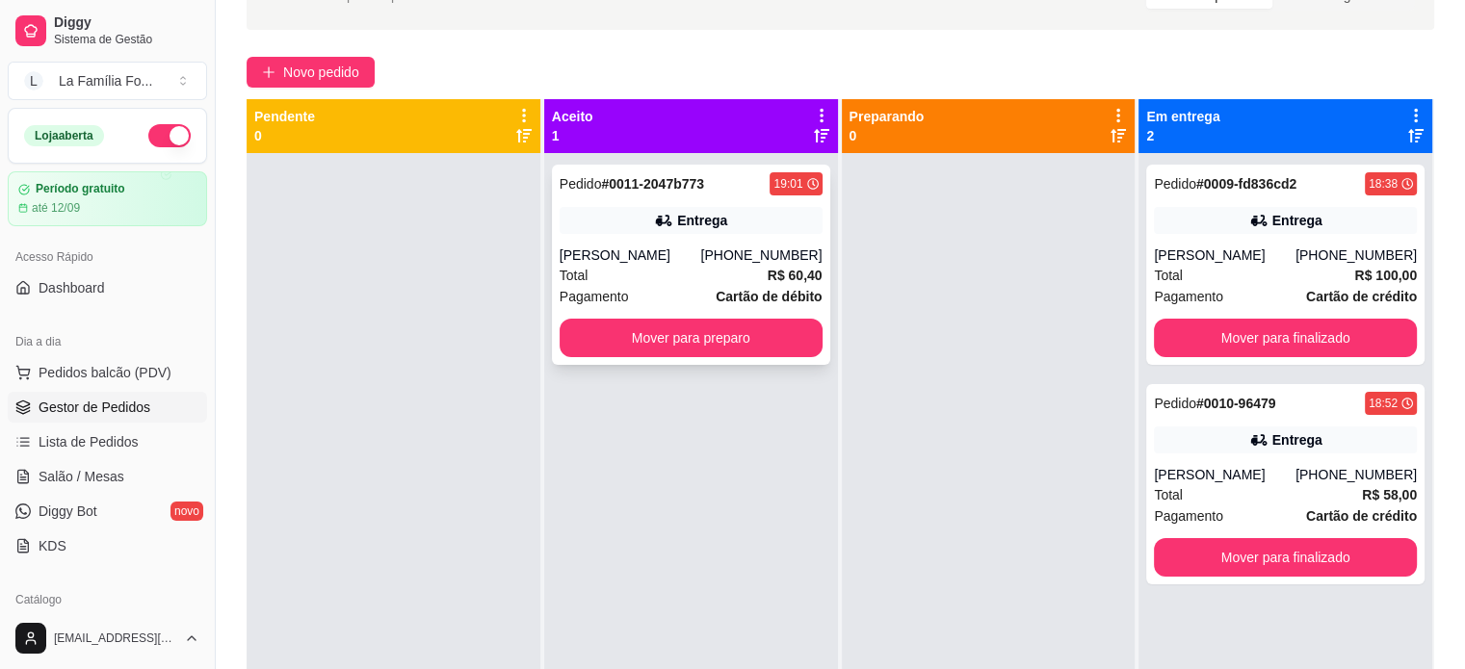
click at [778, 236] on div "Pedido # 0011-2047b773 19:01 Entrega [PERSON_NAME] [PHONE_NUMBER] Total R$ 60,4…" at bounding box center [691, 265] width 278 height 200
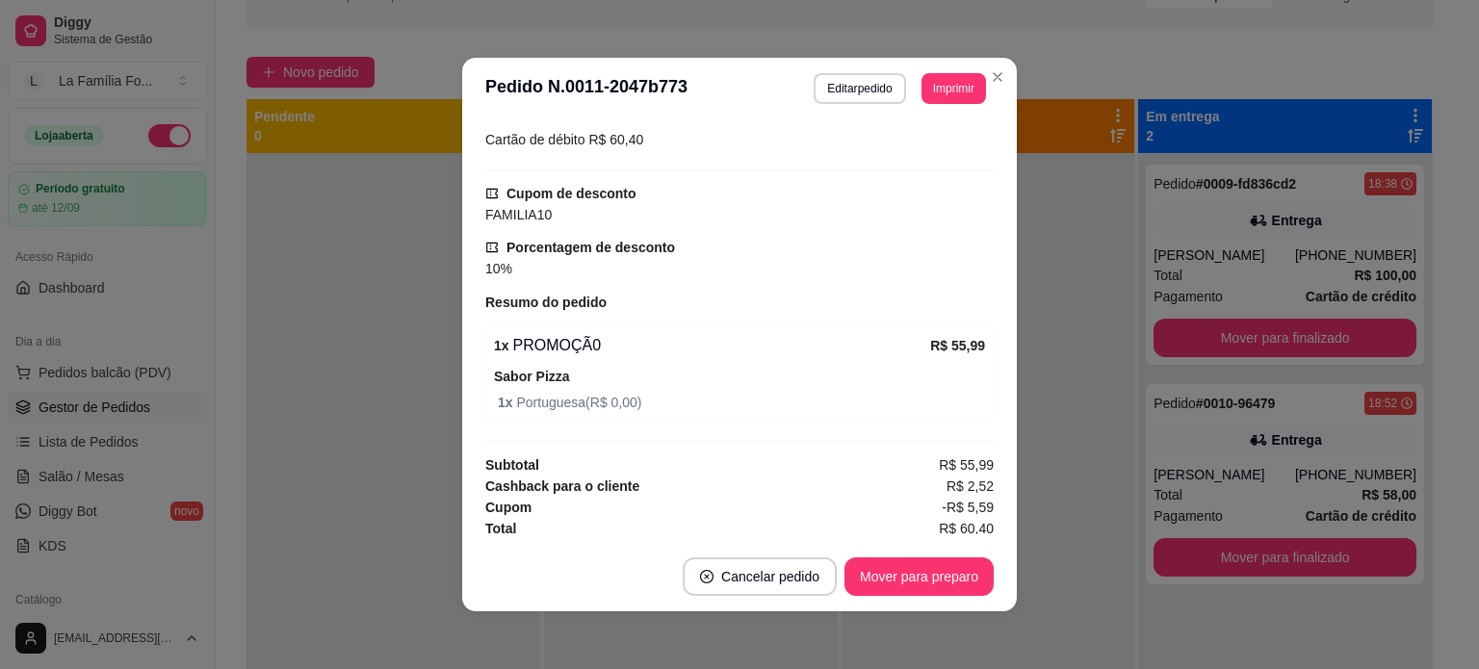
scroll to position [544, 0]
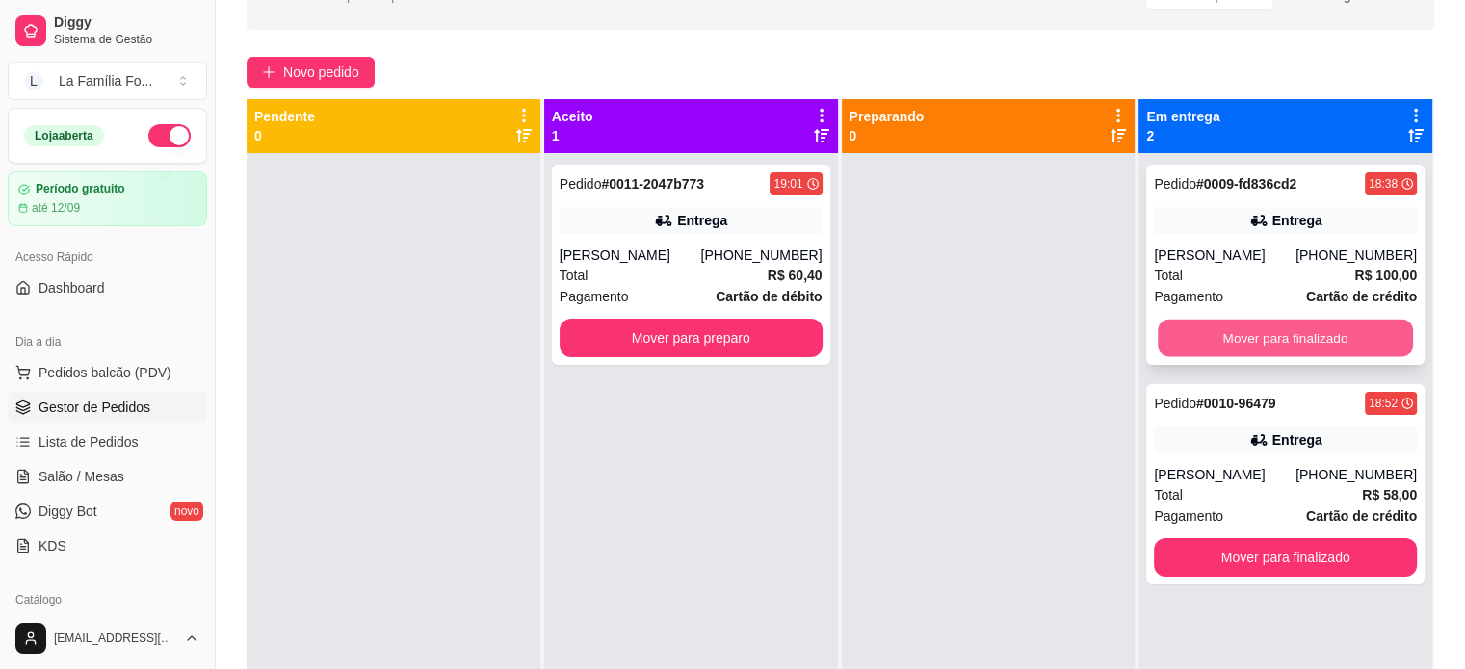
click at [1267, 332] on button "Mover para finalizado" at bounding box center [1285, 339] width 255 height 38
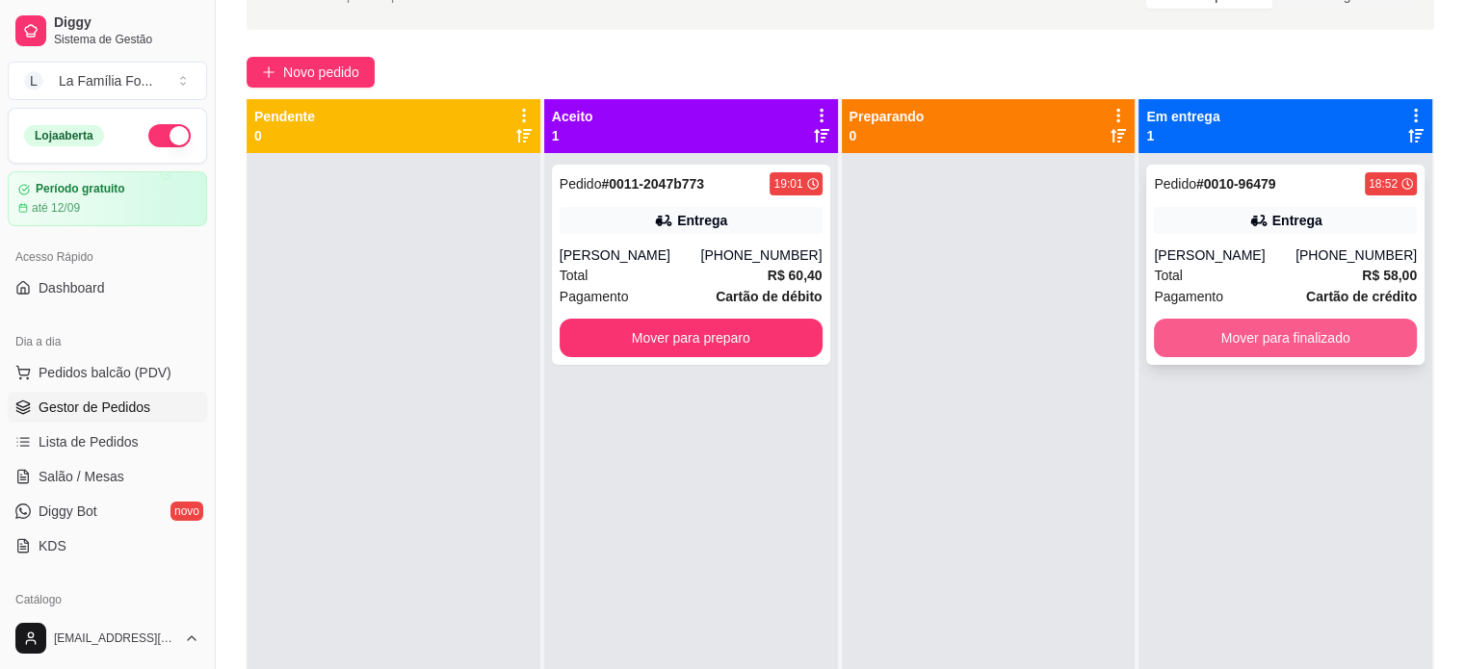
click at [1279, 338] on button "Mover para finalizado" at bounding box center [1285, 338] width 263 height 39
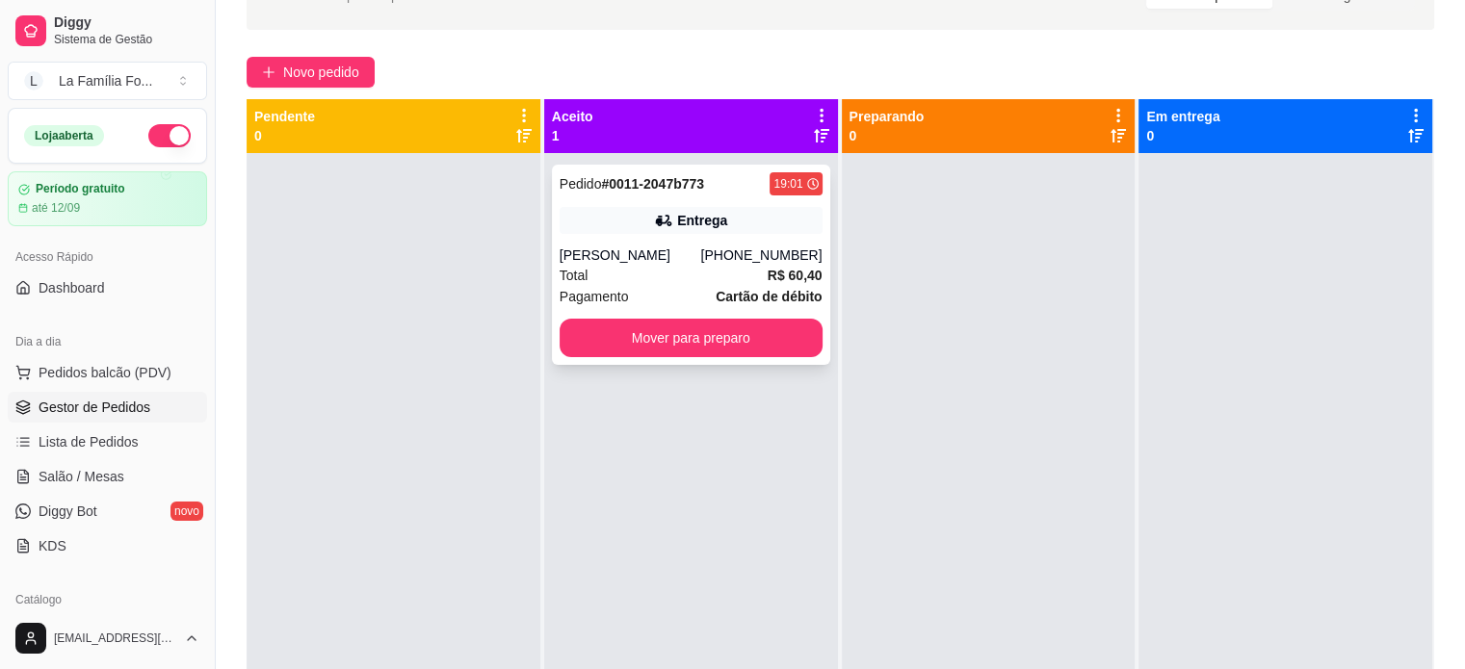
click at [732, 249] on div "[PHONE_NUMBER]" at bounding box center [760, 255] width 121 height 19
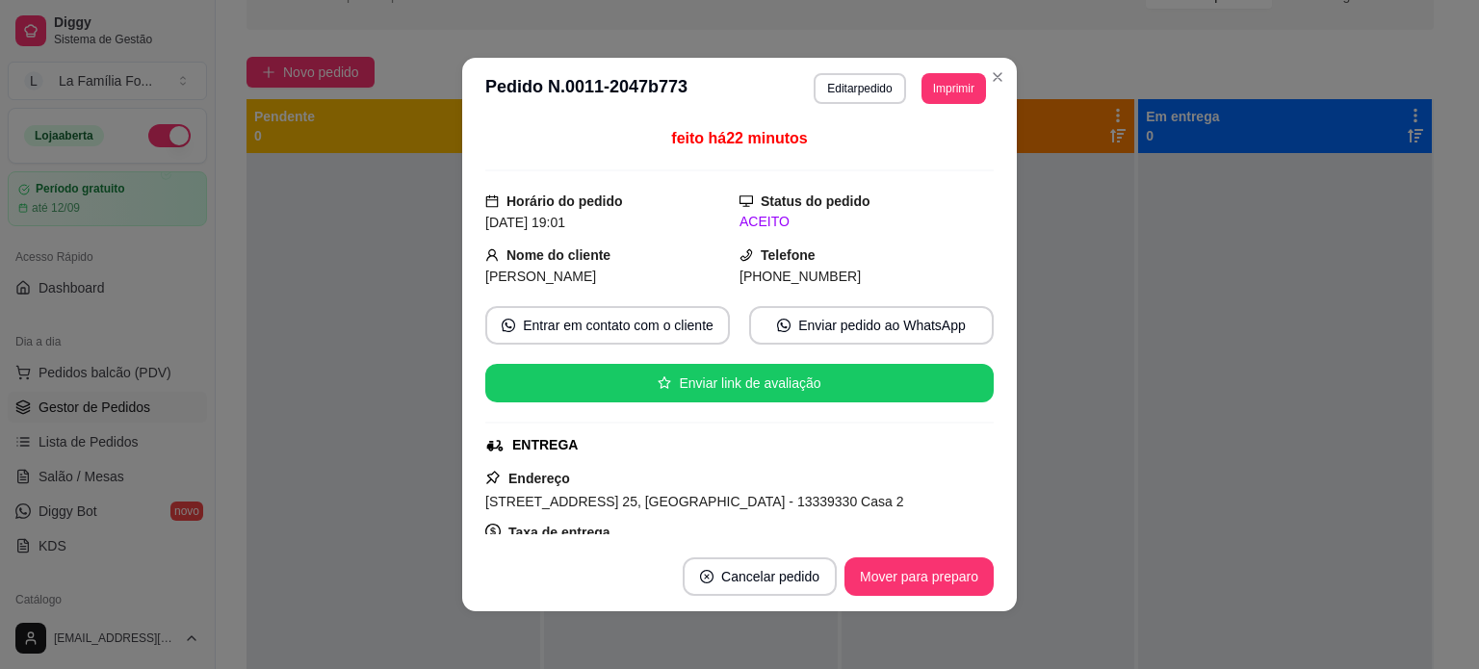
click at [599, 504] on span "[STREET_ADDRESS] 25, [GEOGRAPHIC_DATA] - 13339330 Casa 2" at bounding box center [694, 501] width 418 height 15
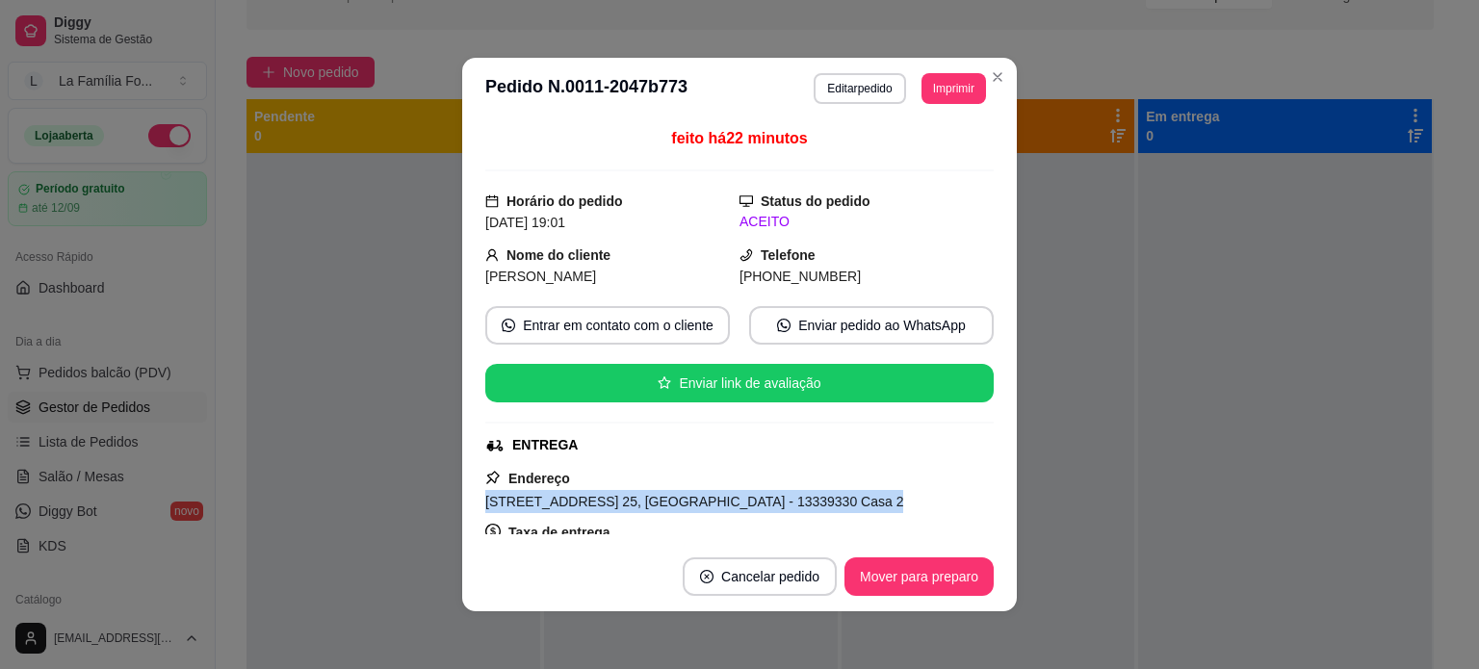
click at [599, 504] on span "[STREET_ADDRESS] 25, [GEOGRAPHIC_DATA] - 13339330 Casa 2" at bounding box center [694, 501] width 418 height 15
copy span "[STREET_ADDRESS] 25, [GEOGRAPHIC_DATA] - 13339330 Casa 2"
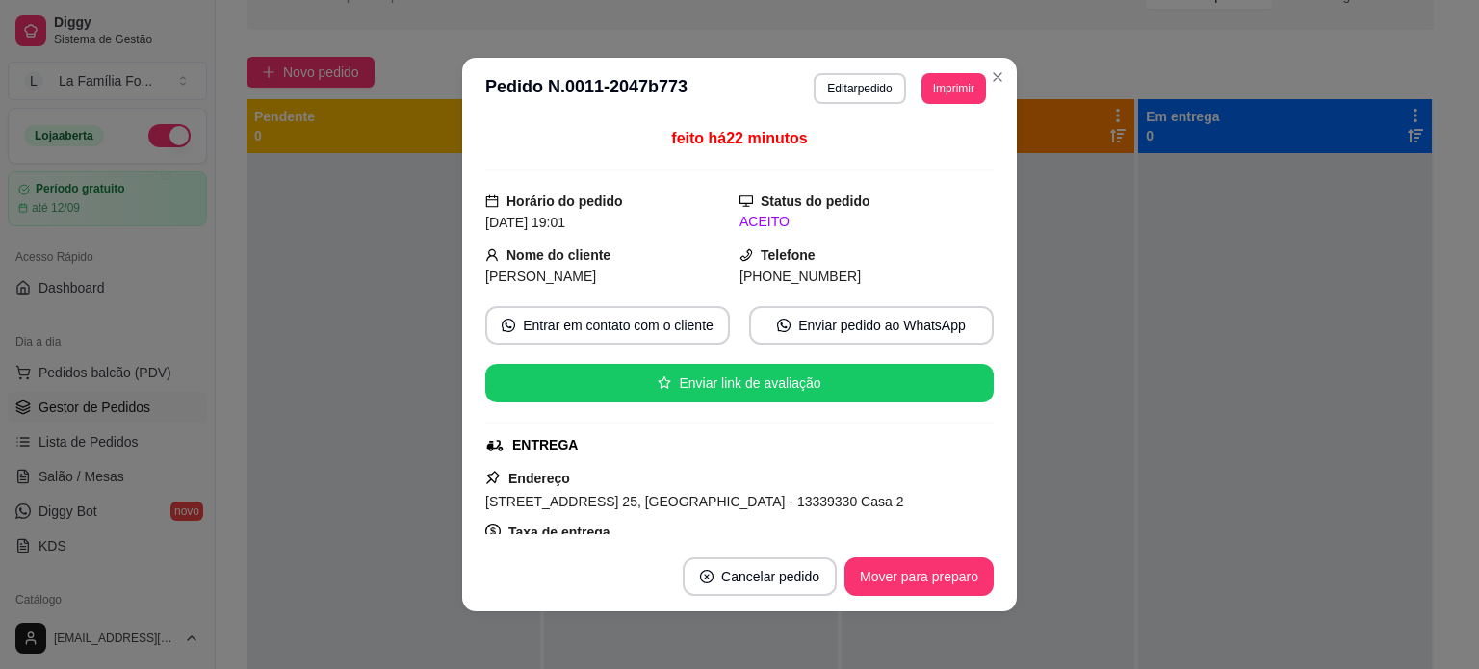
click at [795, 515] on div "Endereço [STREET_ADDRESS] 25, Vila Furlan - 13339330 Casa 2 Taxa de entrega R$ …" at bounding box center [739, 536] width 508 height 139
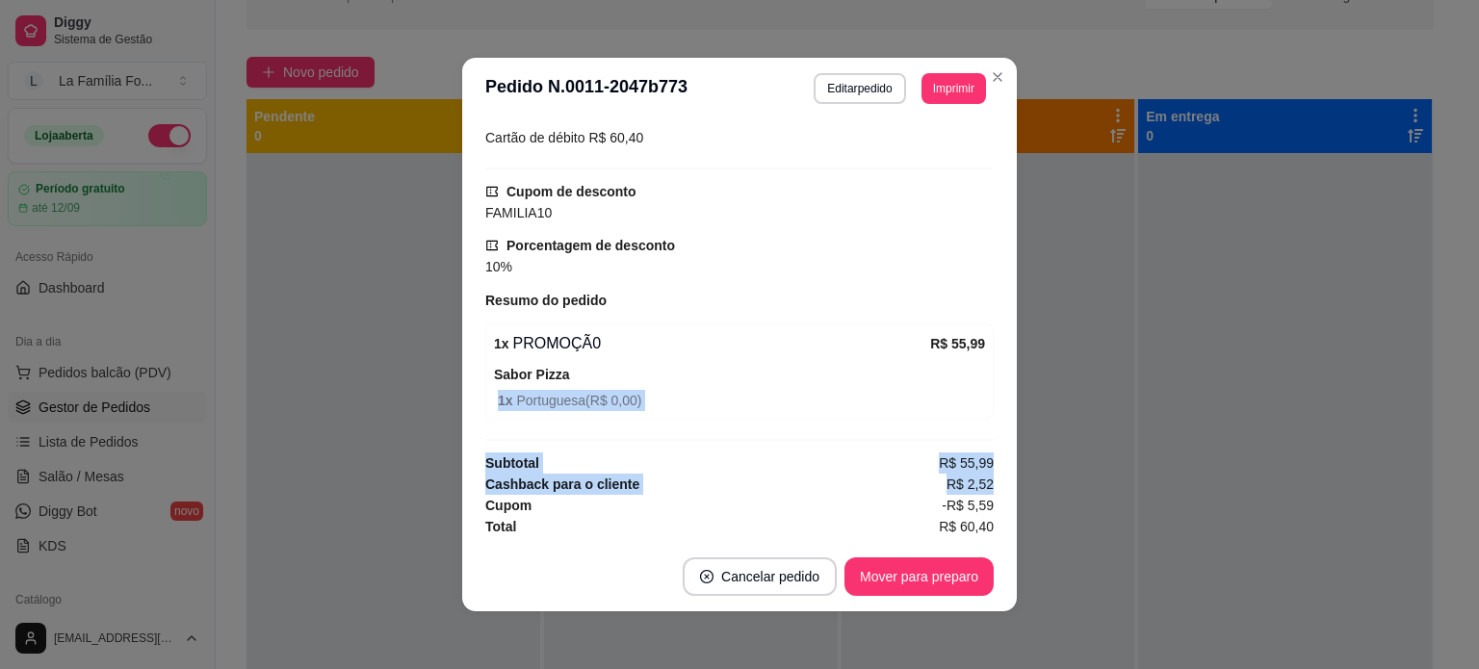
drag, startPoint x: 971, startPoint y: 486, endPoint x: 971, endPoint y: 373, distance: 113.6
click at [971, 373] on div "feito há 22 minutos Horário do pedido [DATE] 19:01 Status do pedido ACEITO Nome…" at bounding box center [739, 330] width 508 height 407
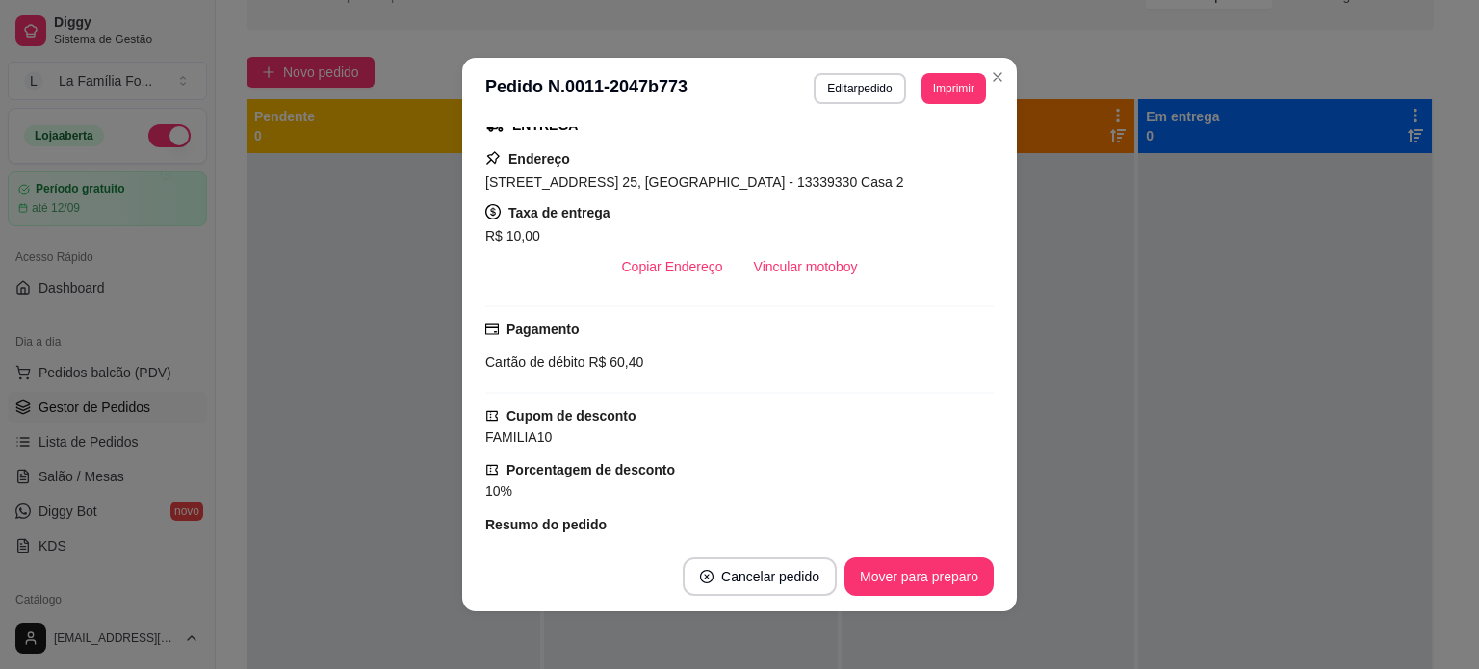
scroll to position [316, 0]
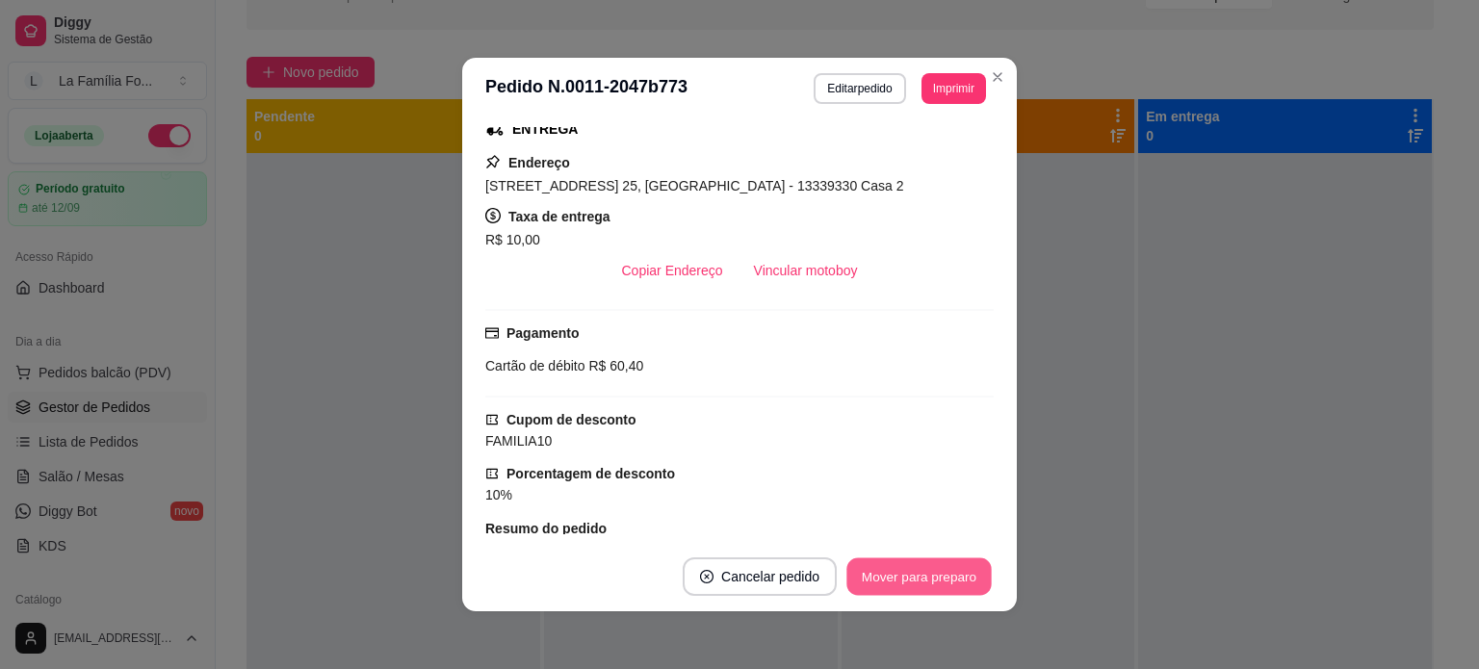
click at [941, 588] on button "Mover para preparo" at bounding box center [919, 578] width 144 height 38
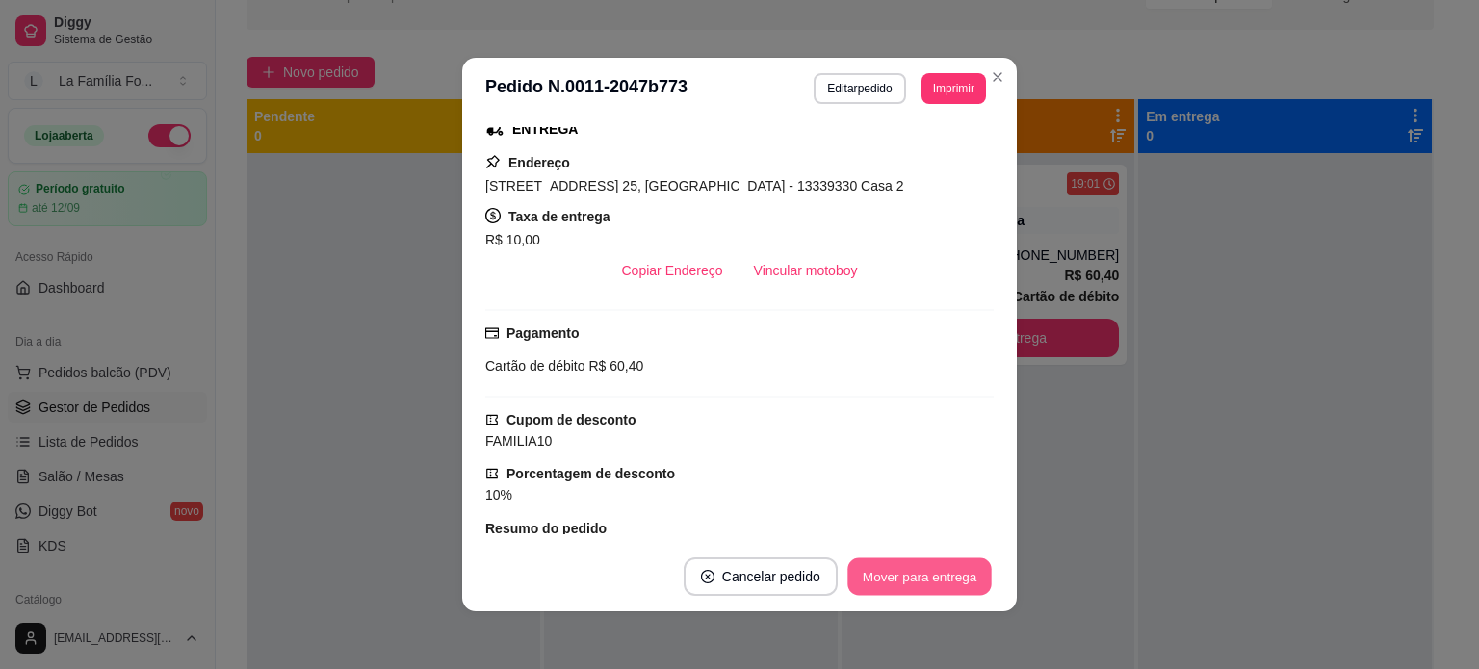
click at [941, 588] on button "Mover para entrega" at bounding box center [919, 578] width 144 height 38
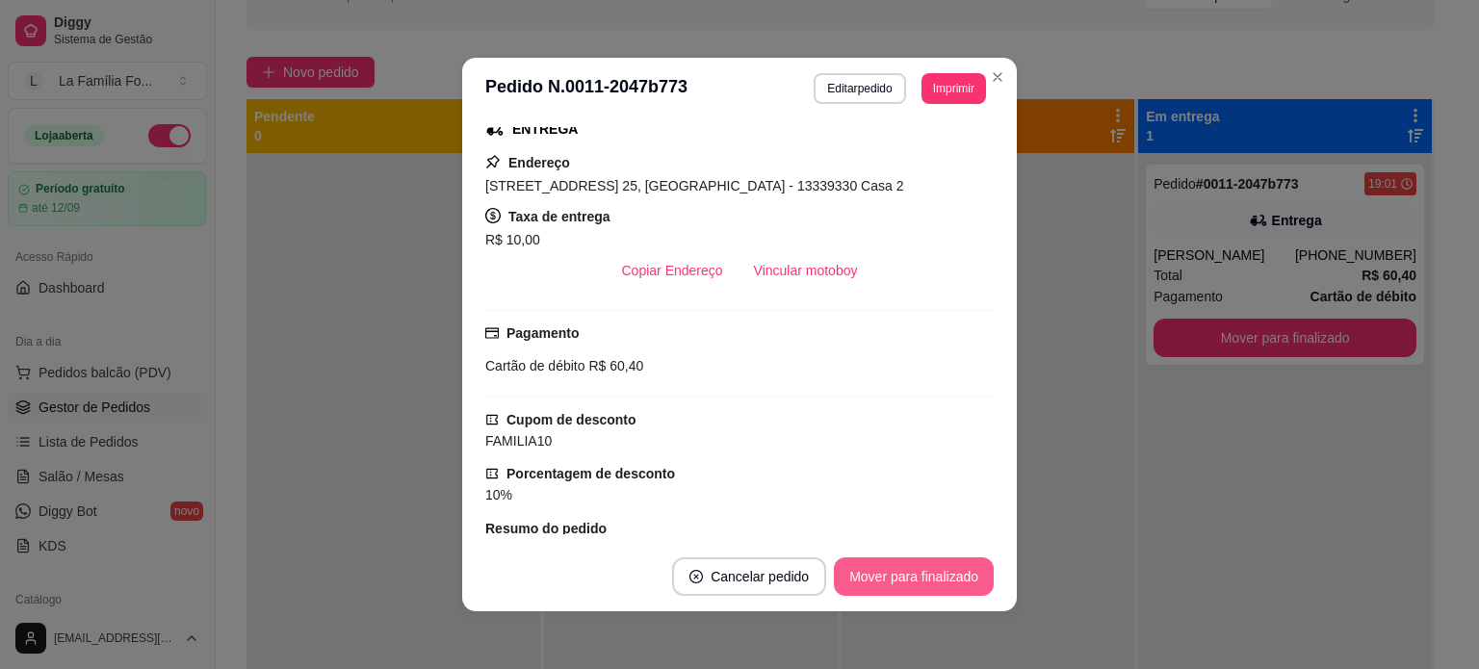
click at [941, 588] on button "Mover para finalizado" at bounding box center [914, 577] width 160 height 39
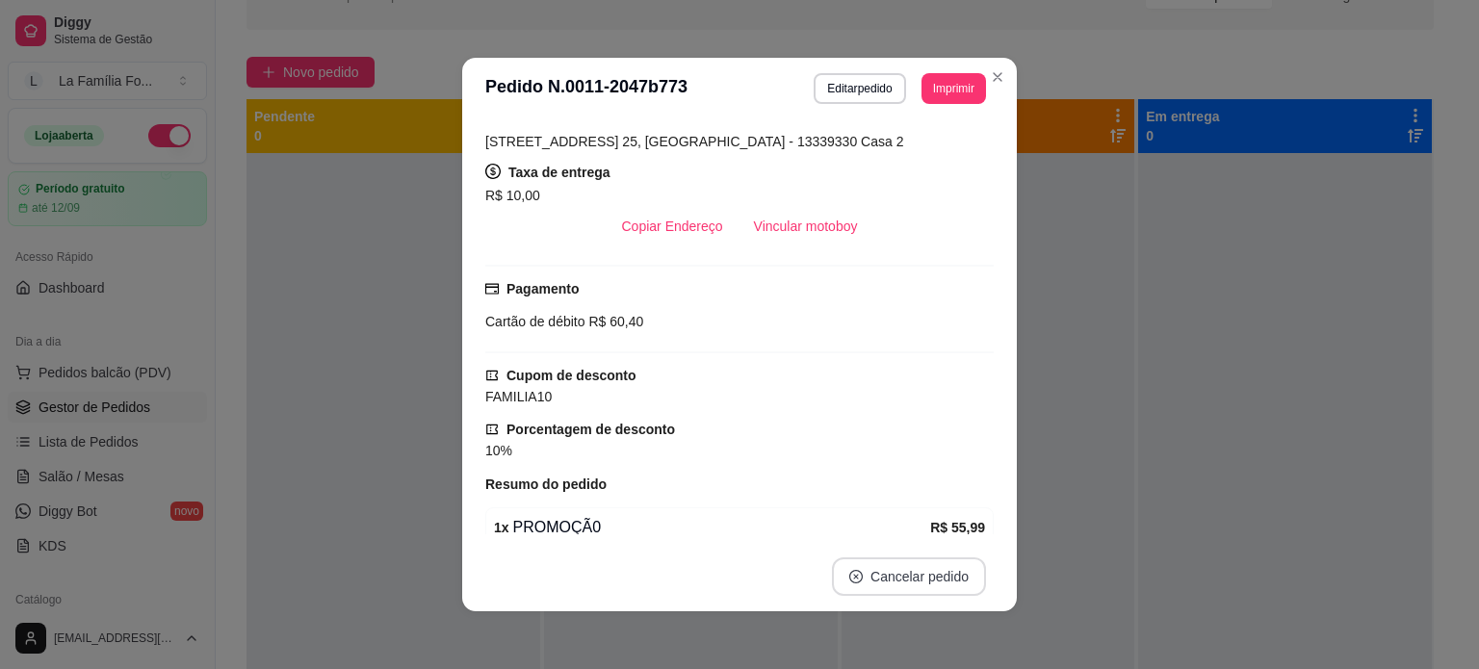
scroll to position [272, 0]
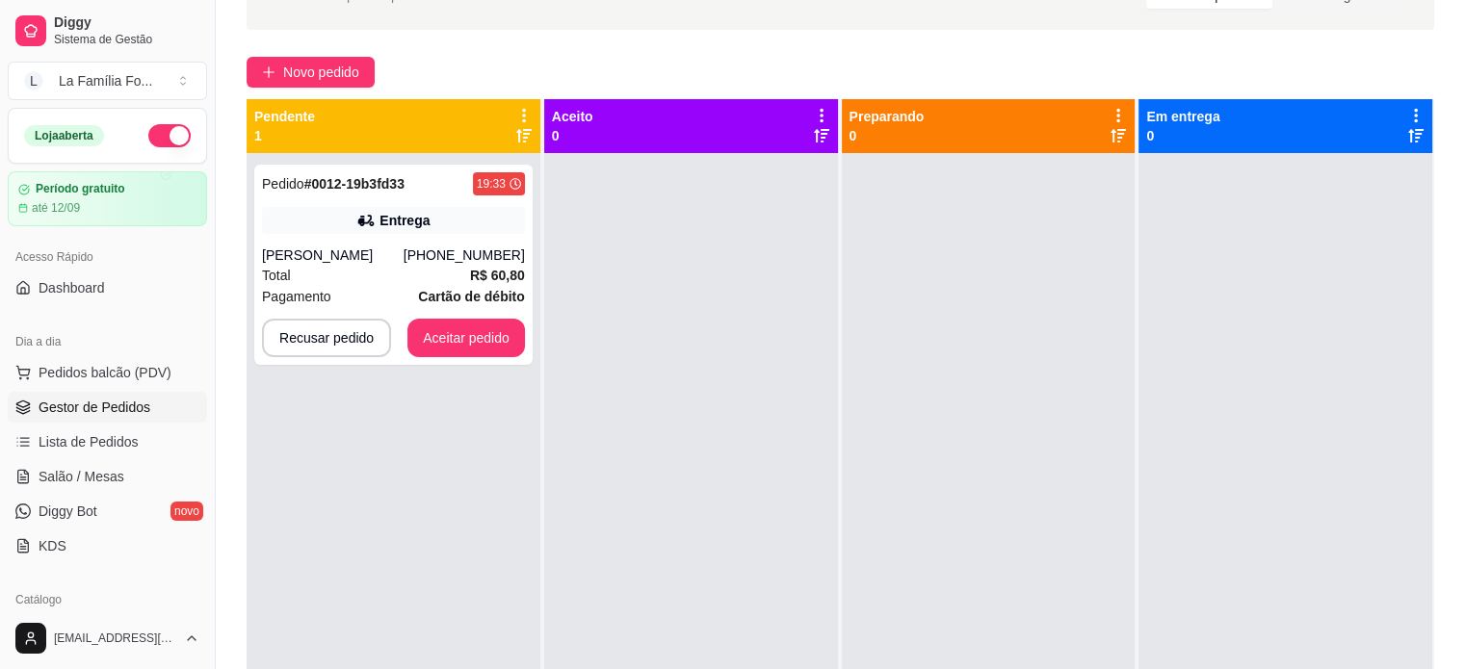
click at [395, 207] on div "Entrega" at bounding box center [393, 220] width 263 height 27
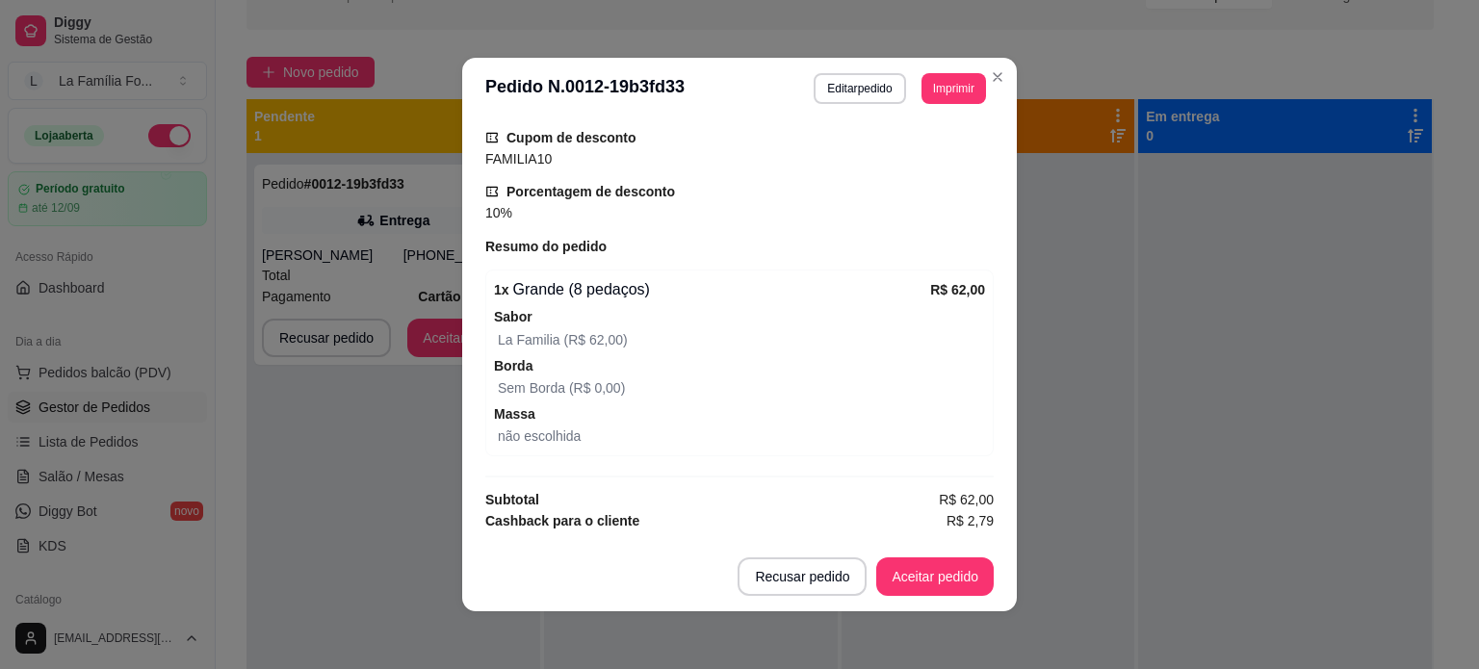
scroll to position [635, 0]
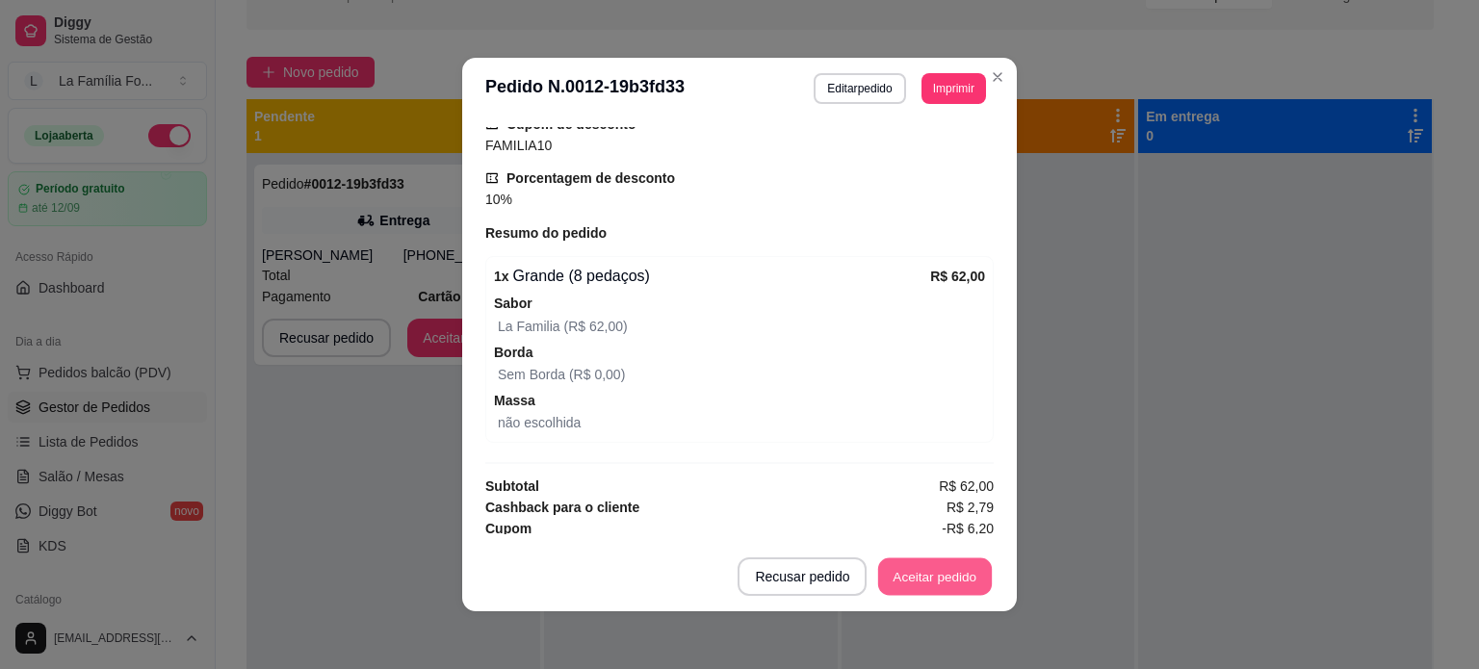
click at [941, 573] on button "Aceitar pedido" at bounding box center [935, 578] width 114 height 38
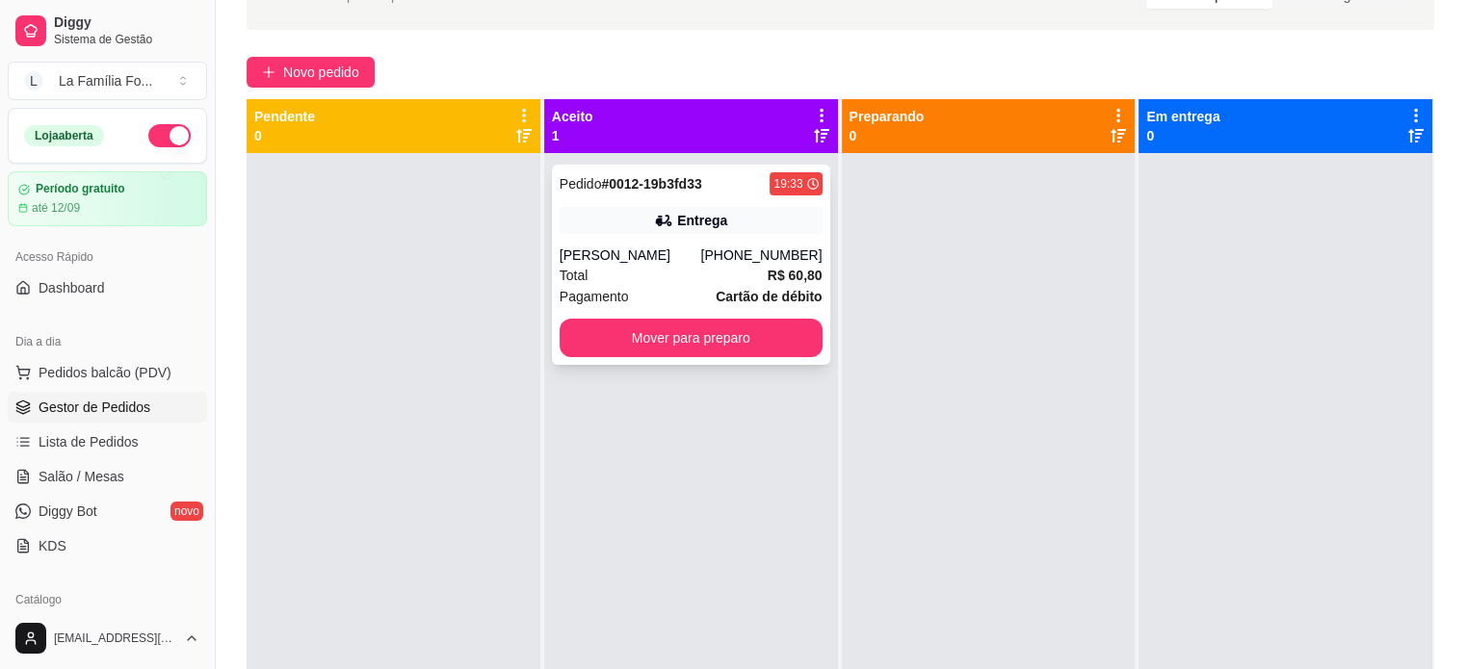
click at [807, 225] on div "Entrega" at bounding box center [691, 220] width 263 height 27
click at [664, 261] on div "[PERSON_NAME]" at bounding box center [631, 255] width 142 height 19
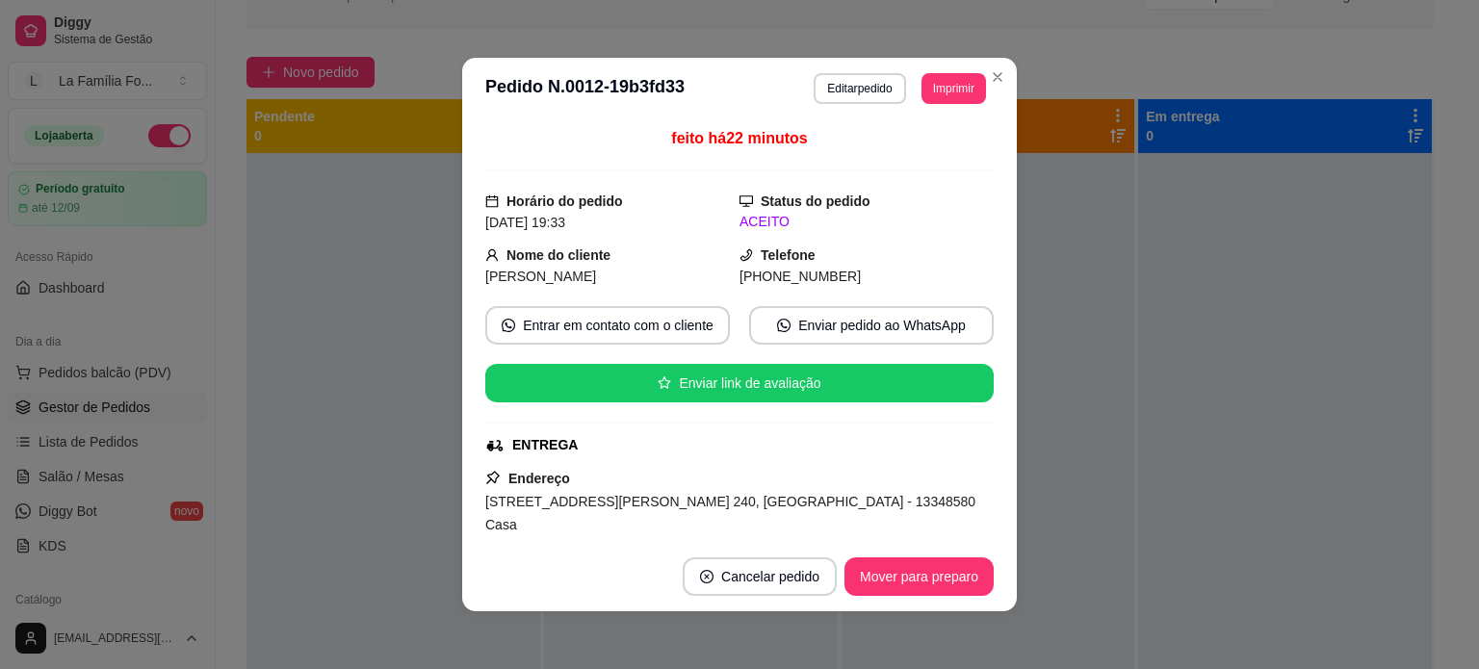
click at [629, 494] on span "[STREET_ADDRESS][PERSON_NAME] 240, [GEOGRAPHIC_DATA] - 13348580 Casa" at bounding box center [730, 513] width 490 height 39
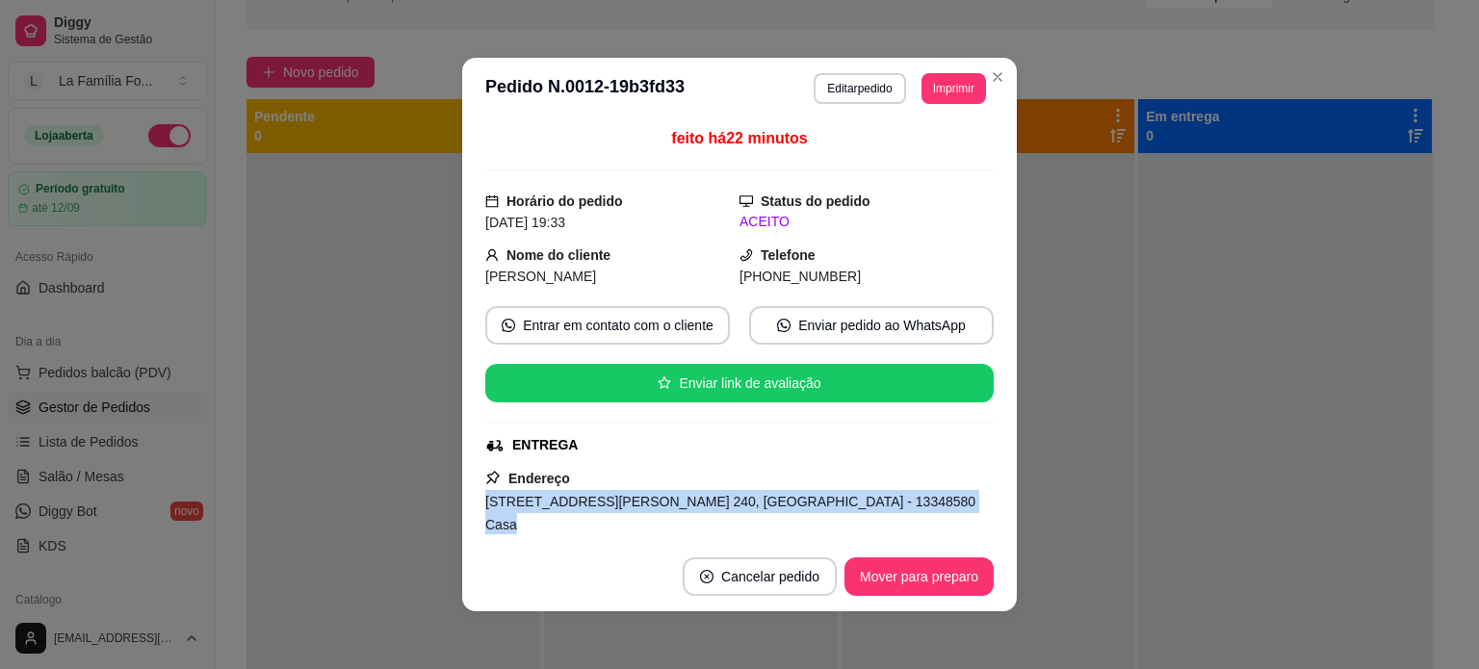
click at [629, 494] on span "[STREET_ADDRESS][PERSON_NAME] 240, [GEOGRAPHIC_DATA] - 13348580 Casa" at bounding box center [730, 513] width 490 height 39
copy span "[STREET_ADDRESS][PERSON_NAME] 240, [GEOGRAPHIC_DATA] - 13348580 Casa"
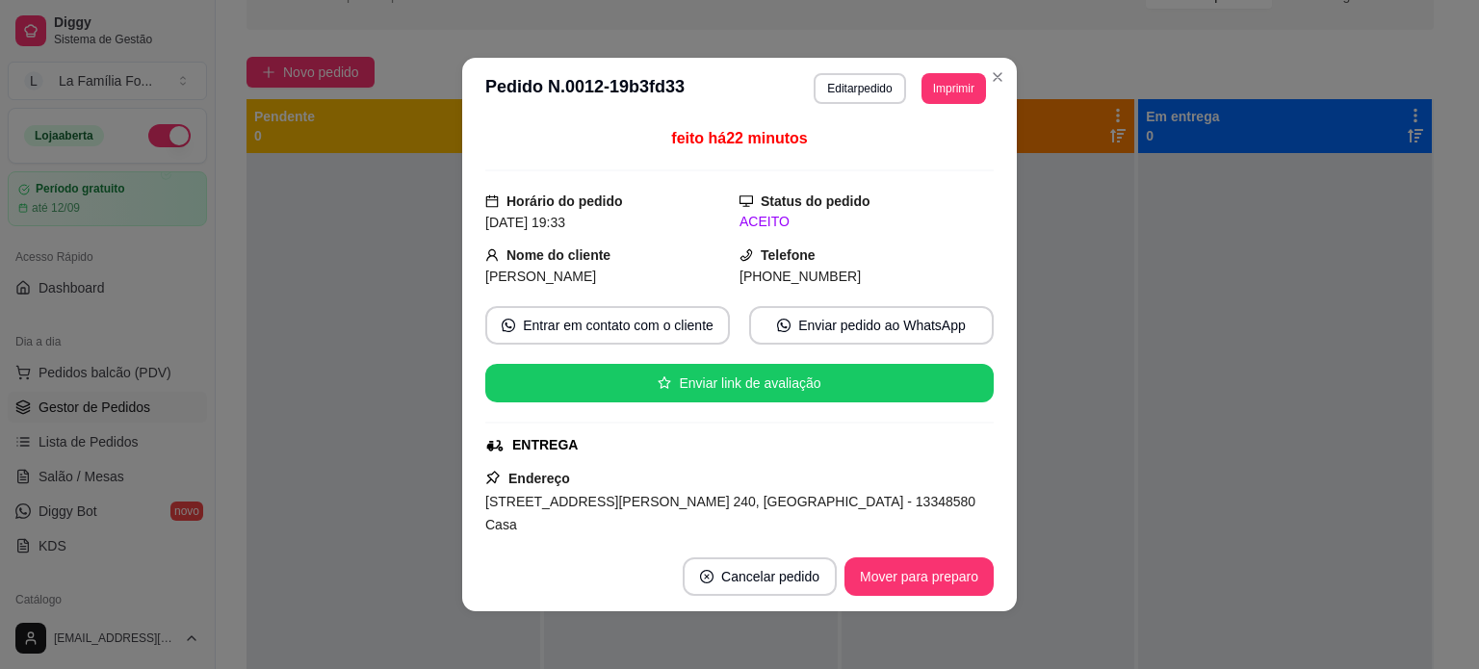
click at [761, 208] on strong "Status do pedido" at bounding box center [816, 201] width 110 height 15
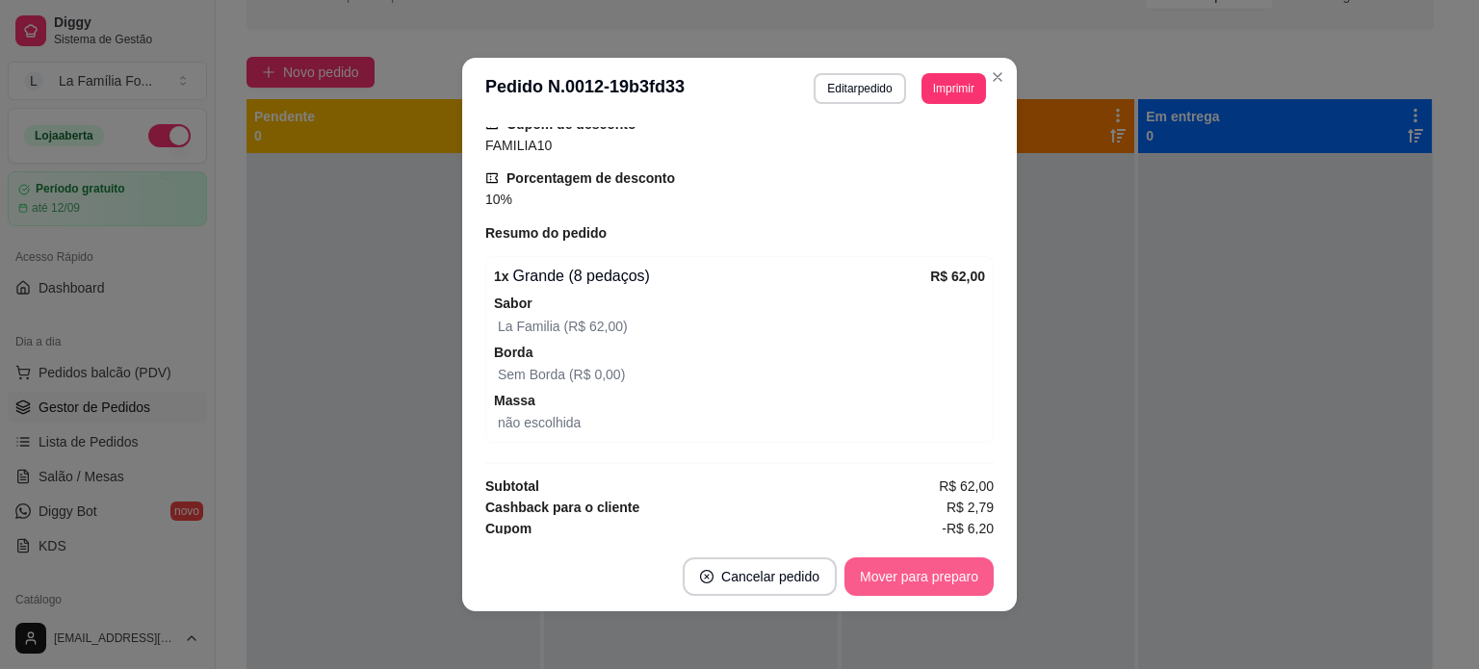
click at [883, 591] on button "Mover para preparo" at bounding box center [919, 577] width 149 height 39
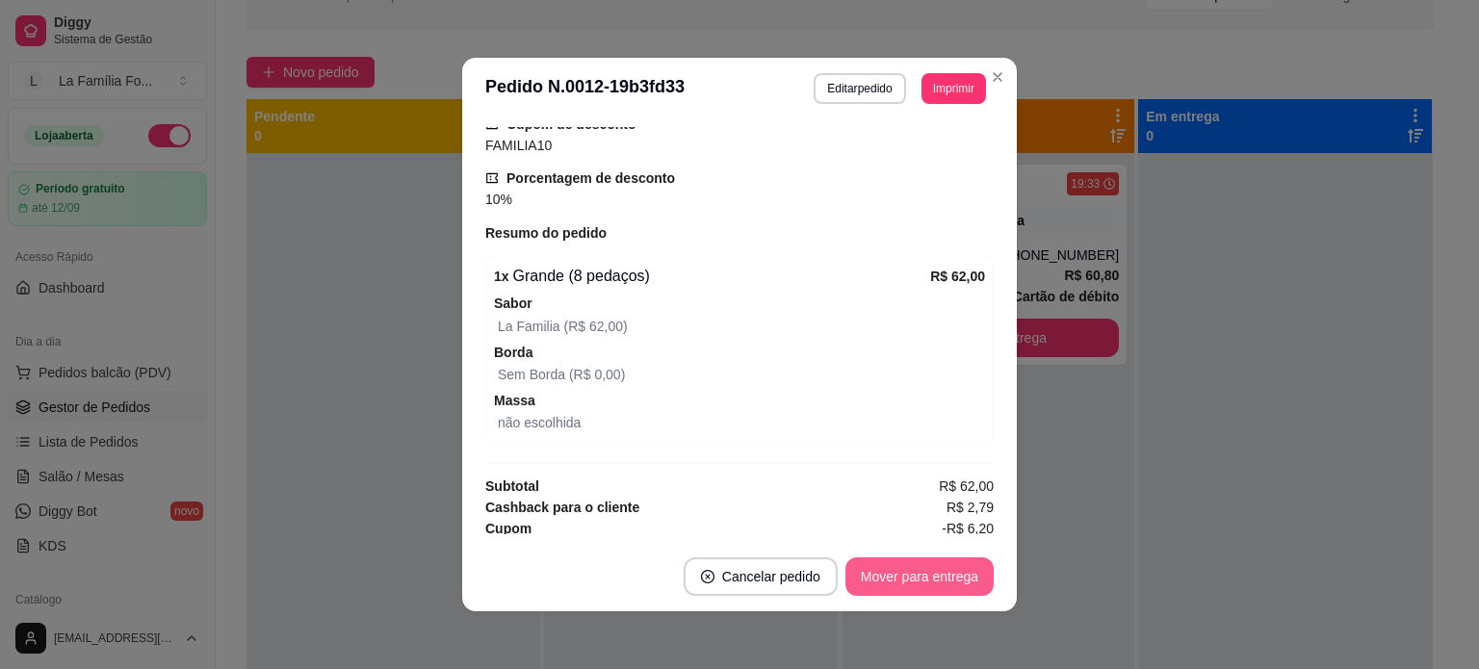
click at [883, 590] on button "Mover para entrega" at bounding box center [920, 577] width 148 height 39
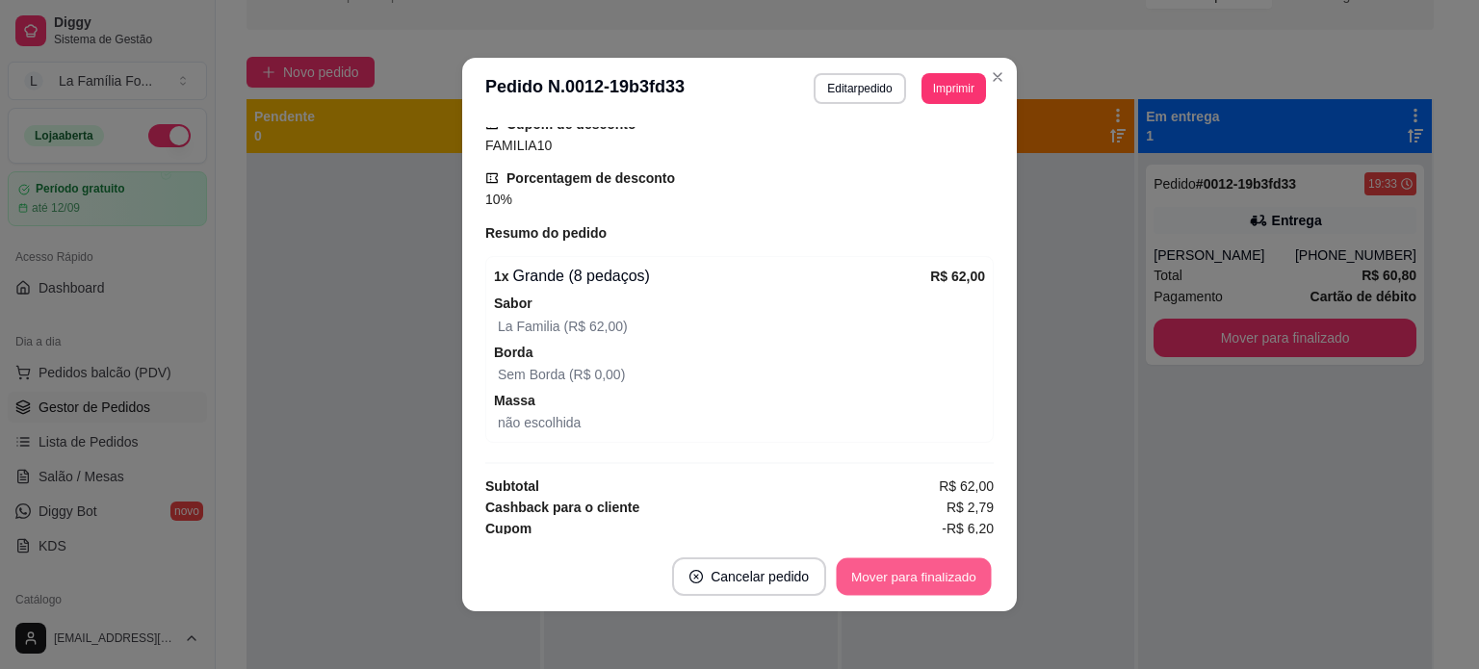
click at [883, 590] on button "Mover para finalizado" at bounding box center [914, 578] width 155 height 38
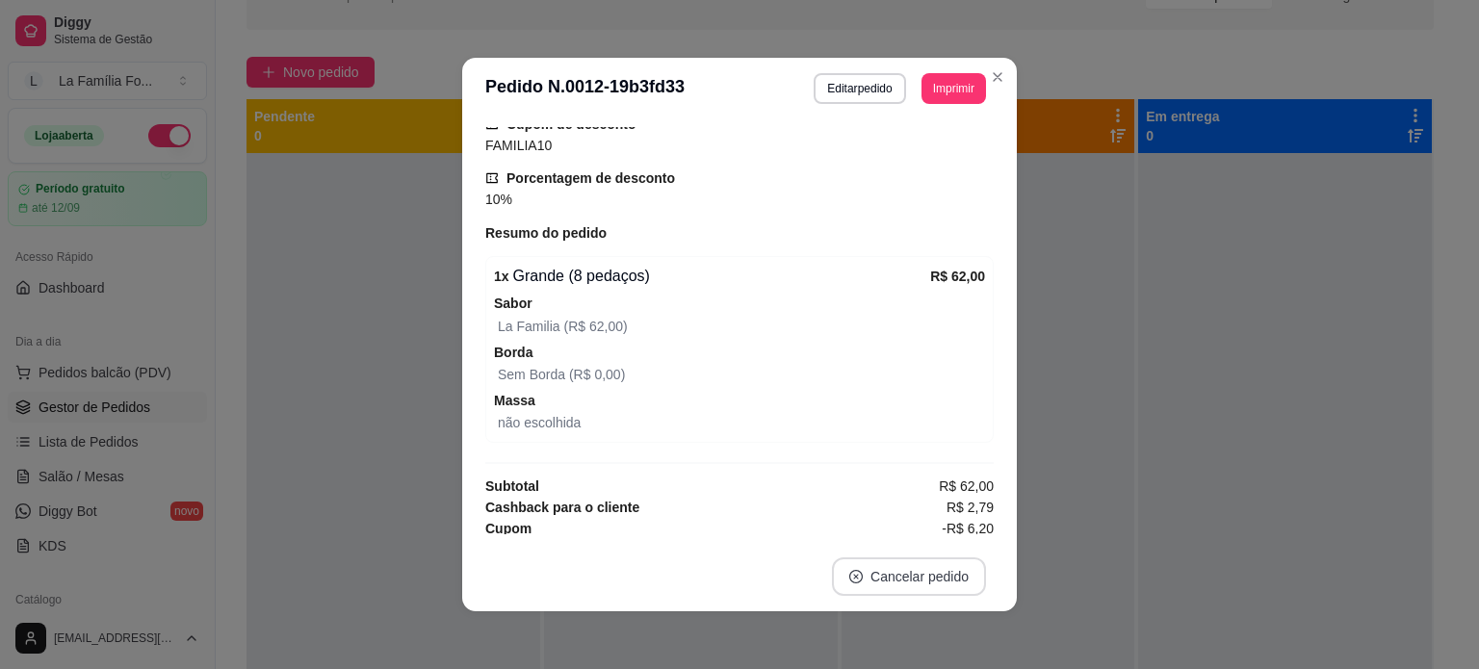
scroll to position [4, 0]
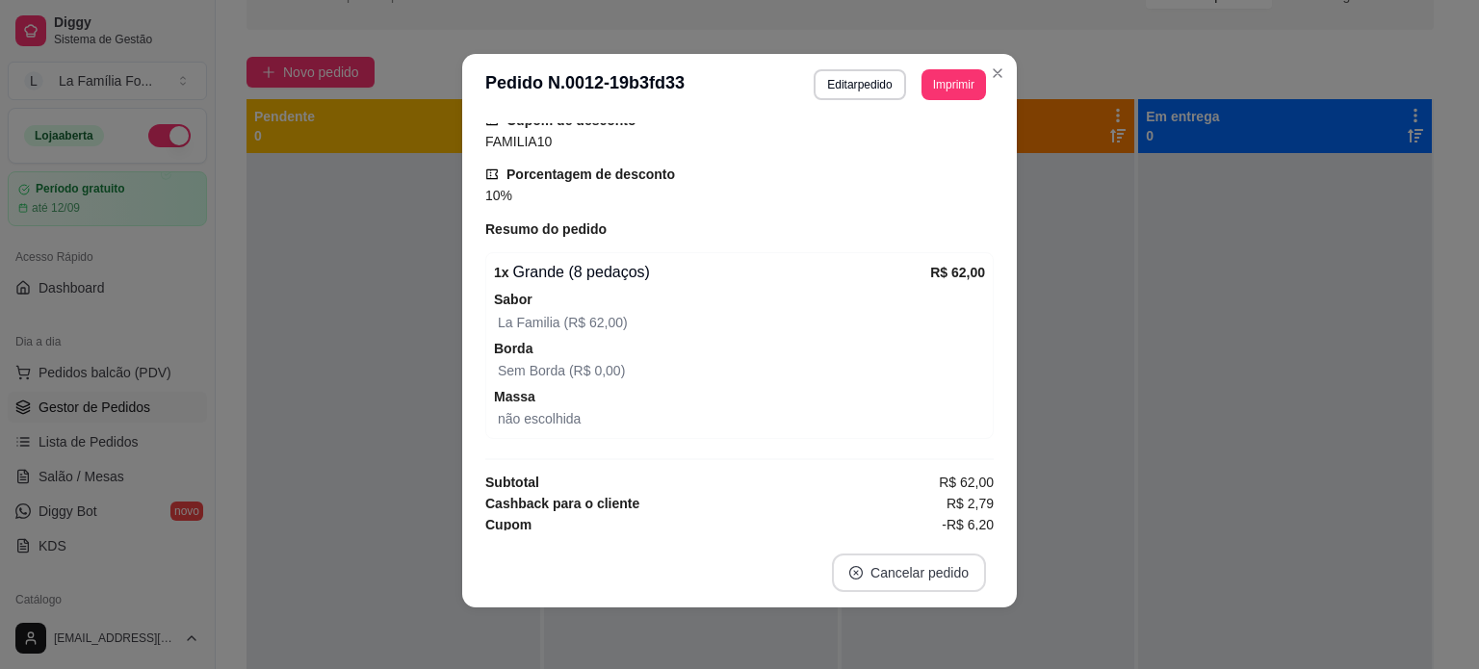
click at [845, 561] on button "Cancelar pedido" at bounding box center [909, 573] width 154 height 39
click at [994, 75] on icon "Close" at bounding box center [998, 73] width 8 height 8
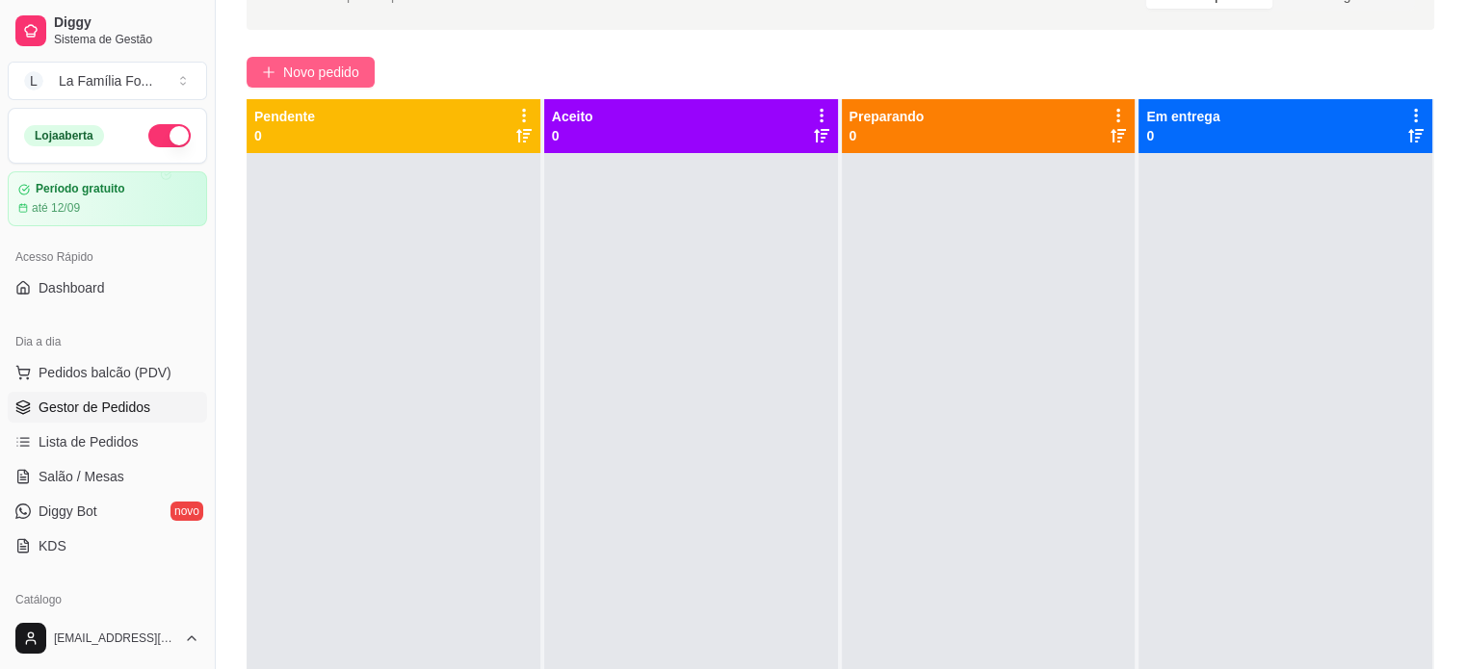
click at [301, 65] on span "Novo pedido" at bounding box center [321, 72] width 76 height 21
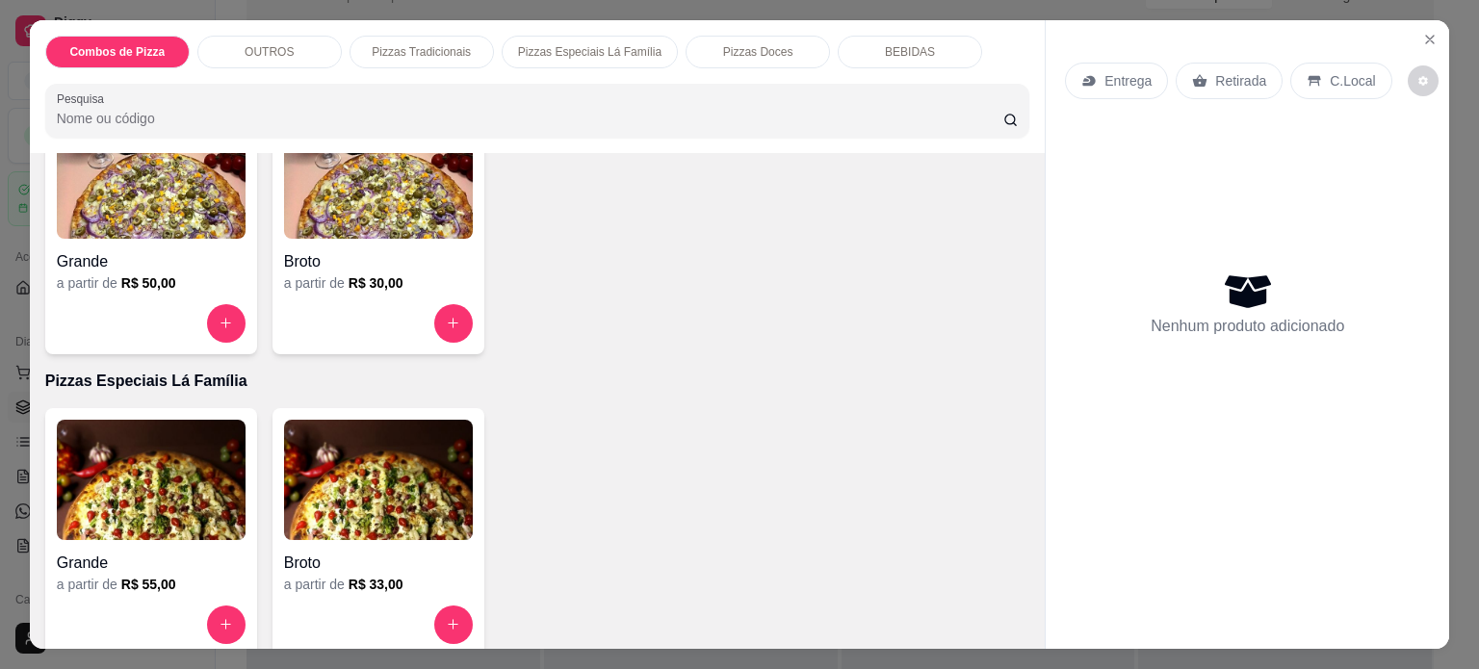
scroll to position [824, 0]
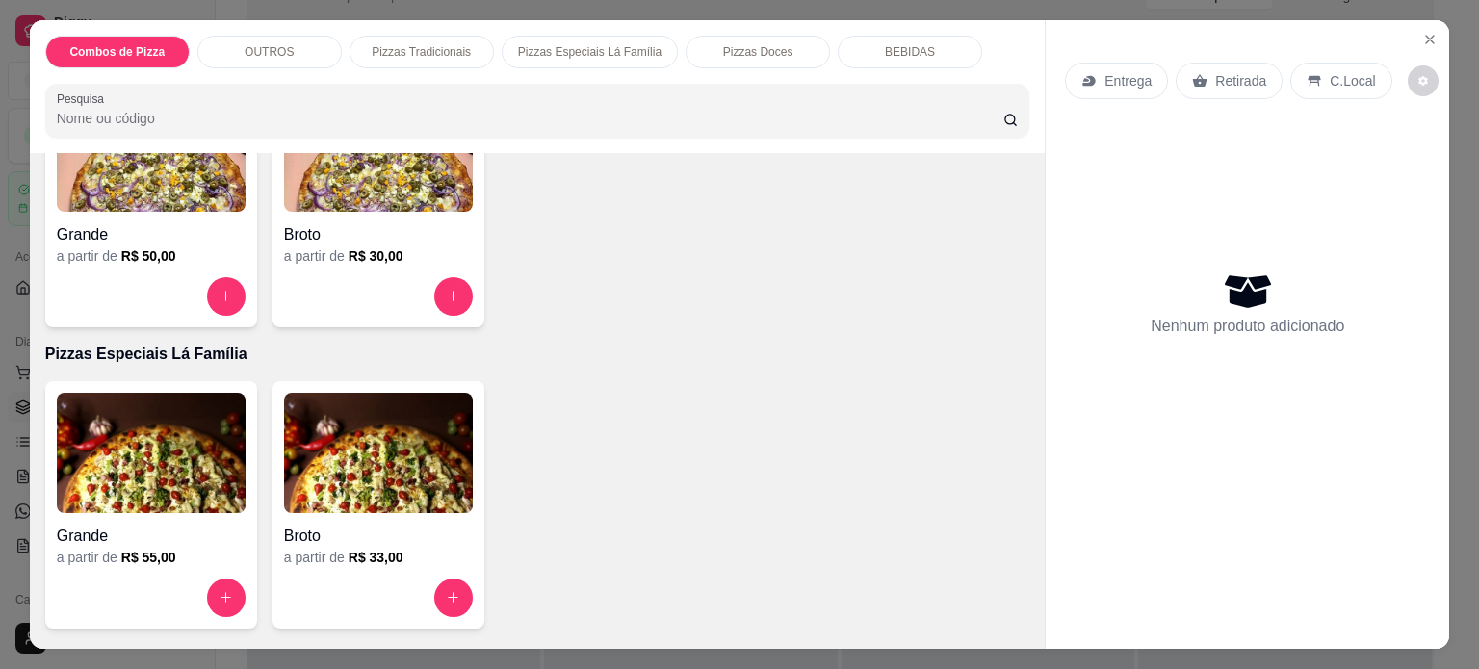
click at [81, 212] on div "Grande" at bounding box center [151, 229] width 189 height 35
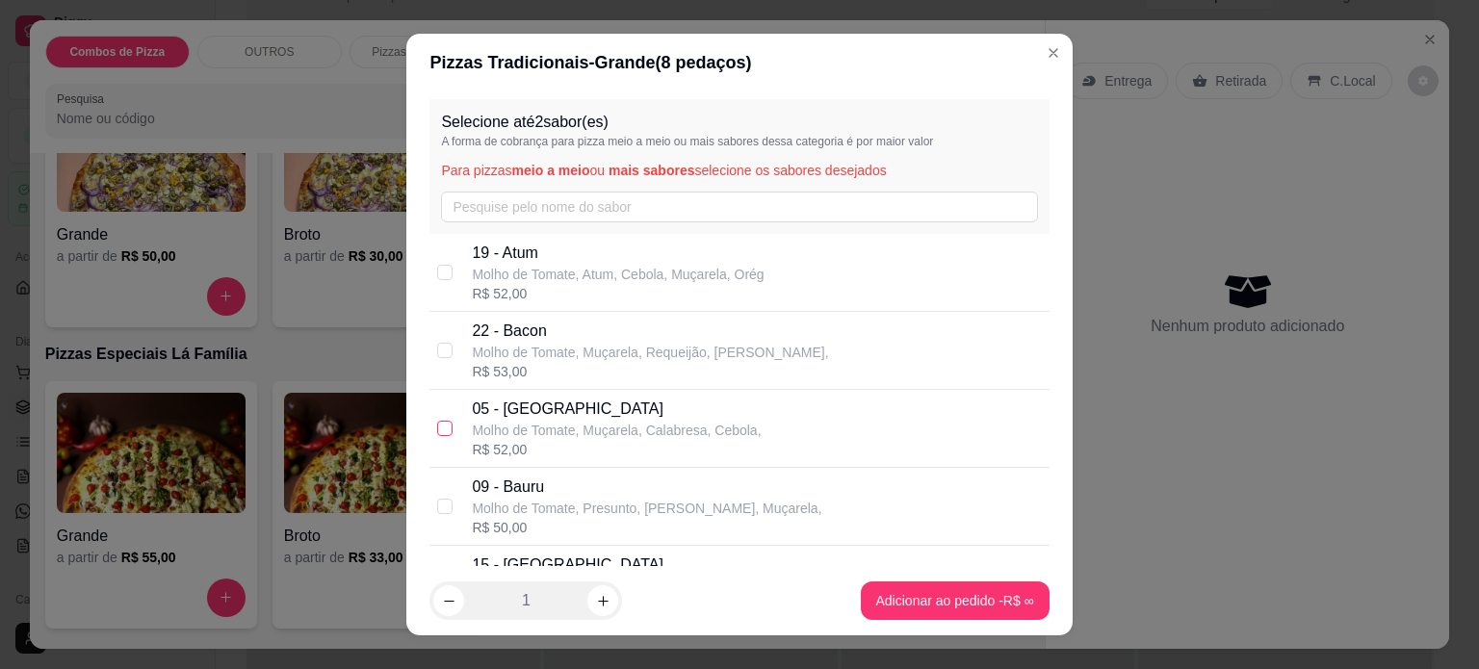
click at [443, 430] on input "checkbox" at bounding box center [444, 428] width 15 height 15
checkbox input "true"
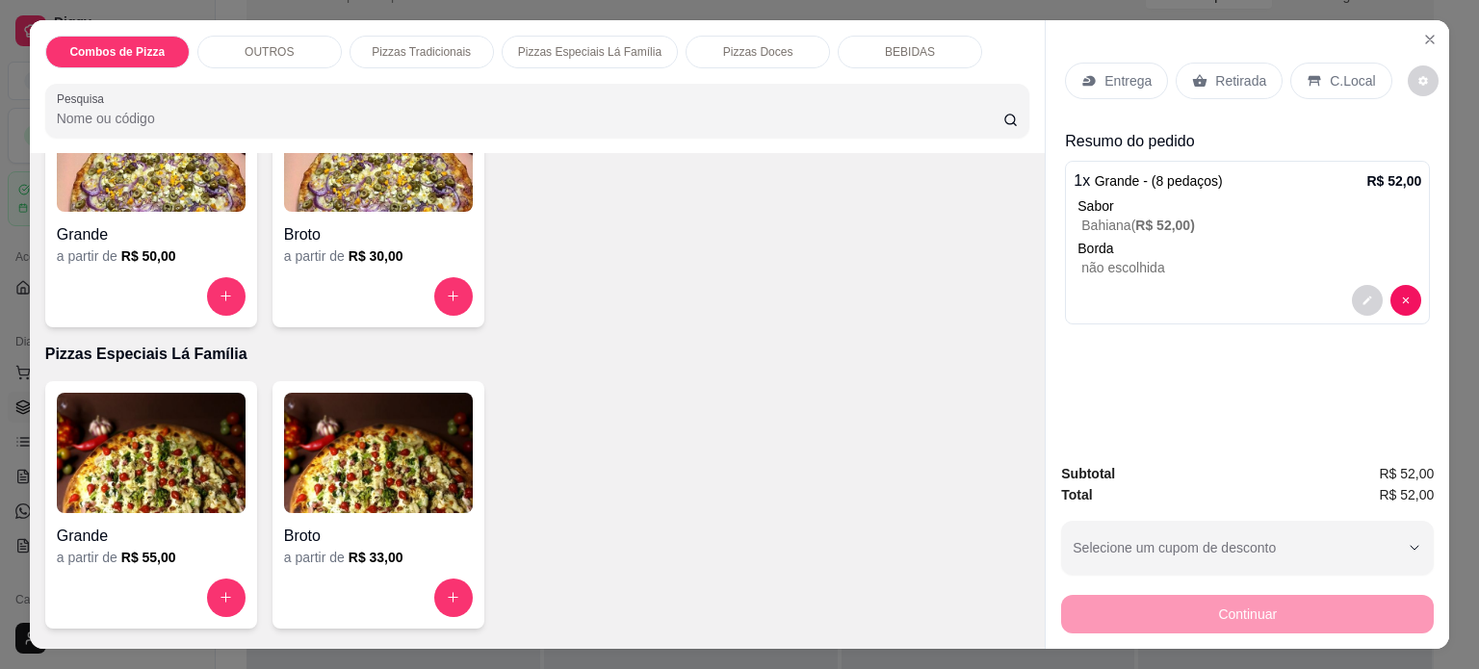
click at [146, 257] on div "Grande a partir de R$ 50,00" at bounding box center [151, 204] width 212 height 248
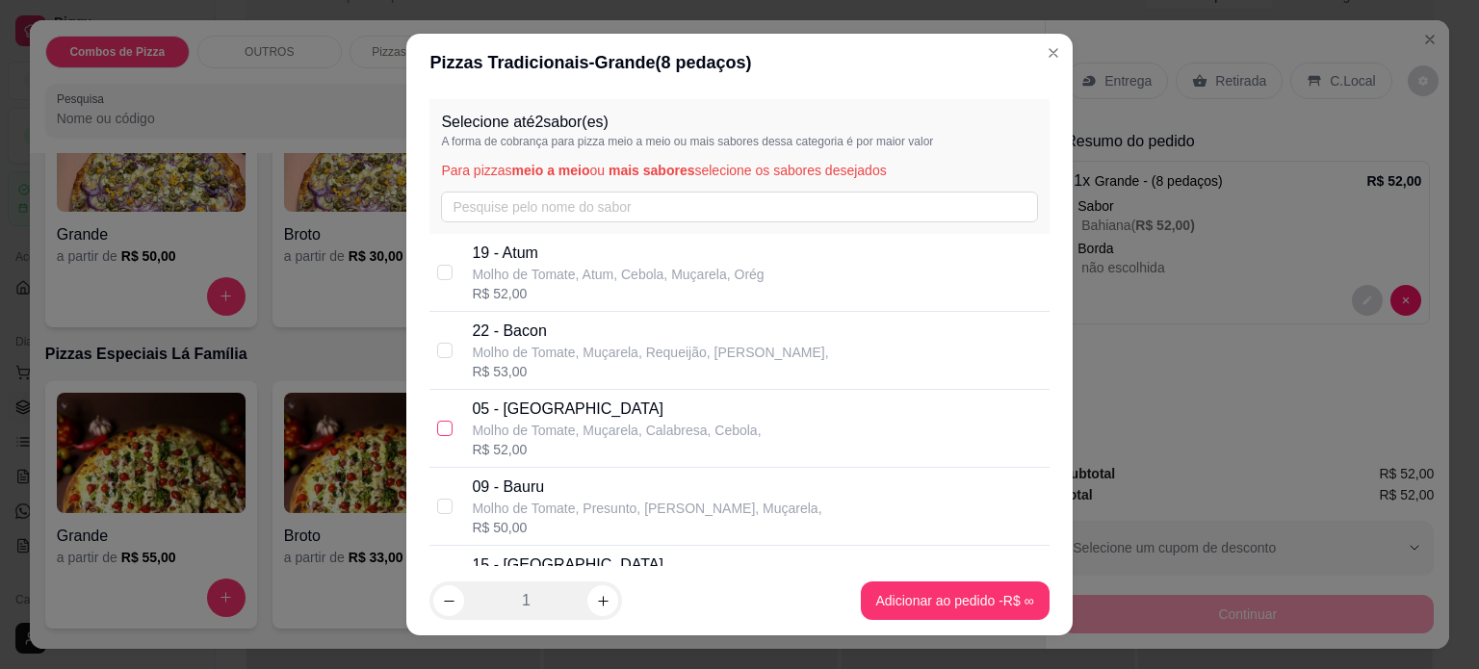
click at [440, 430] on input "checkbox" at bounding box center [444, 428] width 15 height 15
checkbox input "true"
click at [909, 623] on footer "1 Adicionar ao pedido R$ 52,00" at bounding box center [738, 600] width 665 height 69
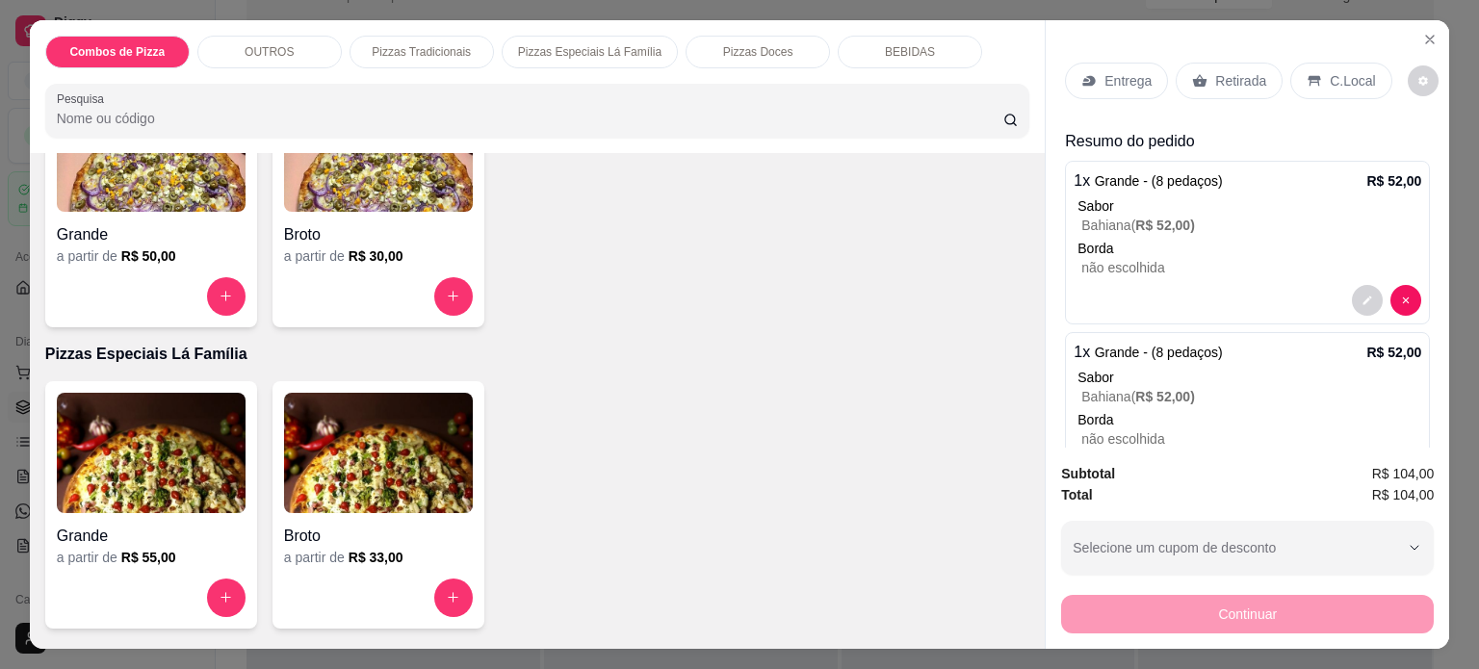
click at [1089, 63] on div "Entrega" at bounding box center [1116, 81] width 103 height 37
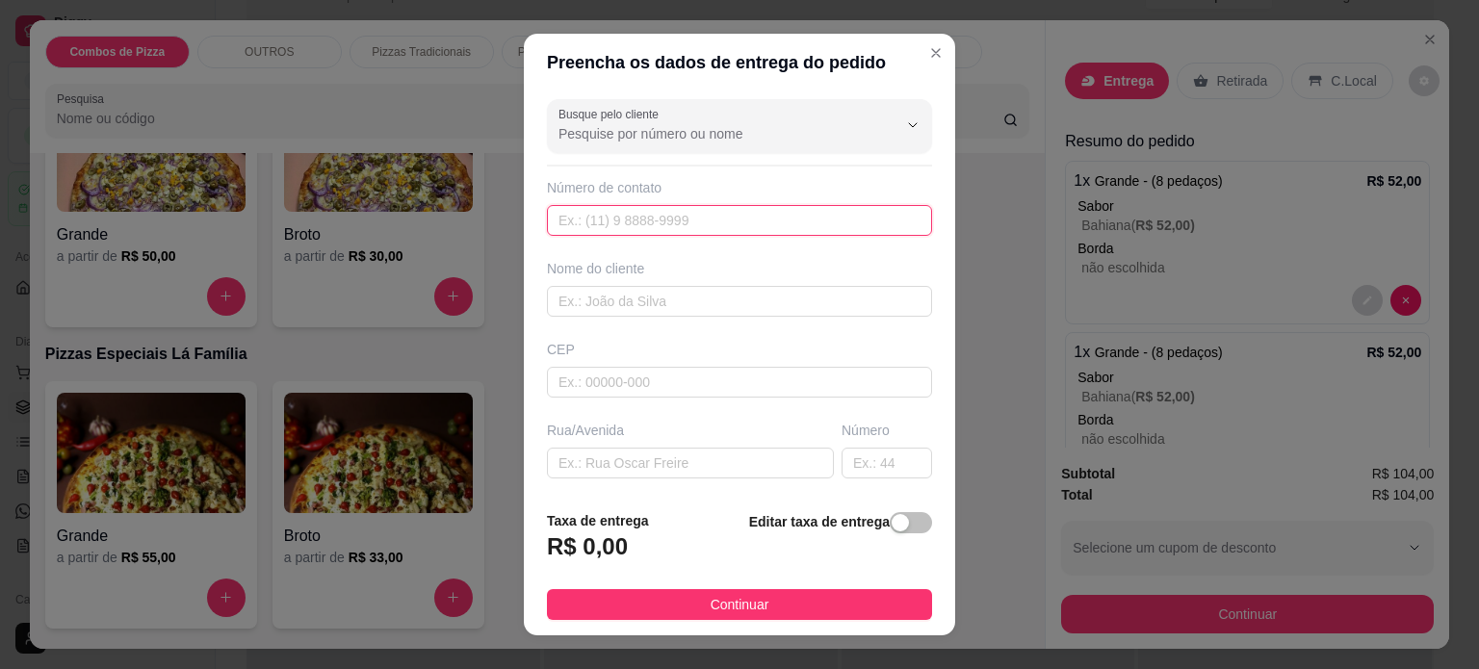
click at [765, 224] on input "text" at bounding box center [739, 220] width 385 height 31
click at [570, 222] on input "1999911" at bounding box center [739, 220] width 385 height 31
click at [598, 219] on input "199911" at bounding box center [739, 220] width 385 height 31
type input "[PHONE_NUMBER]"
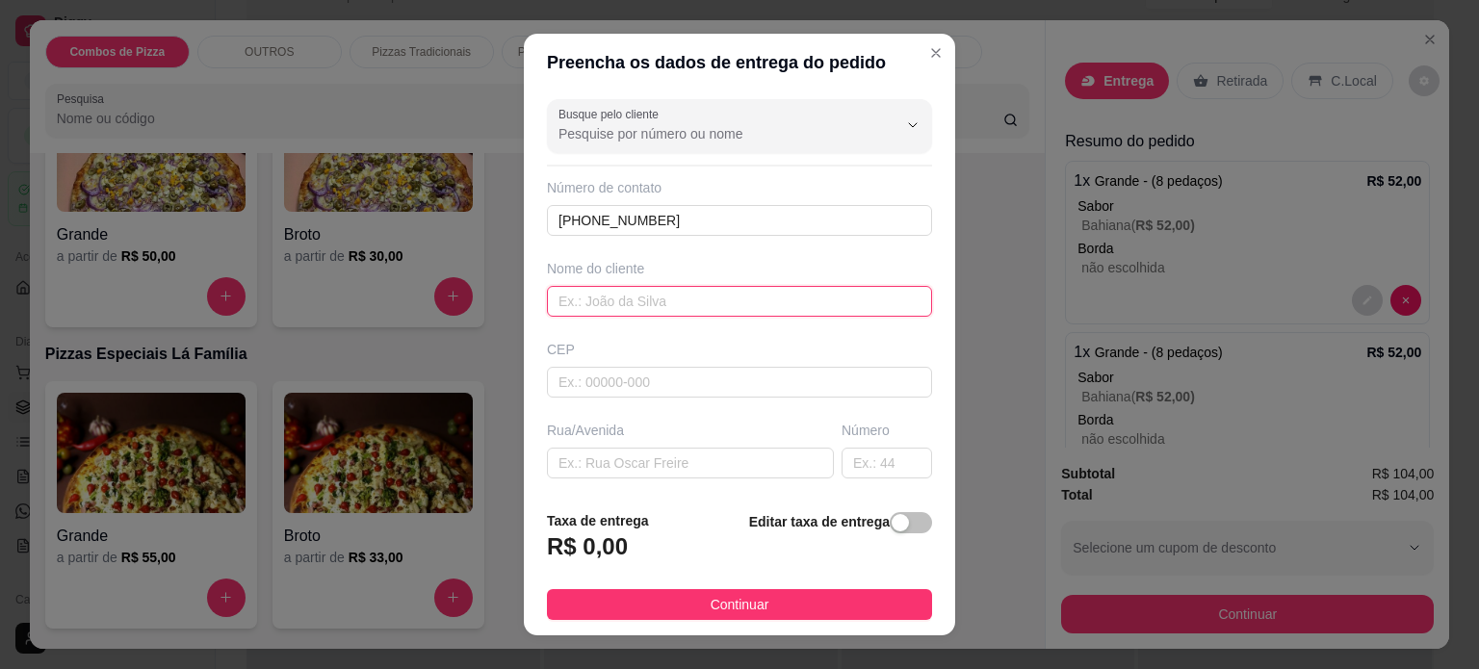
click at [629, 303] on input "text" at bounding box center [739, 301] width 385 height 31
type input "[PERSON_NAME]"
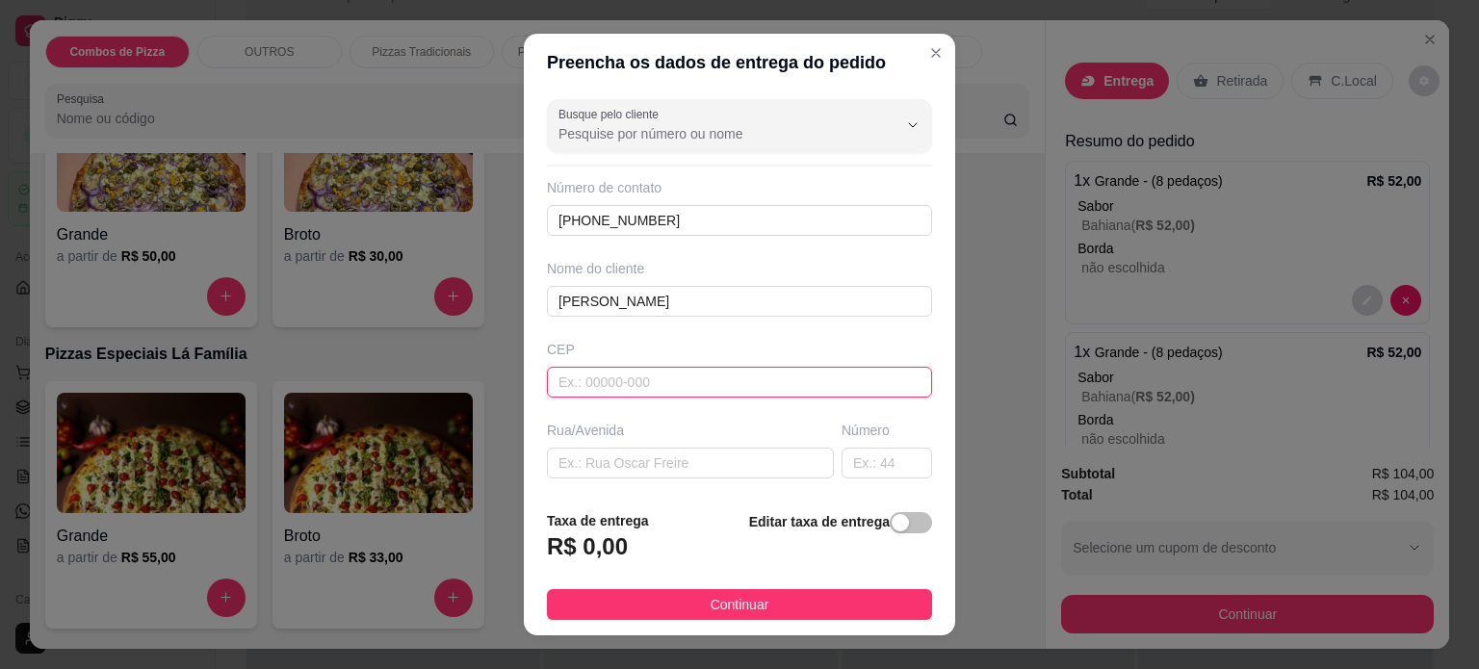
click at [619, 384] on input "text" at bounding box center [739, 382] width 385 height 31
paste input "13333460"
type input "13333460"
type input "Rua [PERSON_NAME]"
type input "Vila Suíça"
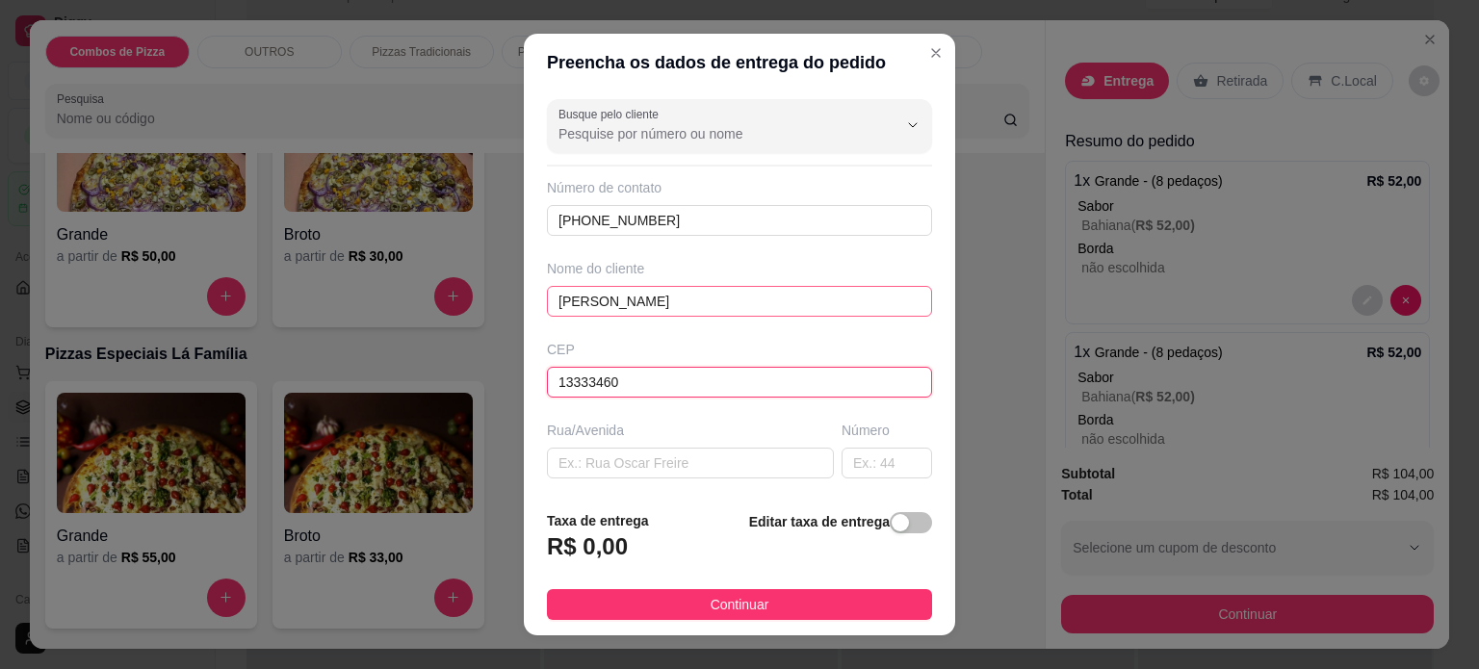
type input "Indaiatuba"
type input "13333460"
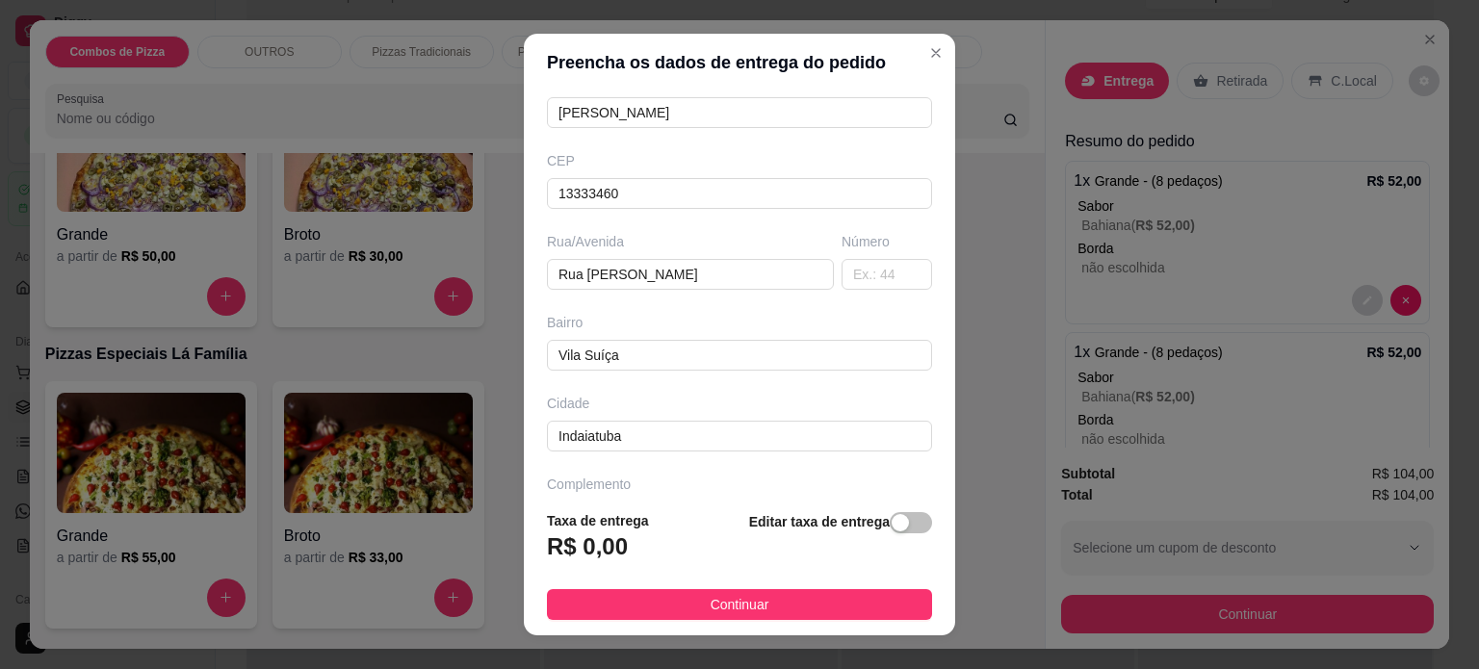
scroll to position [190, 0]
click at [857, 269] on input "text" at bounding box center [887, 273] width 91 height 31
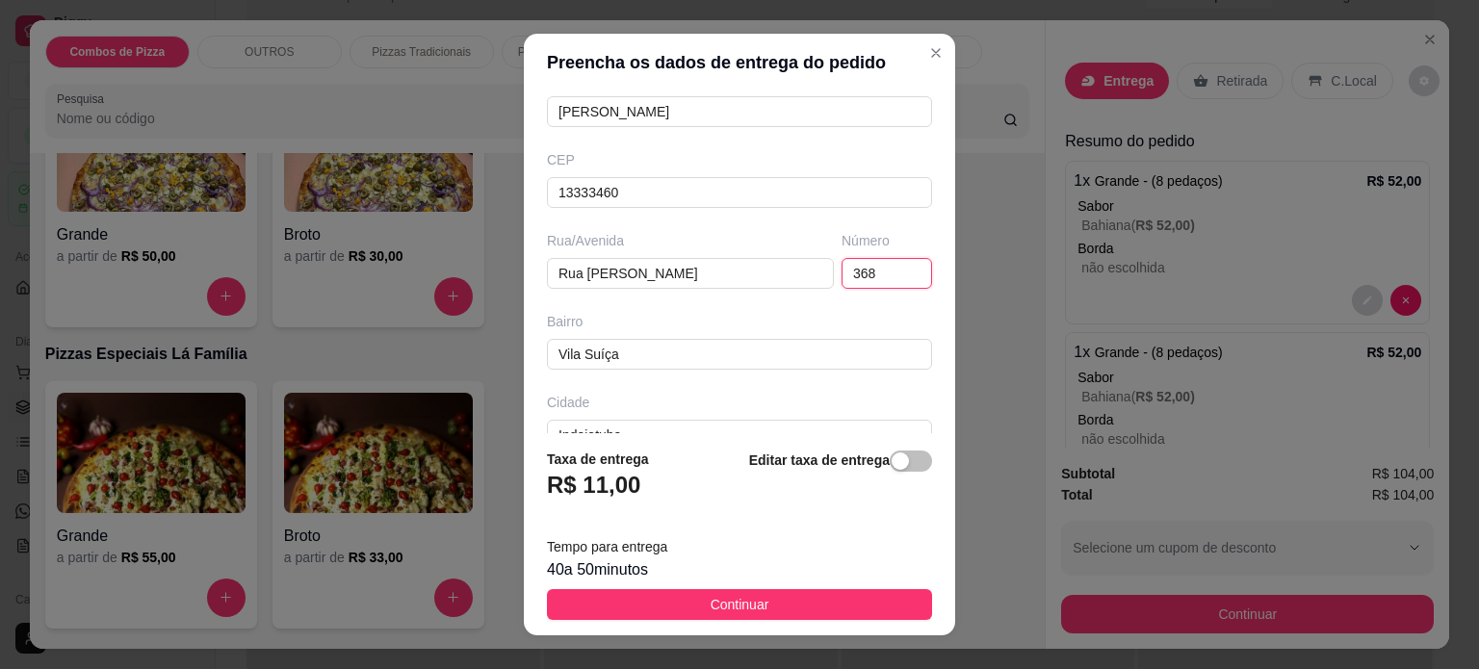
type input "368"
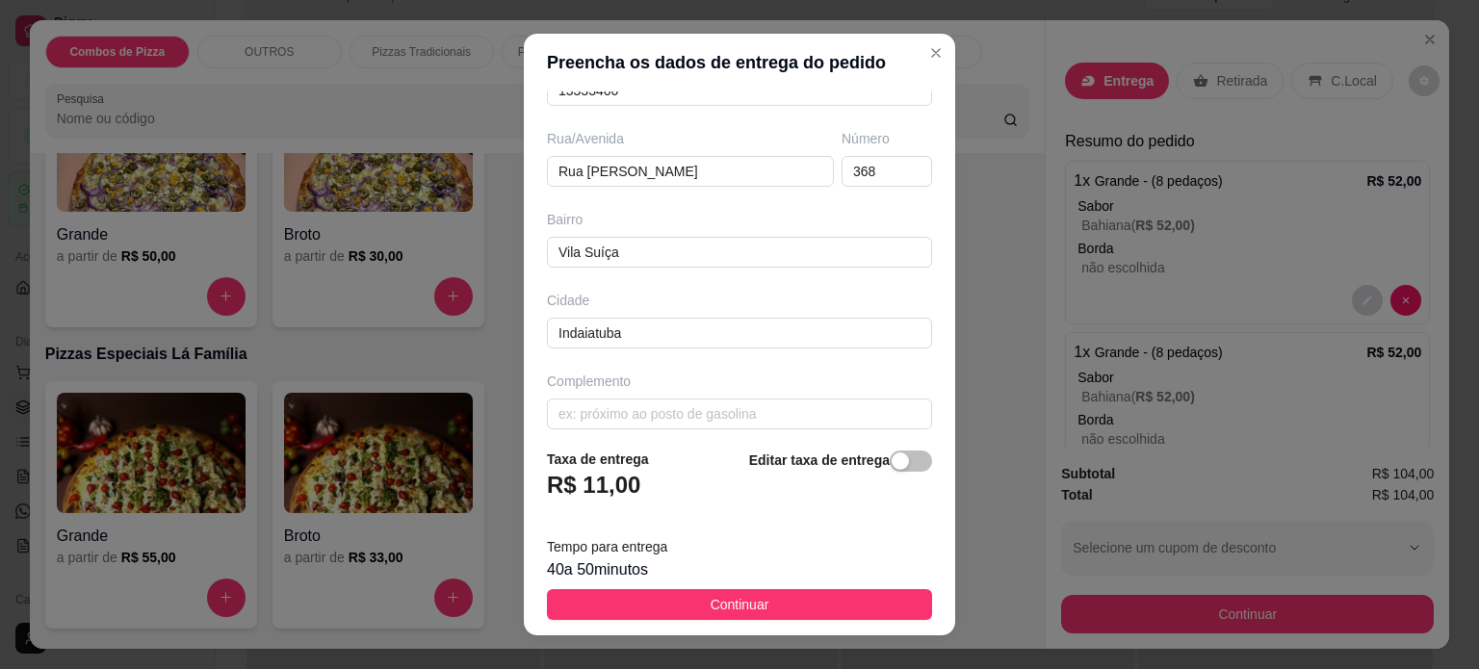
scroll to position [303, 0]
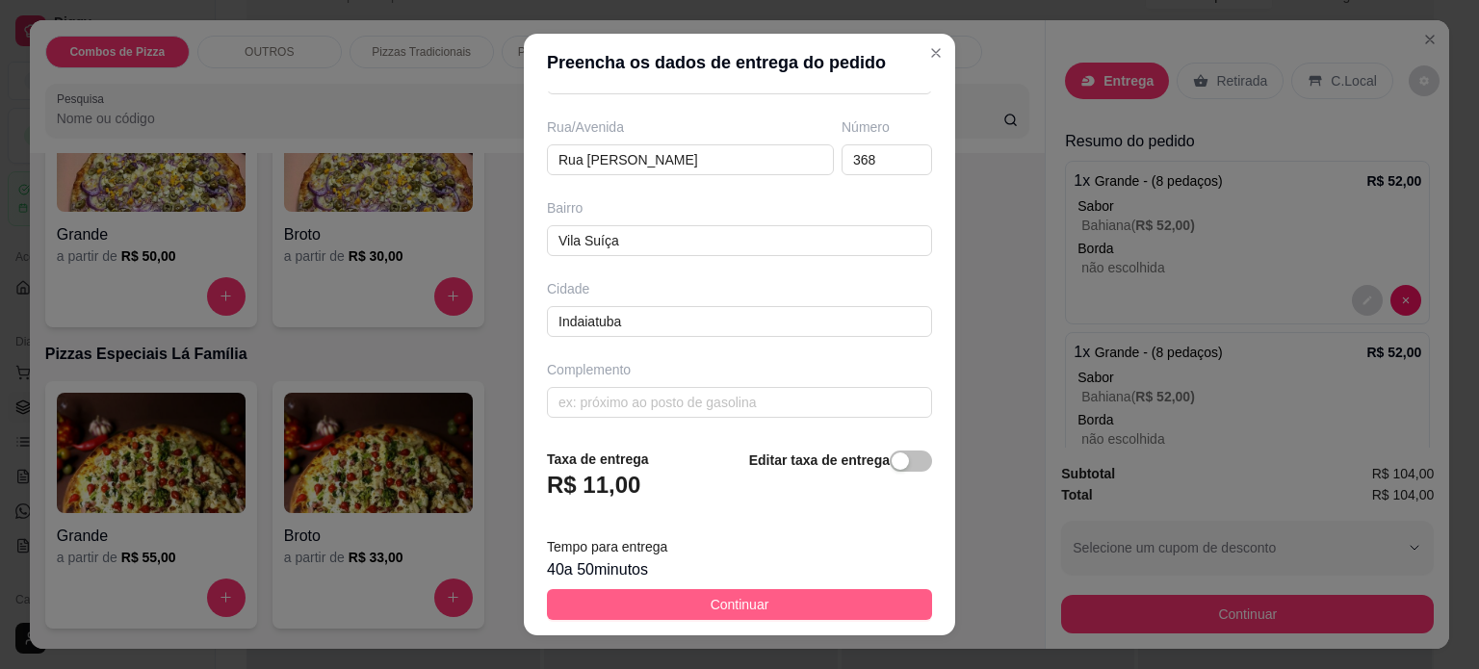
click at [757, 614] on button "Continuar" at bounding box center [739, 604] width 385 height 31
